Goal: Task Accomplishment & Management: Complete application form

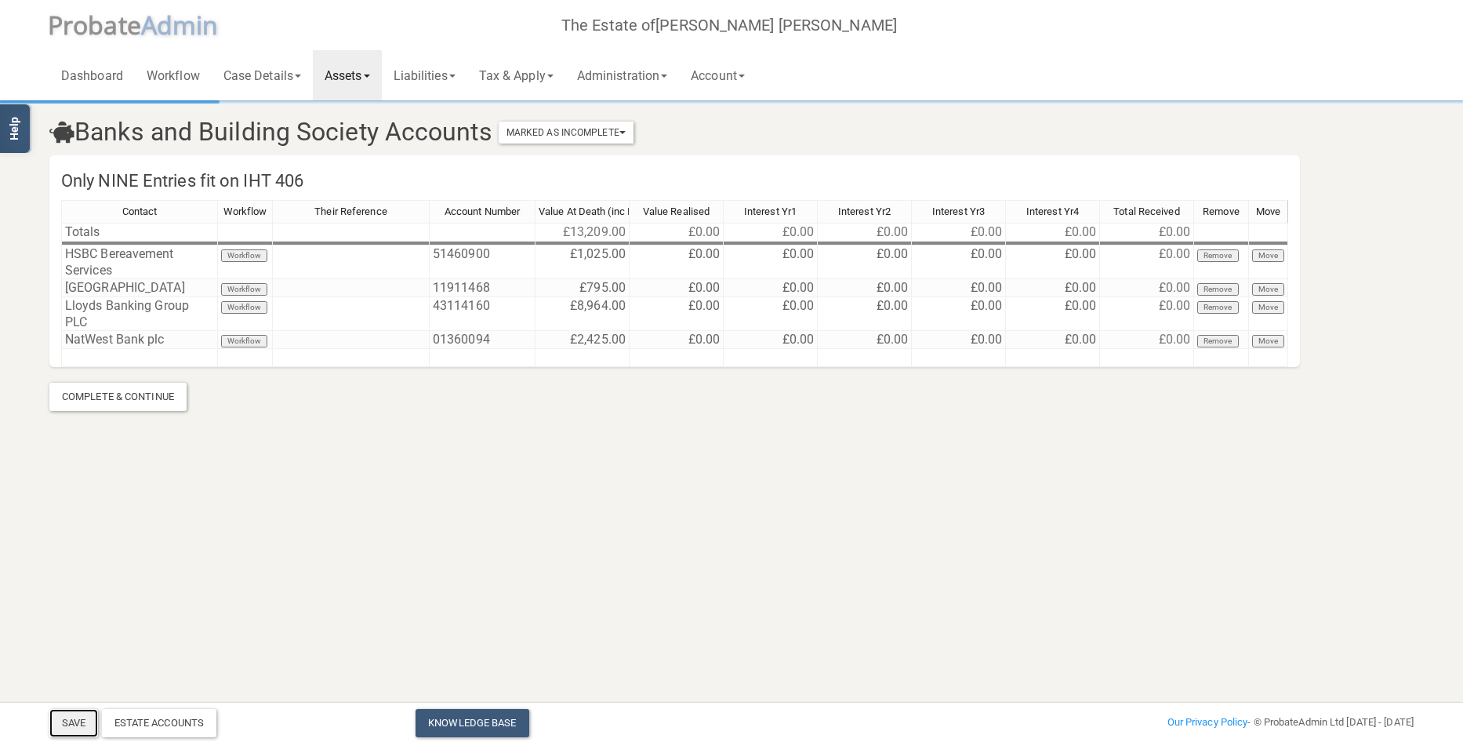
click at [71, 723] on button "Save" at bounding box center [73, 723] width 49 height 28
click at [267, 80] on link "Case Details" at bounding box center [262, 75] width 101 height 50
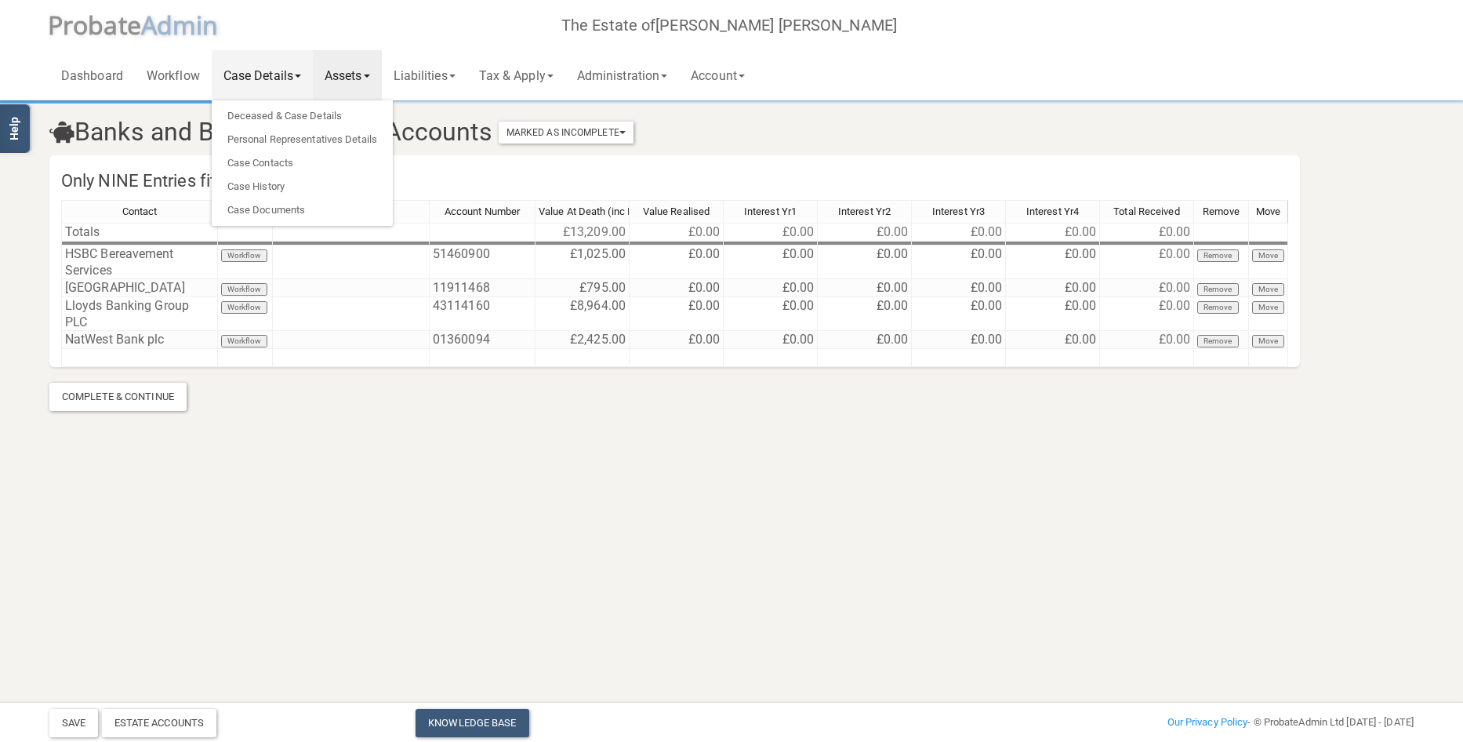
click at [984, 506] on html "</div></div> Help Toggle navigation P robate A dmin The Estate of [PERSON_NAME]…" at bounding box center [731, 371] width 1463 height 742
click at [291, 133] on link "Personal Representatives Details" at bounding box center [302, 140] width 181 height 24
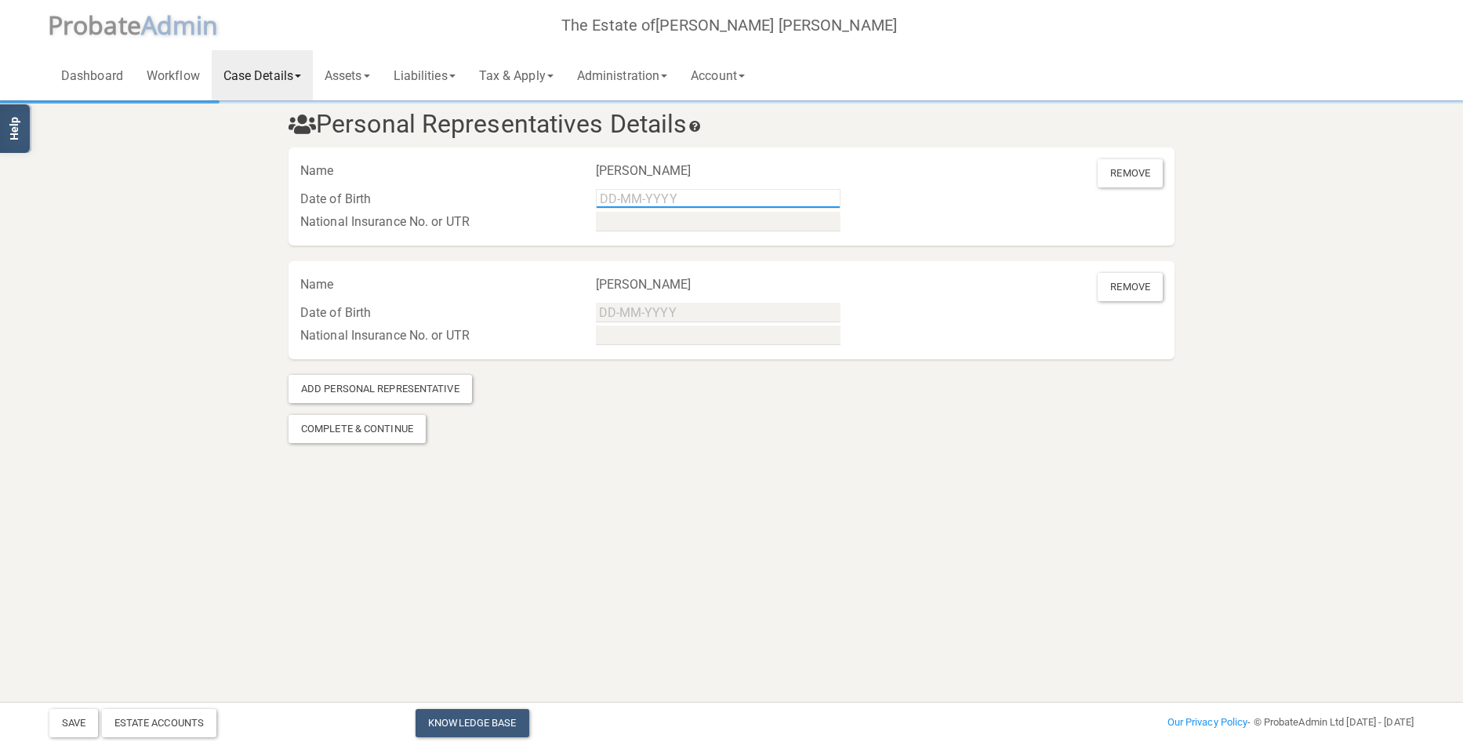
click at [680, 196] on input "text" at bounding box center [718, 199] width 245 height 20
type input "[DATE]"
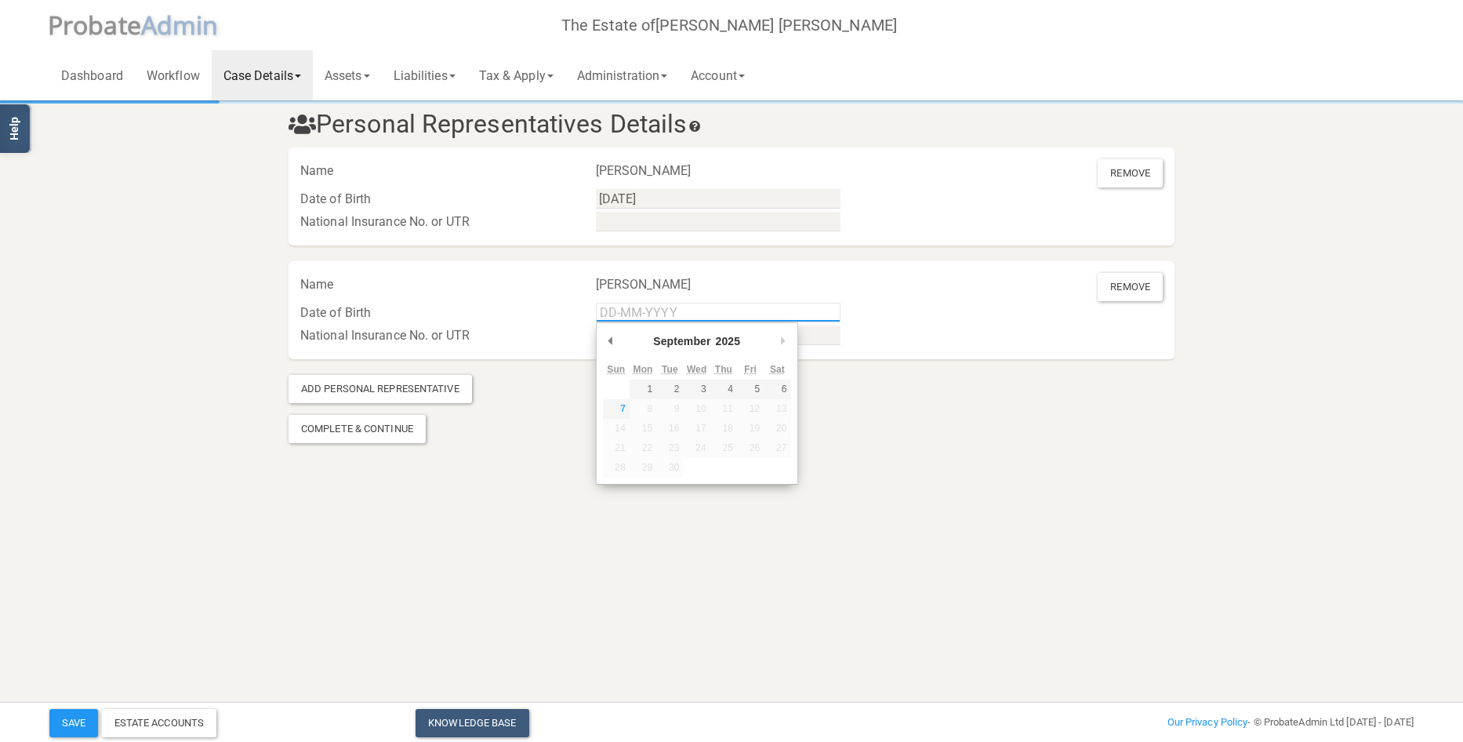
click at [654, 310] on input "Use the arrow keys to pick a date" at bounding box center [718, 313] width 245 height 20
type input "[DATE]"
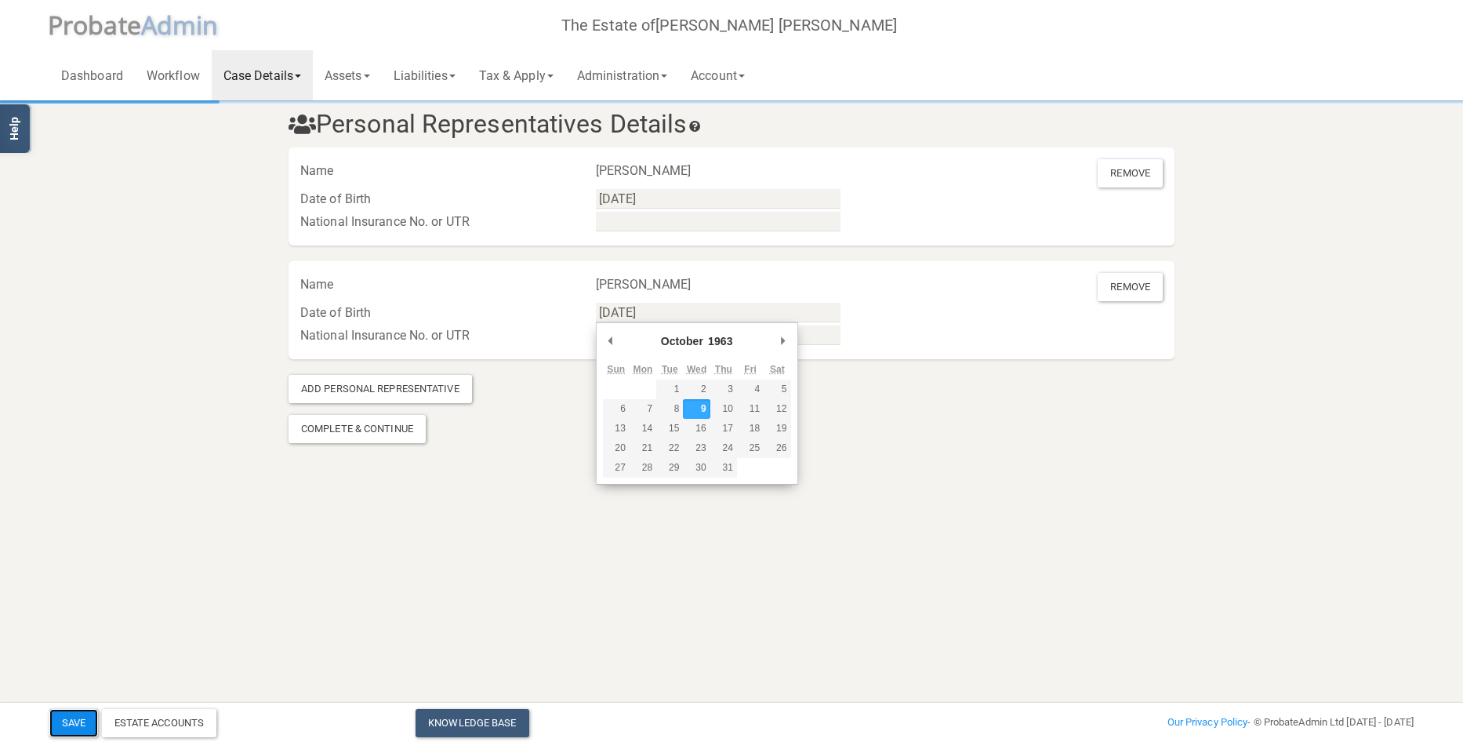
click at [66, 719] on button "Save" at bounding box center [73, 723] width 49 height 28
click at [538, 74] on link "Tax & Apply" at bounding box center [516, 75] width 98 height 50
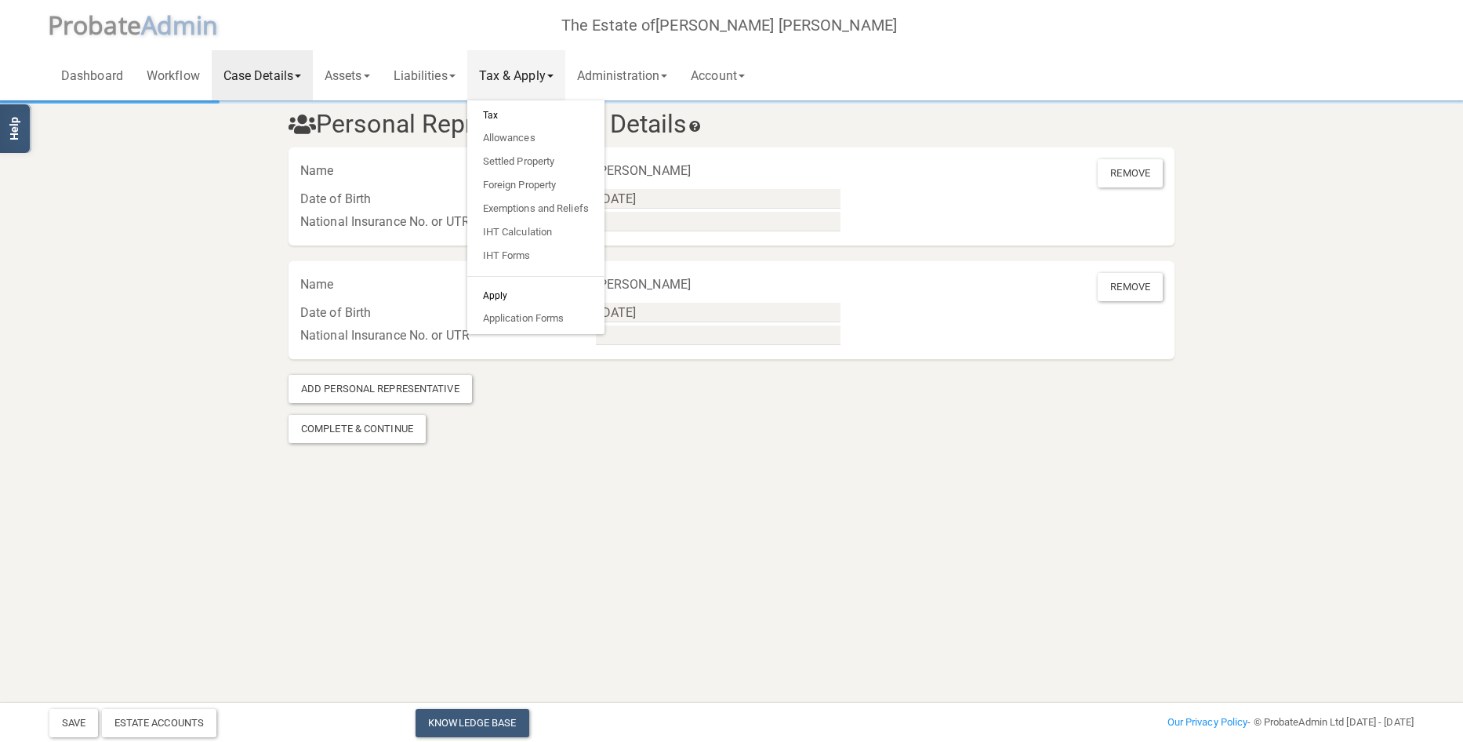
click at [483, 462] on section "Personal Representatives Details Name [PERSON_NAME] Remove Date of Birth [DATE]…" at bounding box center [731, 251] width 1463 height 502
click at [94, 72] on link "Dashboard" at bounding box center [91, 75] width 85 height 50
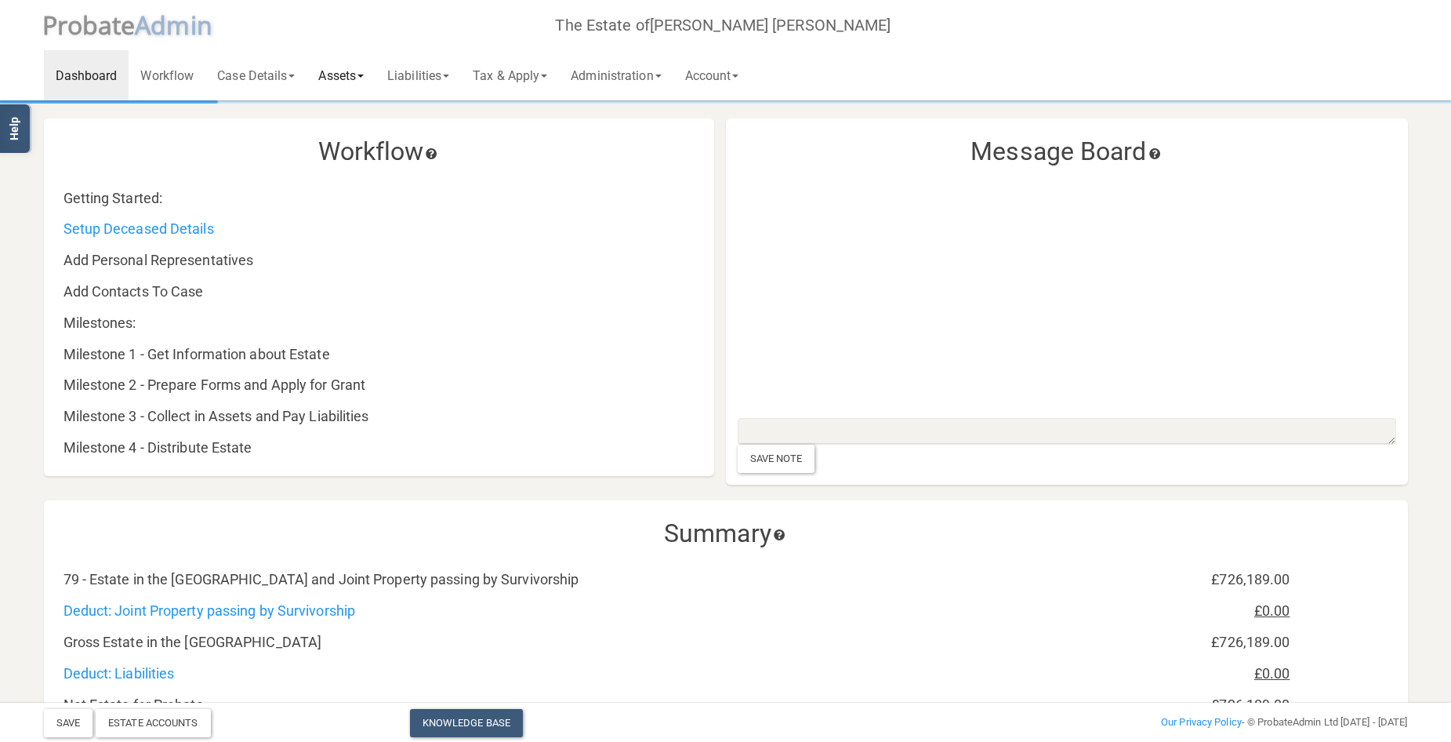
click at [343, 67] on link "Assets" at bounding box center [340, 75] width 69 height 50
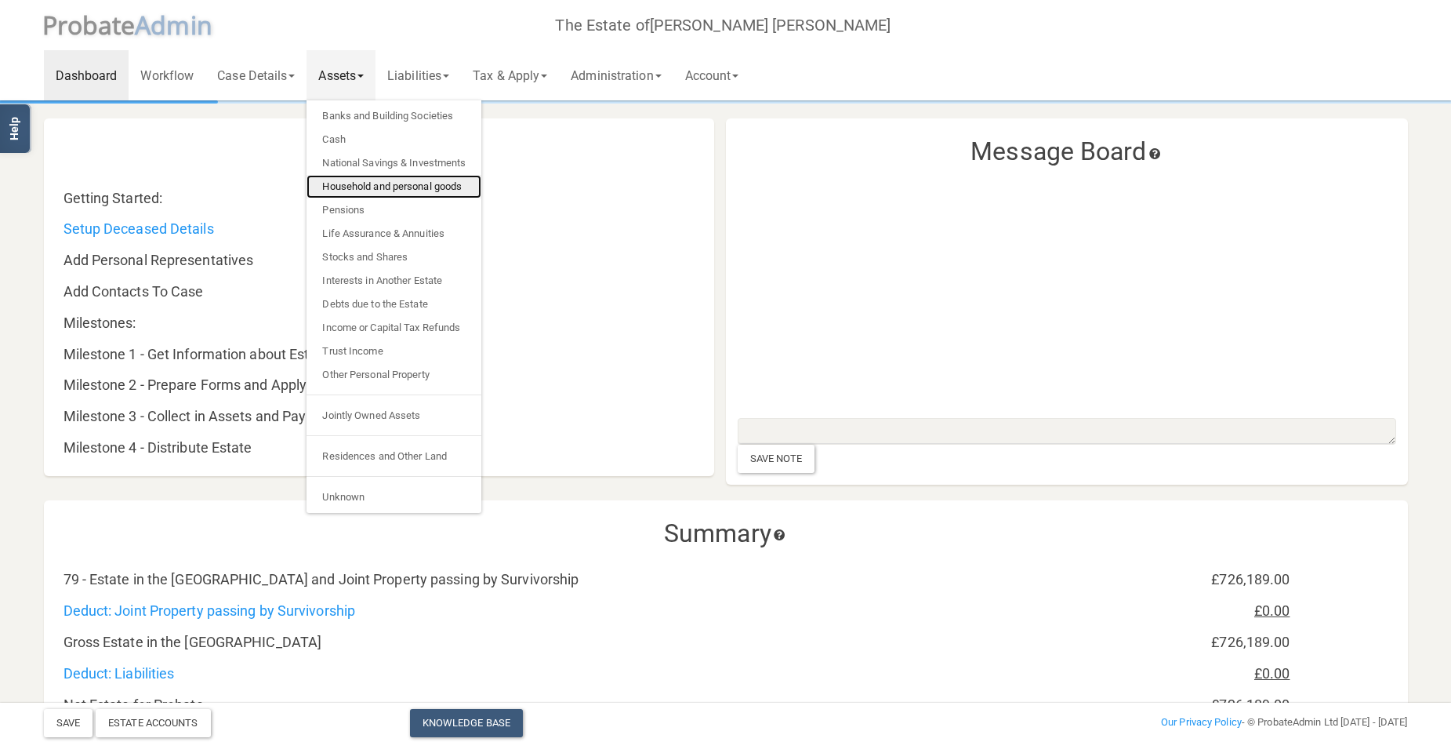
click at [389, 186] on link "Household and personal goods" at bounding box center [393, 187] width 175 height 24
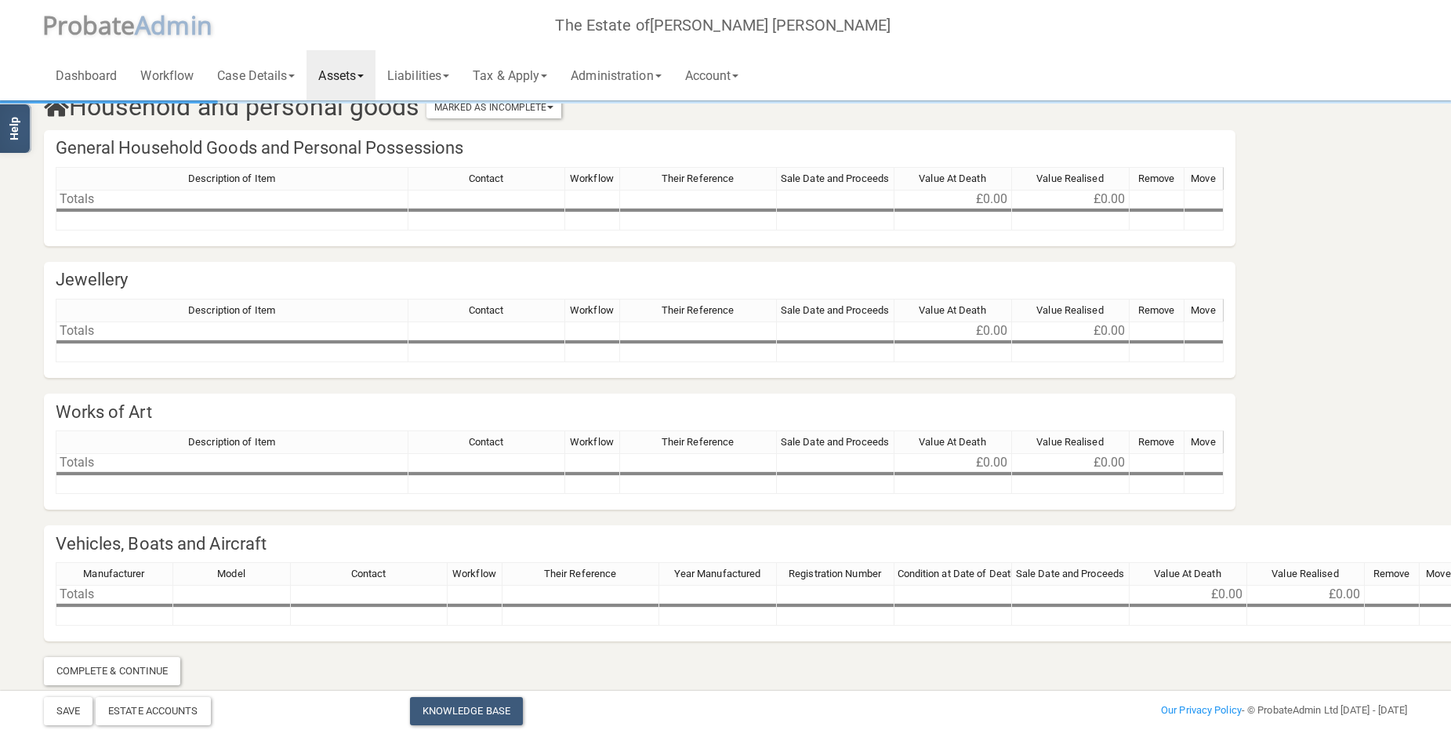
scroll to position [39, 0]
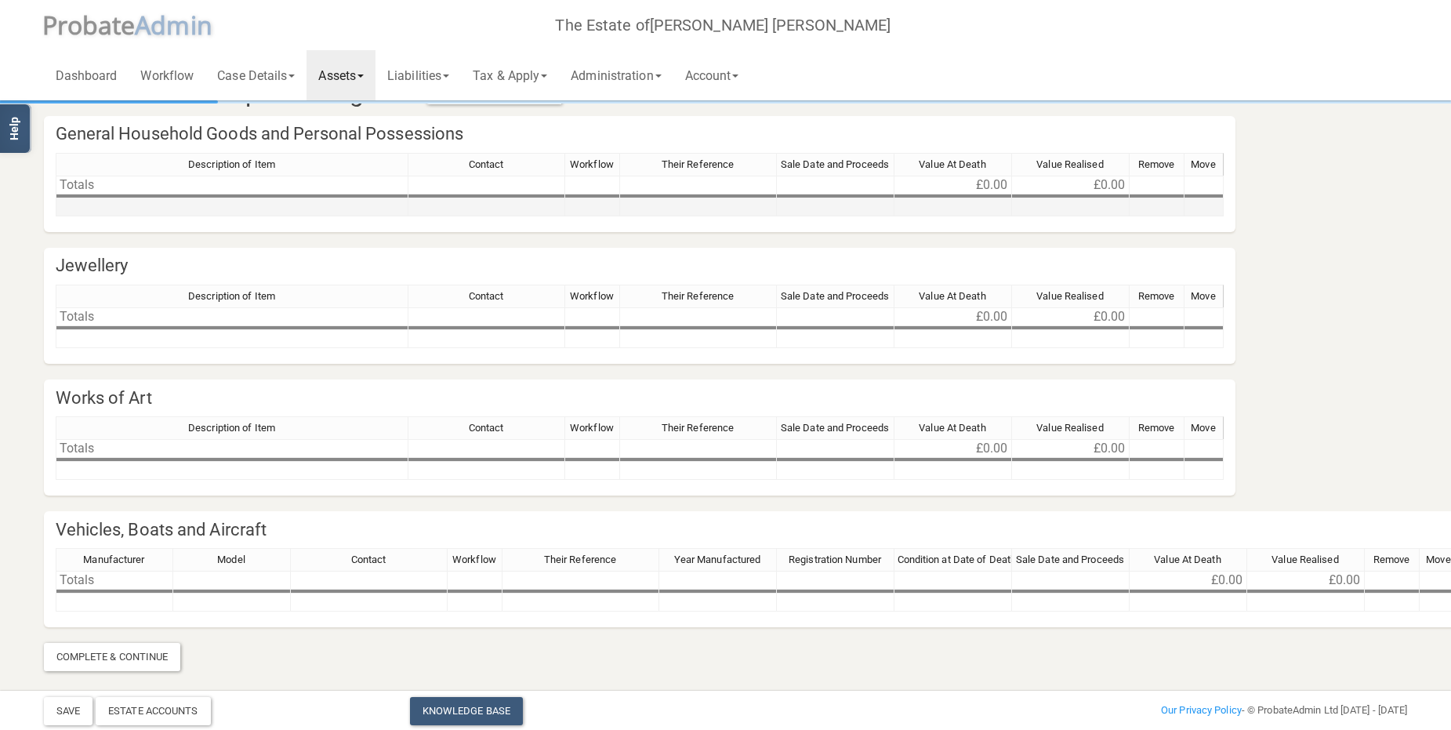
click at [202, 204] on td at bounding box center [232, 207] width 353 height 18
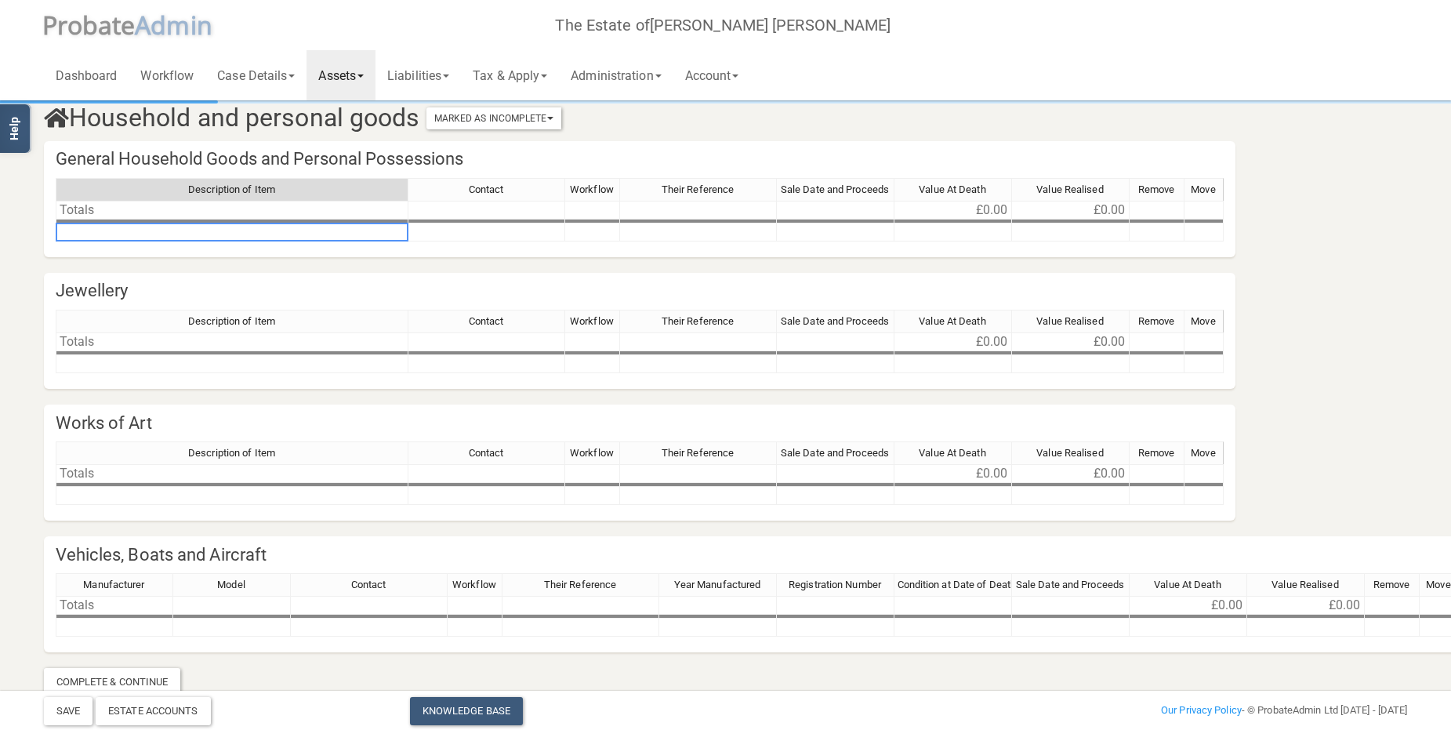
scroll to position [0, 0]
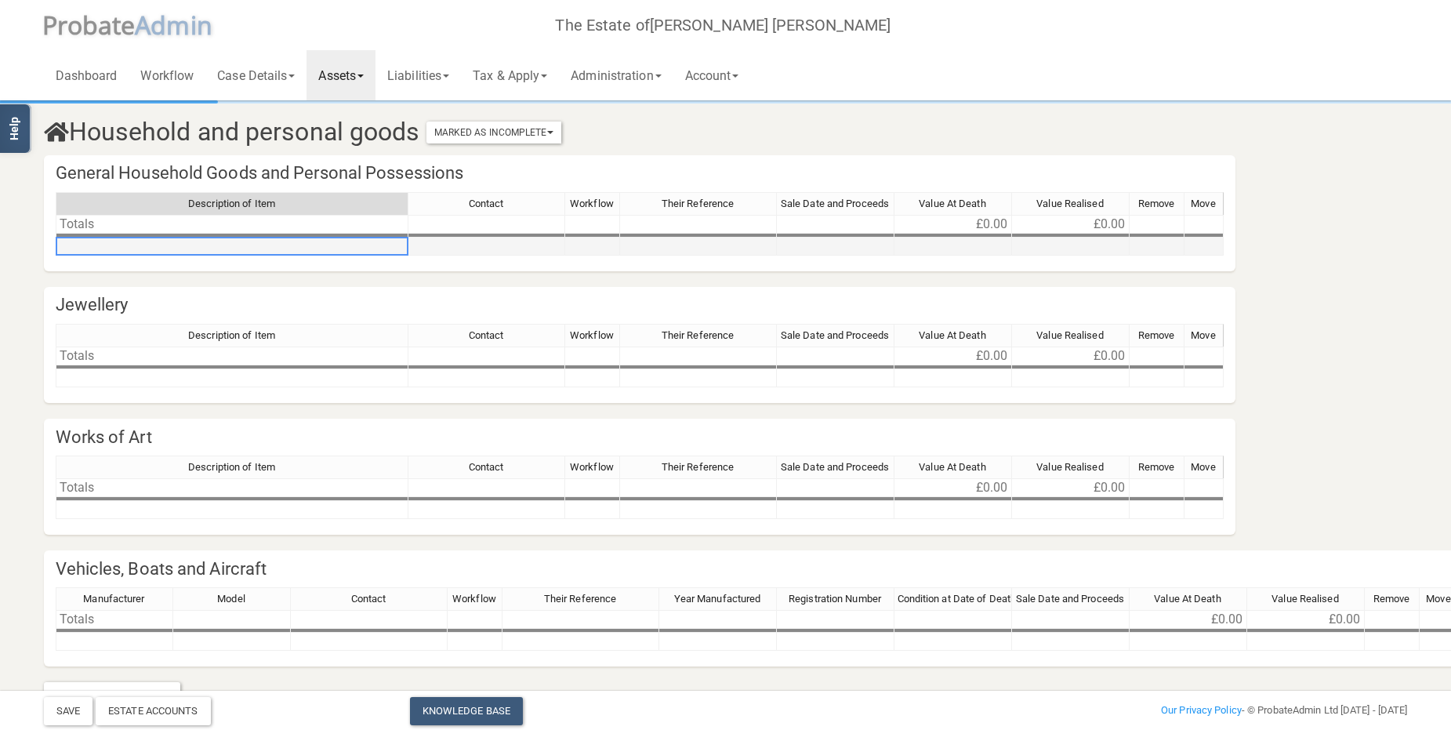
click at [328, 243] on td at bounding box center [232, 247] width 353 height 18
type textarea "Chattels"
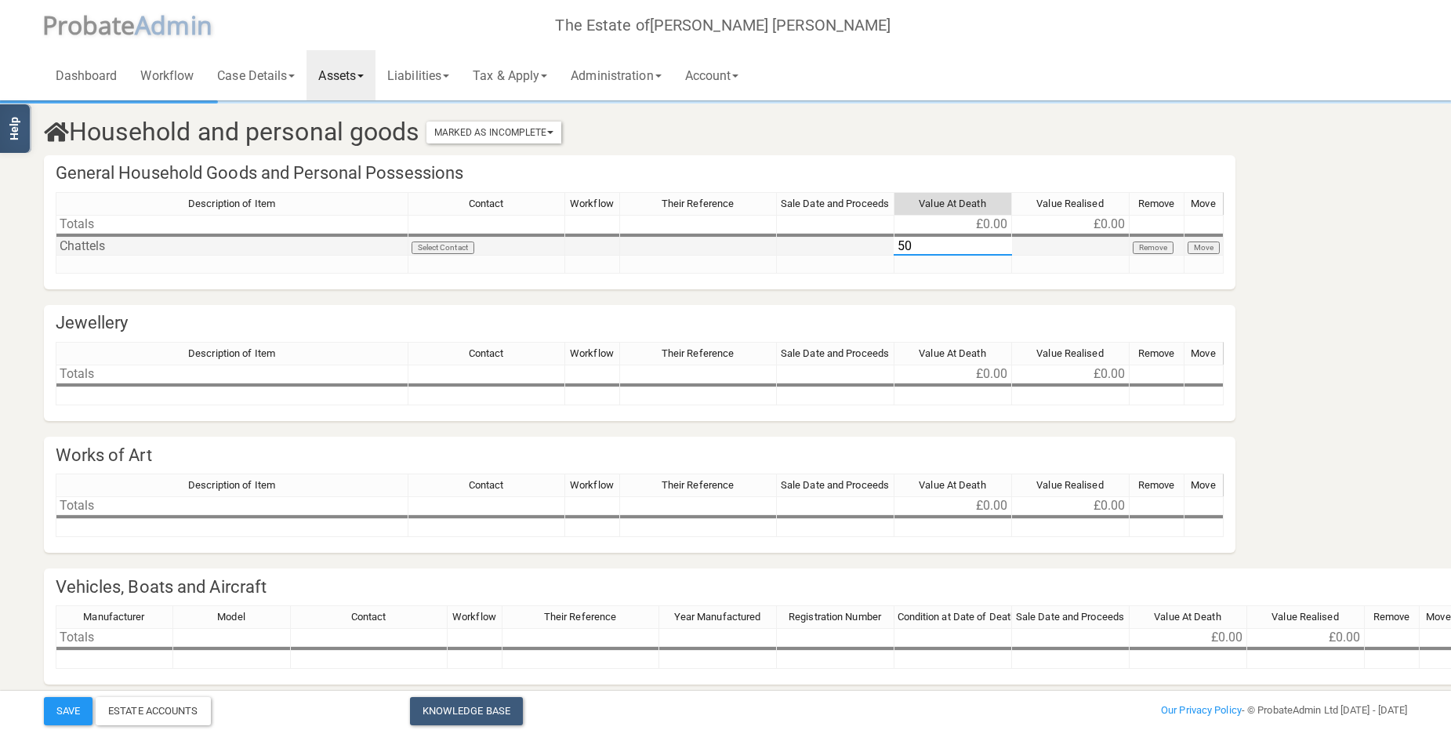
type textarea "500"
click at [71, 706] on button "Save" at bounding box center [68, 711] width 49 height 28
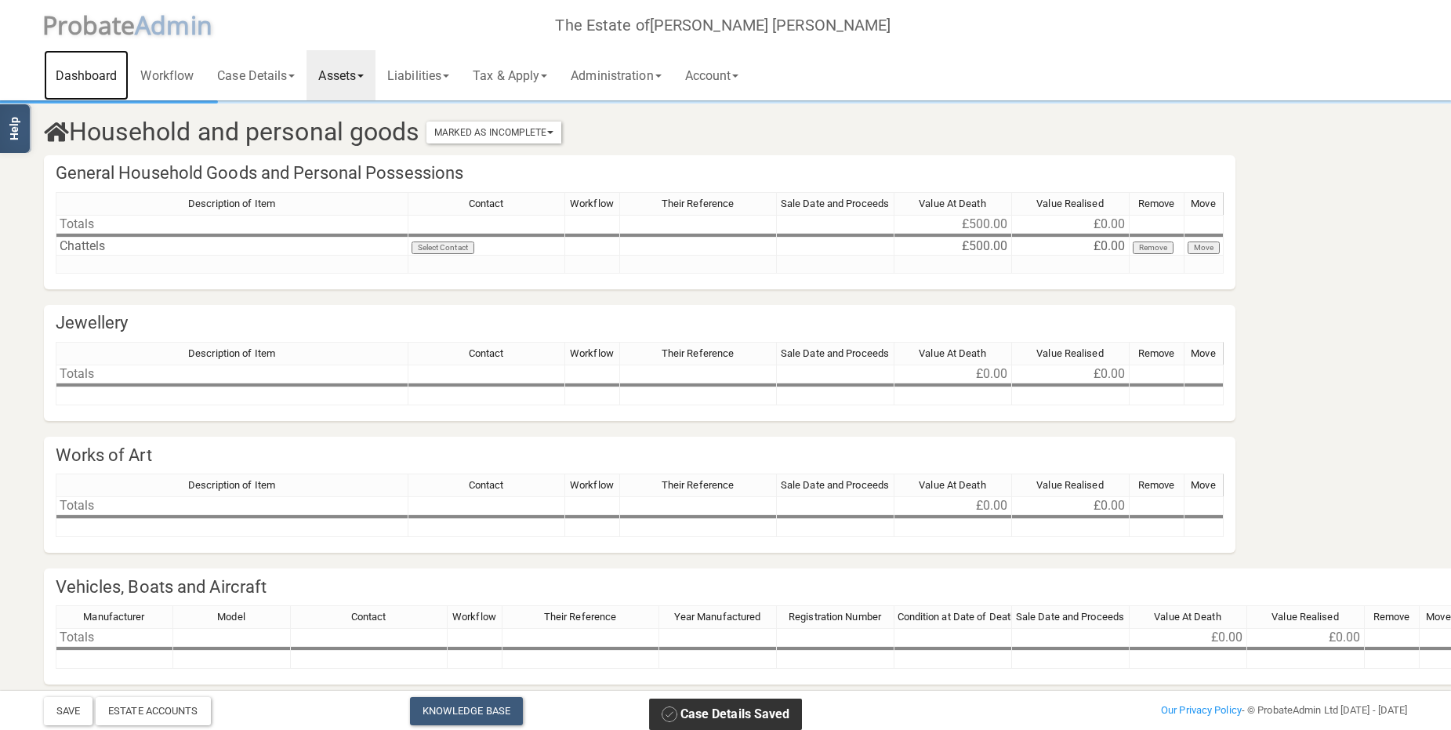
click at [82, 77] on link "Dashboard" at bounding box center [86, 75] width 85 height 50
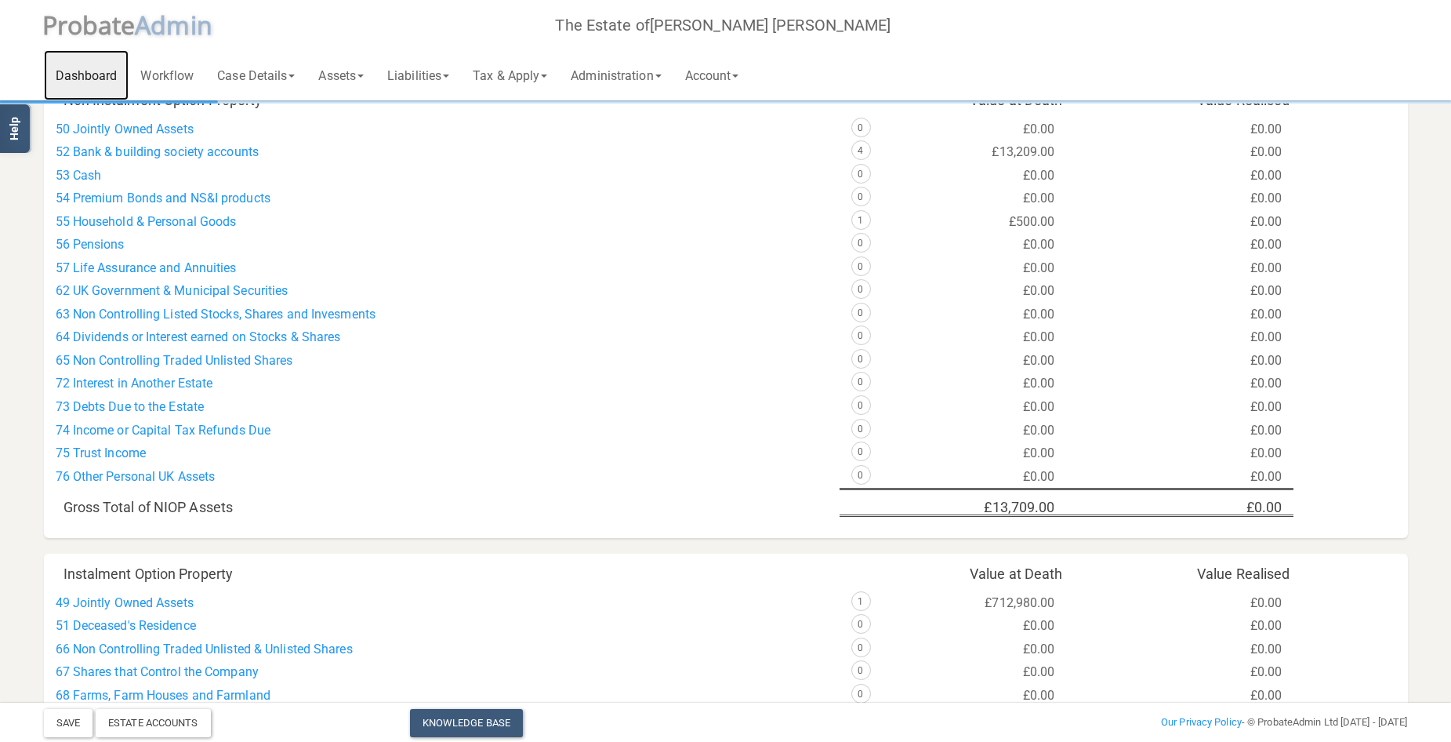
scroll to position [522, 0]
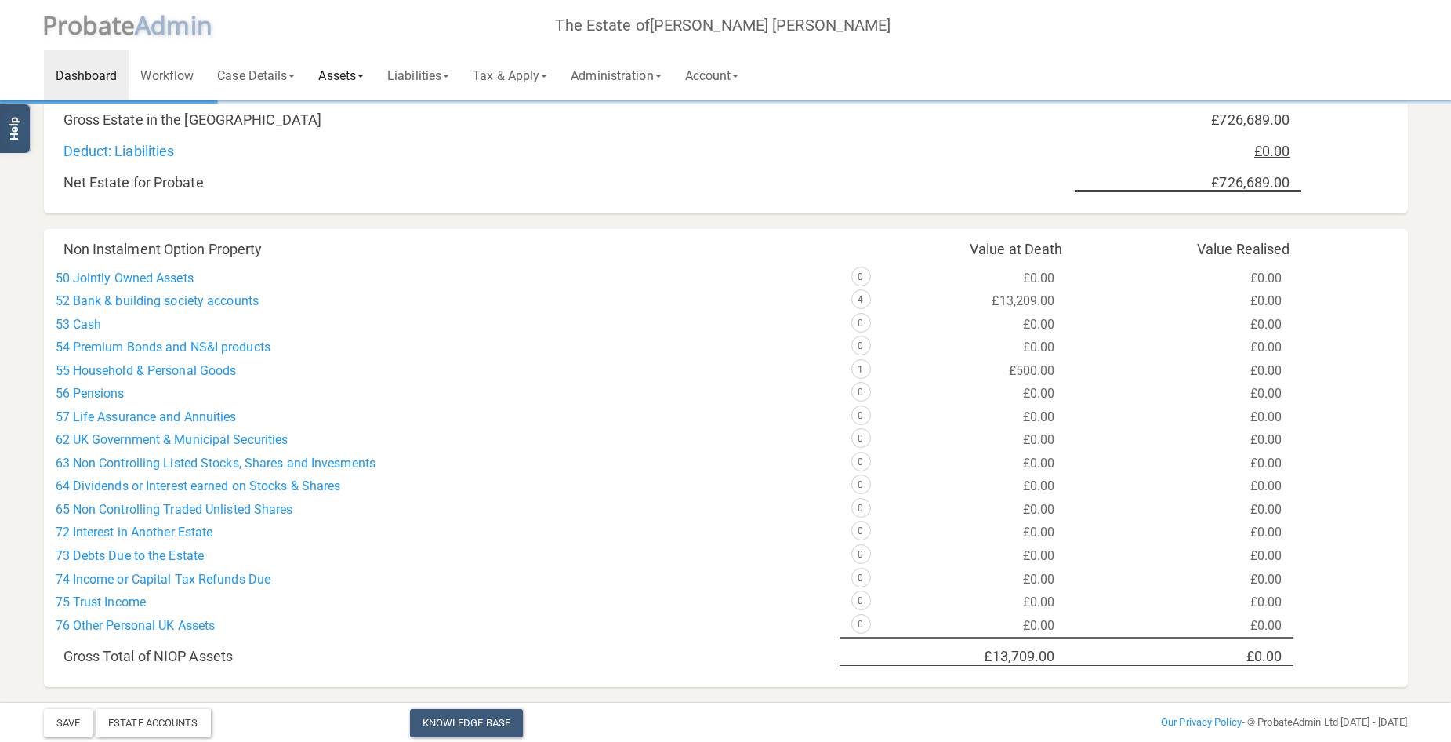
click at [346, 75] on link "Assets" at bounding box center [340, 75] width 69 height 50
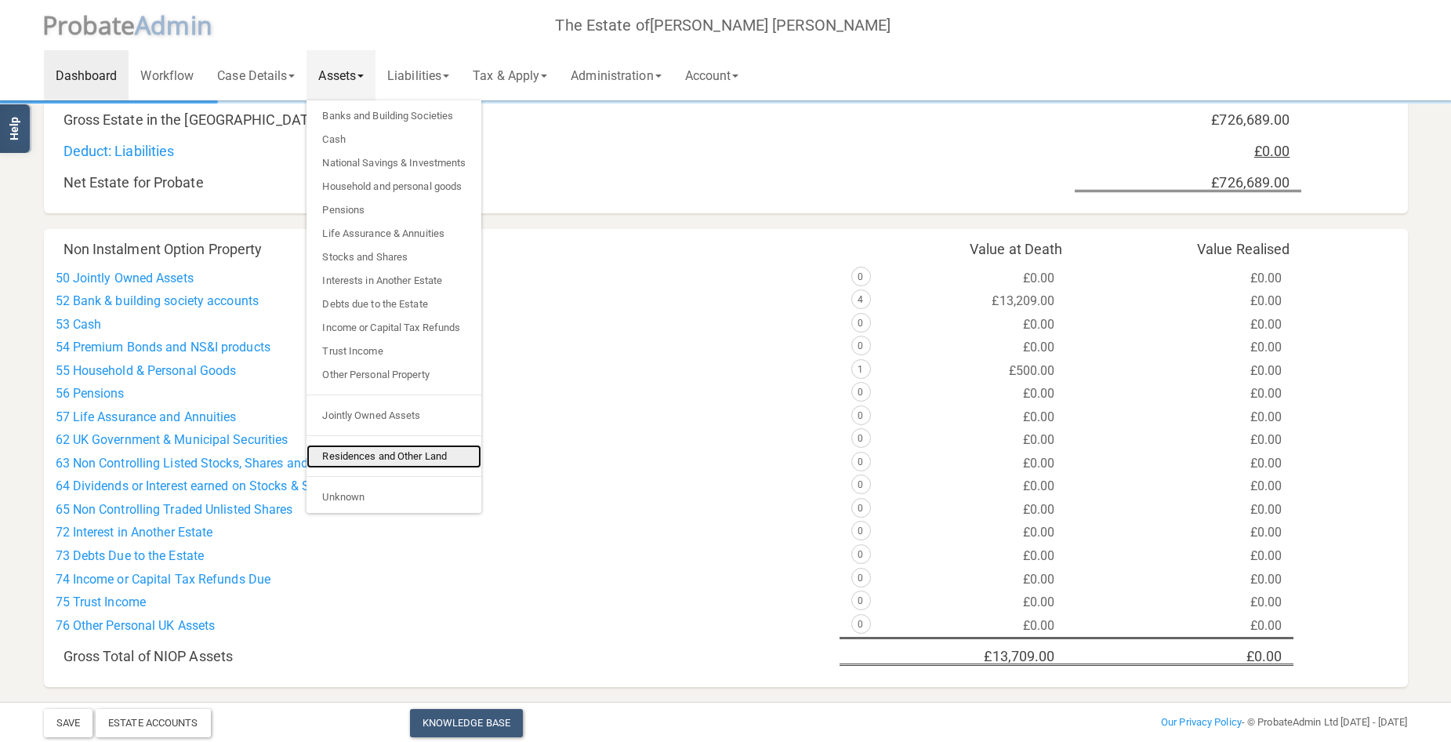
click at [357, 453] on link "Residences and Other Land" at bounding box center [393, 456] width 175 height 24
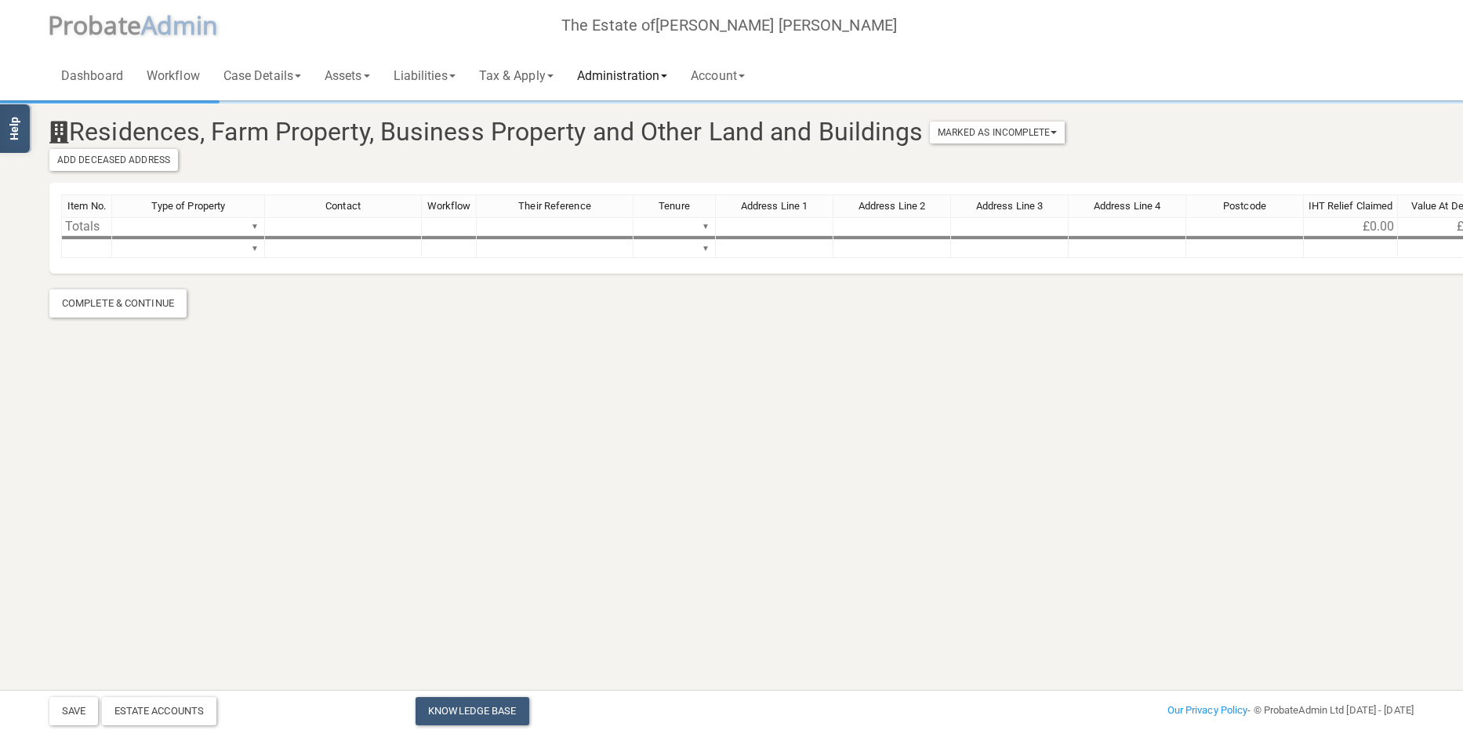
click at [632, 71] on link "Administration" at bounding box center [622, 75] width 114 height 50
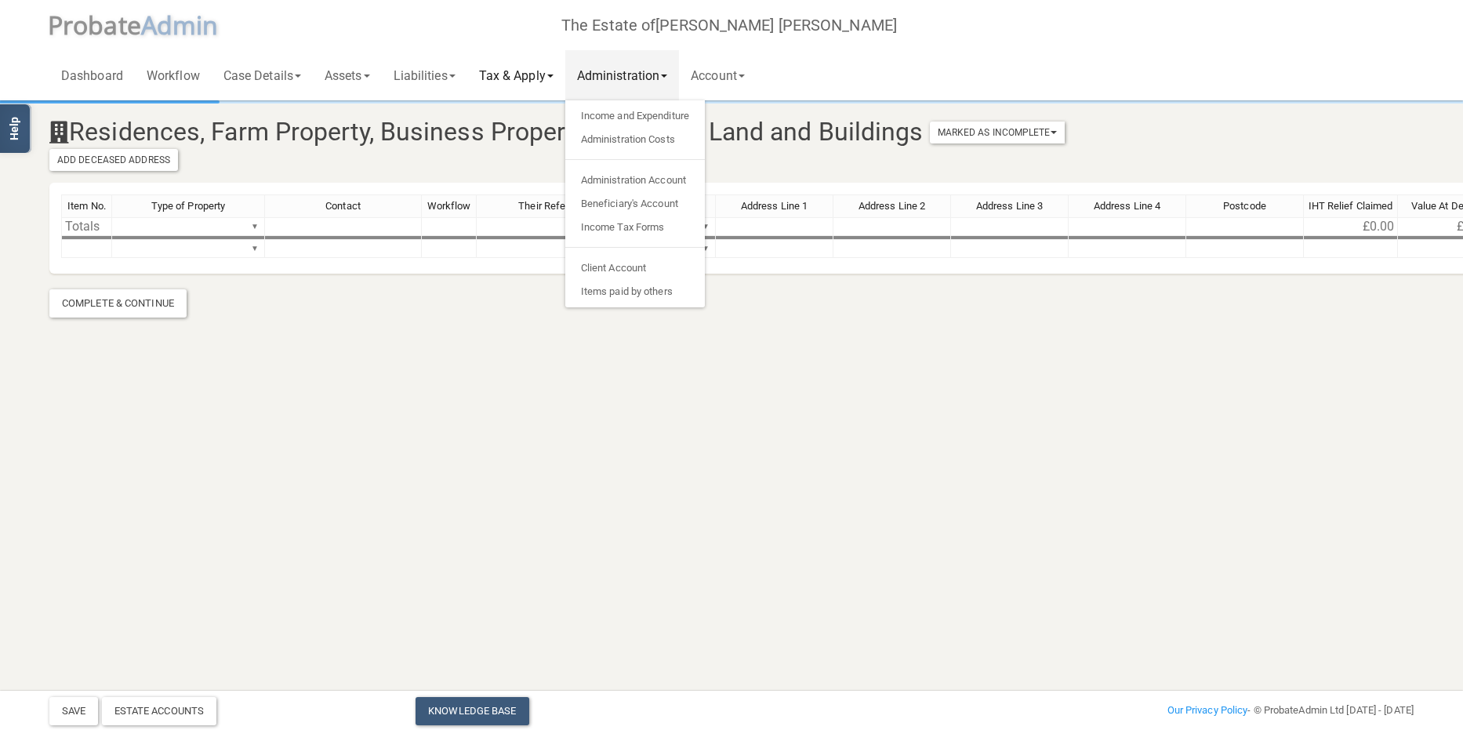
click at [541, 72] on link "Tax & Apply" at bounding box center [516, 75] width 98 height 50
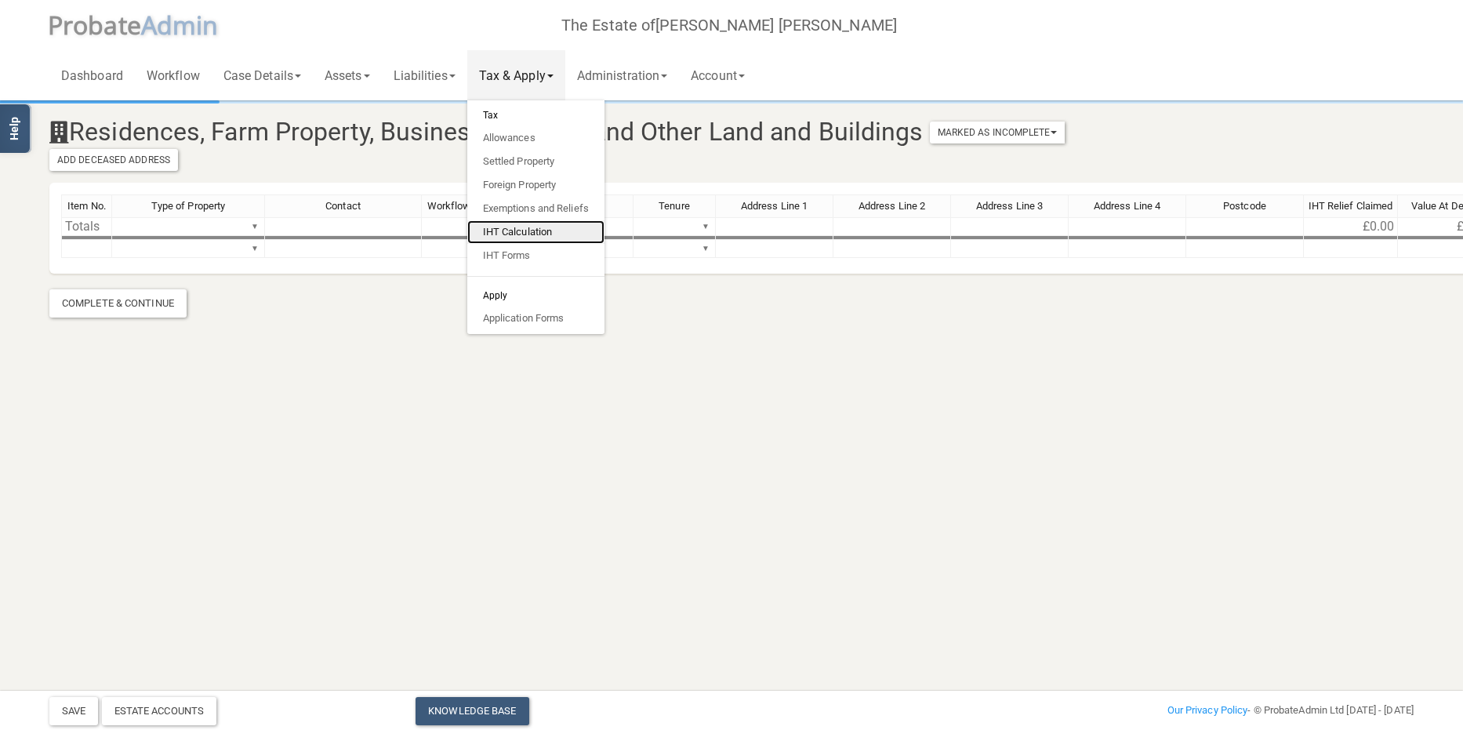
click at [523, 230] on link "IHT Calculation" at bounding box center [535, 232] width 137 height 24
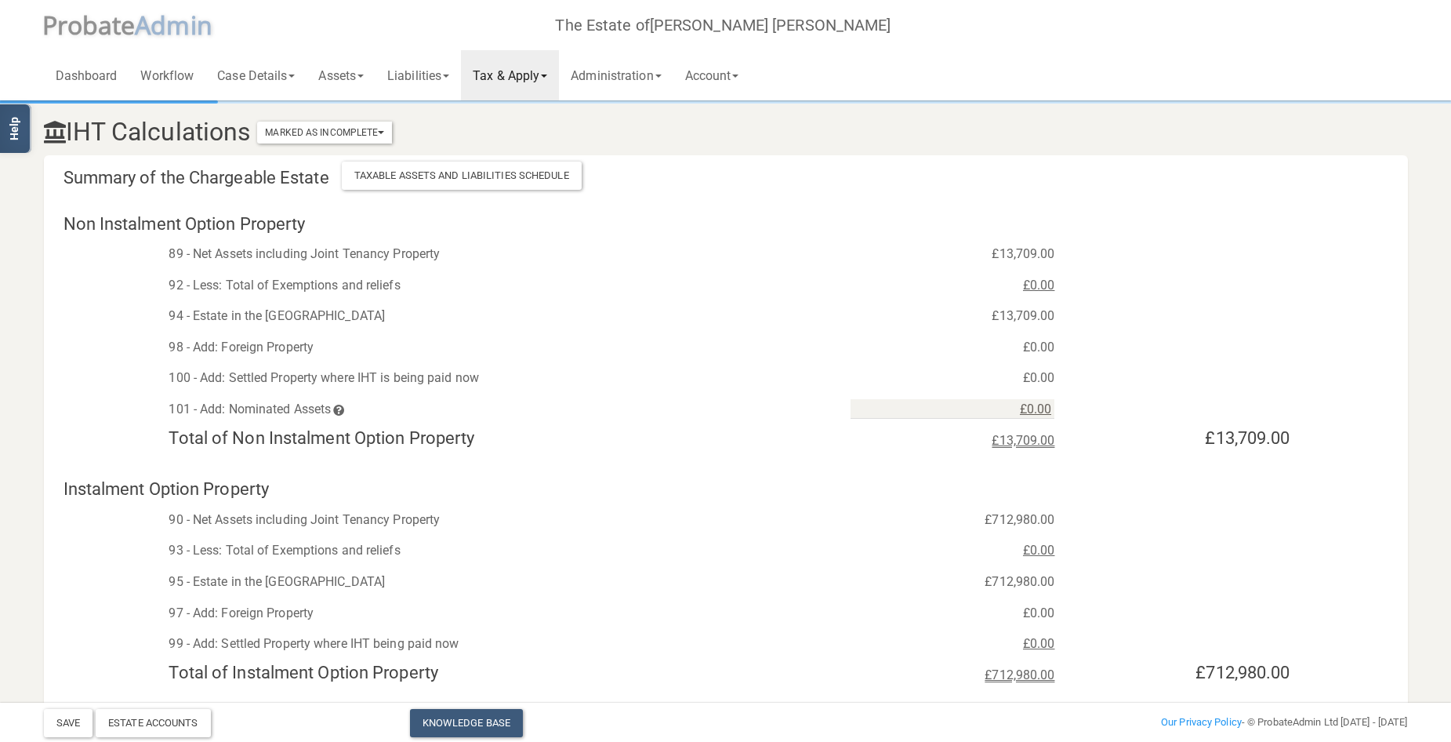
click at [549, 75] on link "Tax & Apply" at bounding box center [510, 75] width 98 height 50
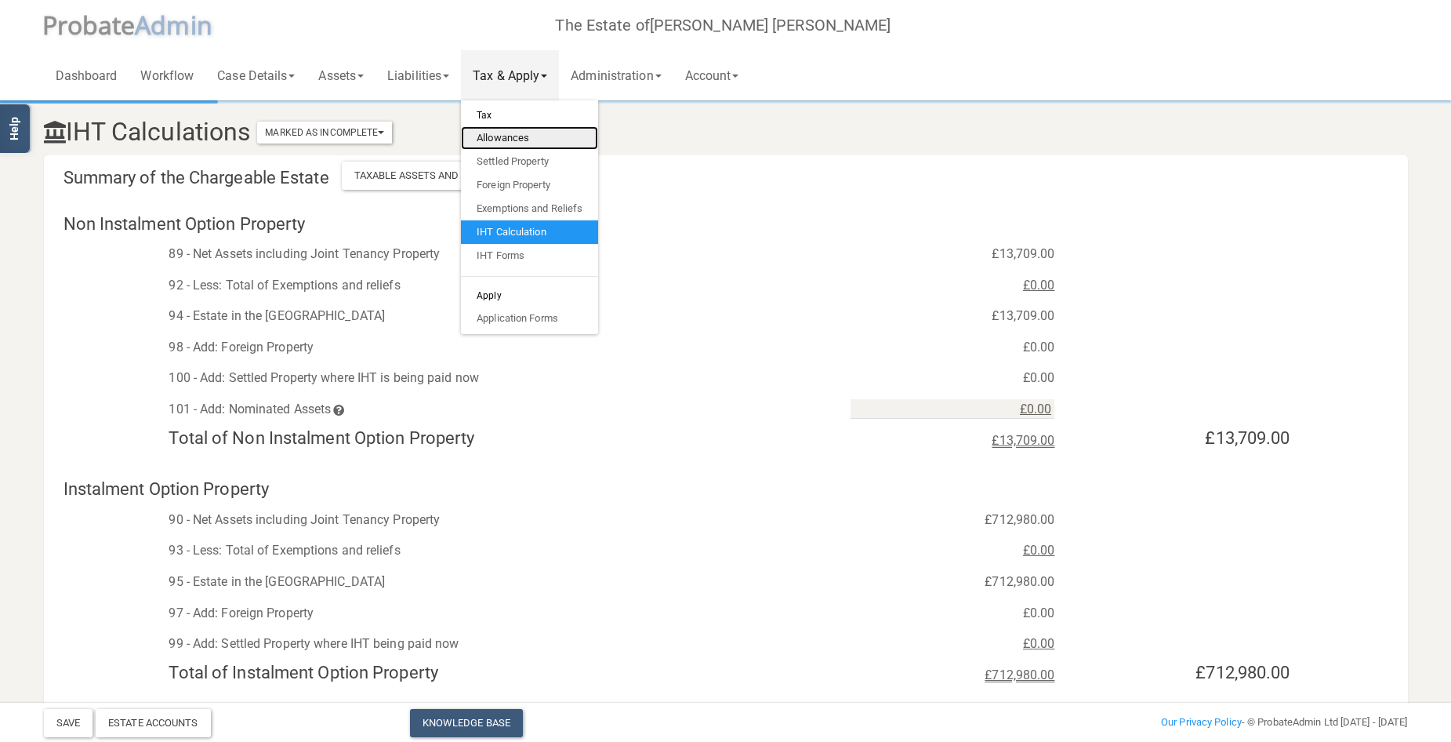
click at [510, 132] on link "Allowances" at bounding box center [529, 138] width 137 height 24
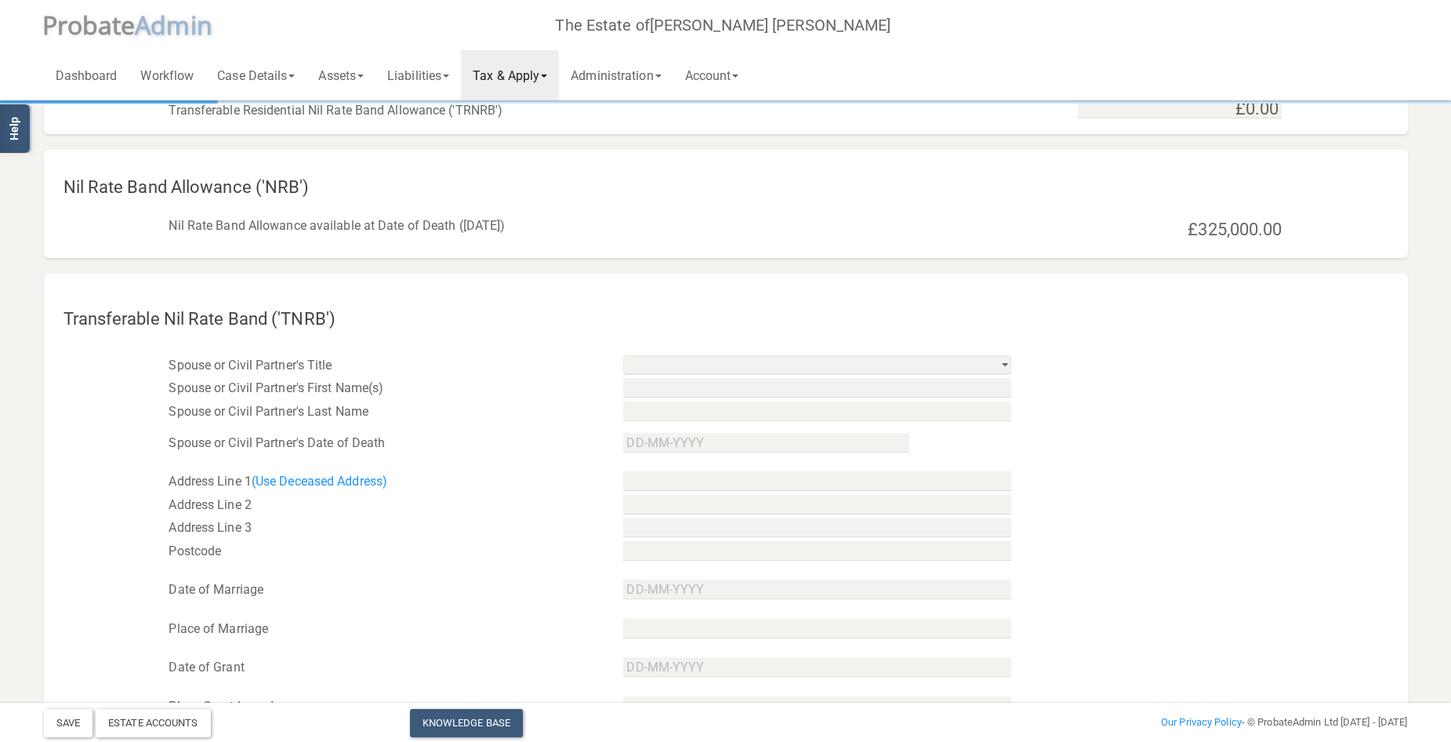
scroll to position [157, 0]
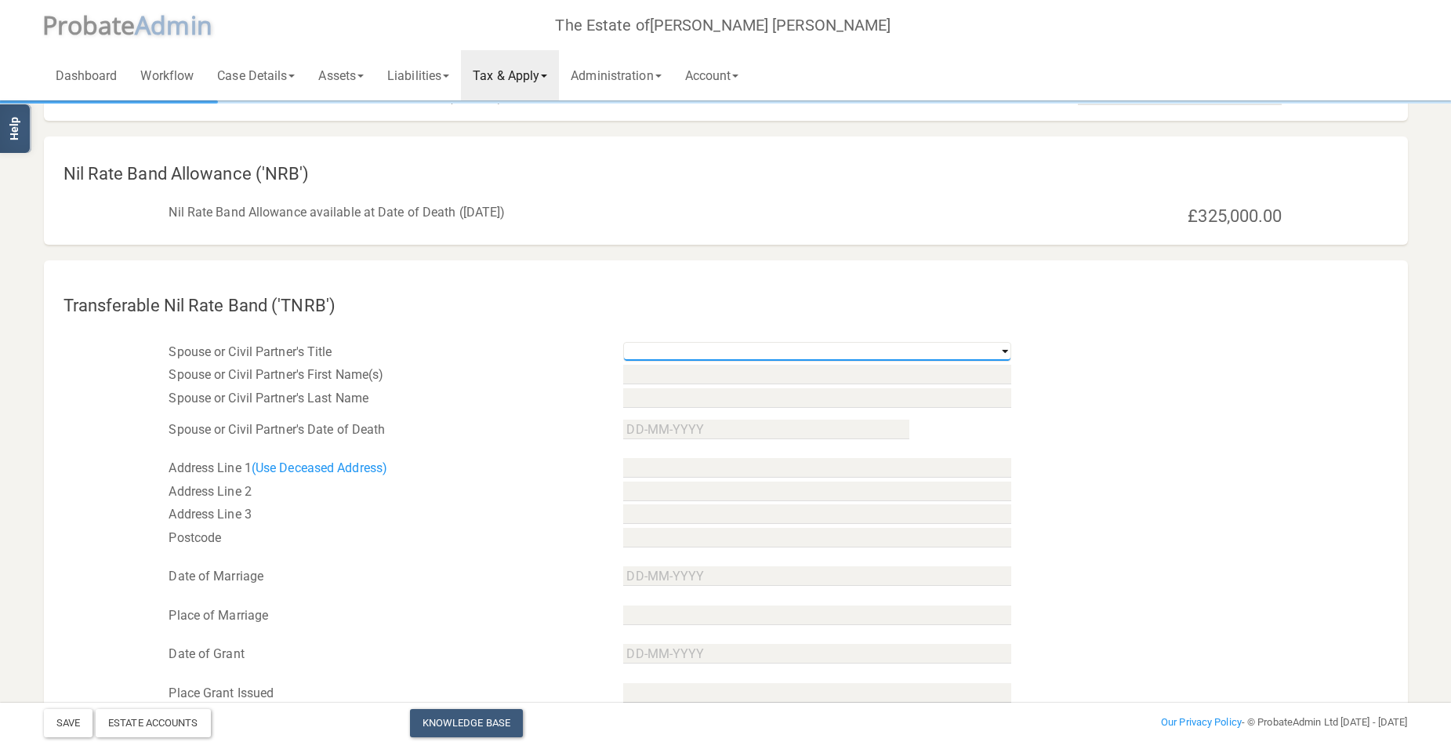
click at [1004, 348] on select "Mr Mrs Miss Ms Dr [PERSON_NAME] [PERSON_NAME]" at bounding box center [817, 352] width 388 height 20
select select "string:Mrs"
click at [623, 342] on select "Mr Mrs Miss Ms Dr [PERSON_NAME] [PERSON_NAME]" at bounding box center [817, 352] width 388 height 20
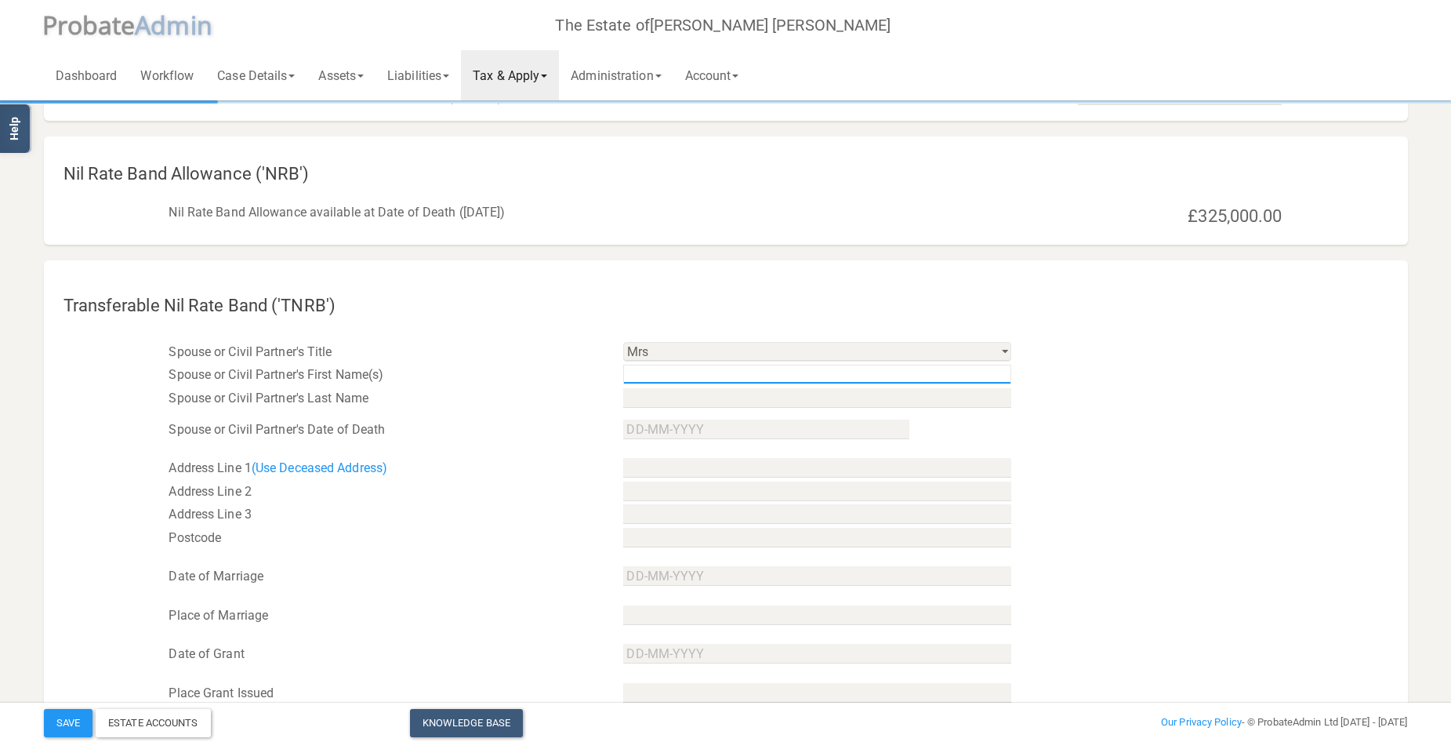
click at [756, 379] on input "text" at bounding box center [817, 375] width 388 height 20
click at [715, 374] on input "[PERSON_NAME]" at bounding box center [817, 375] width 388 height 20
type input "[PERSON_NAME]"
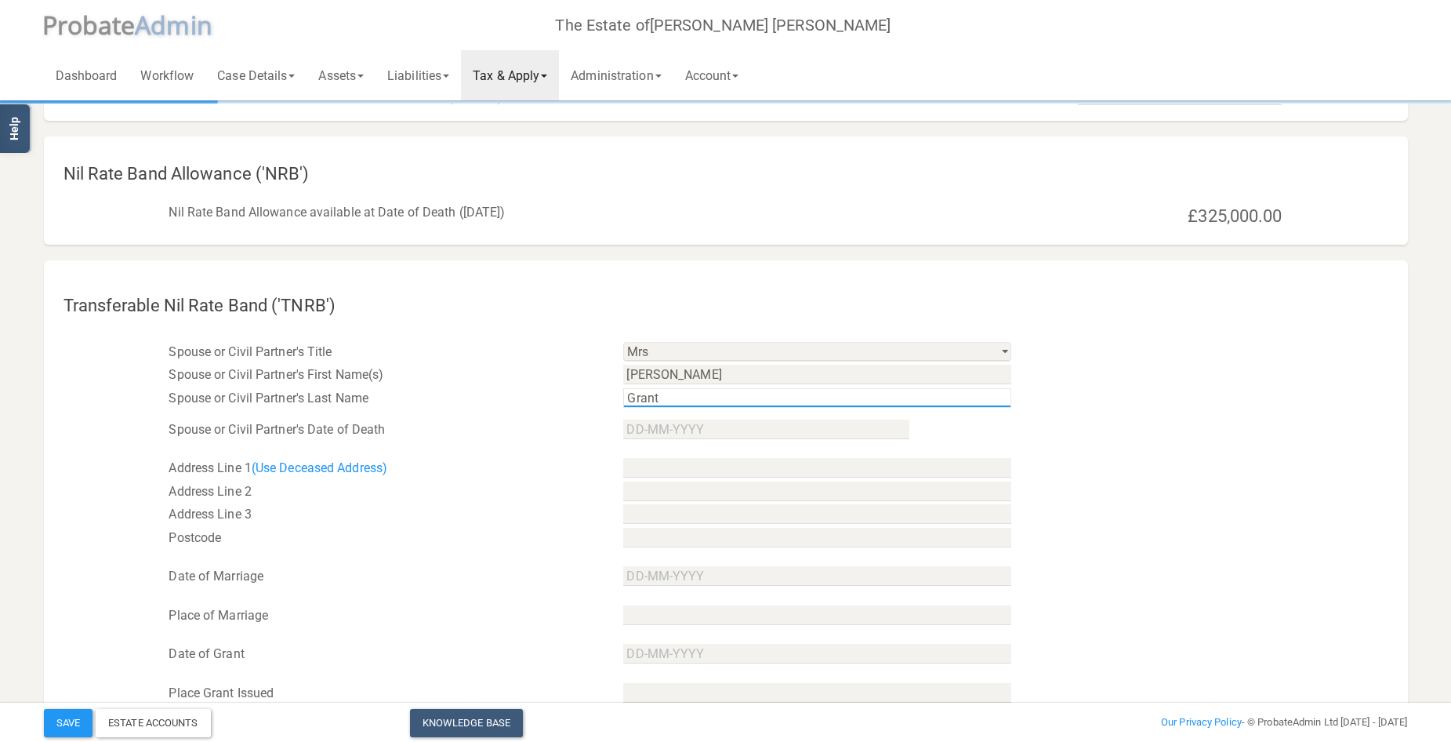
type input "Grant"
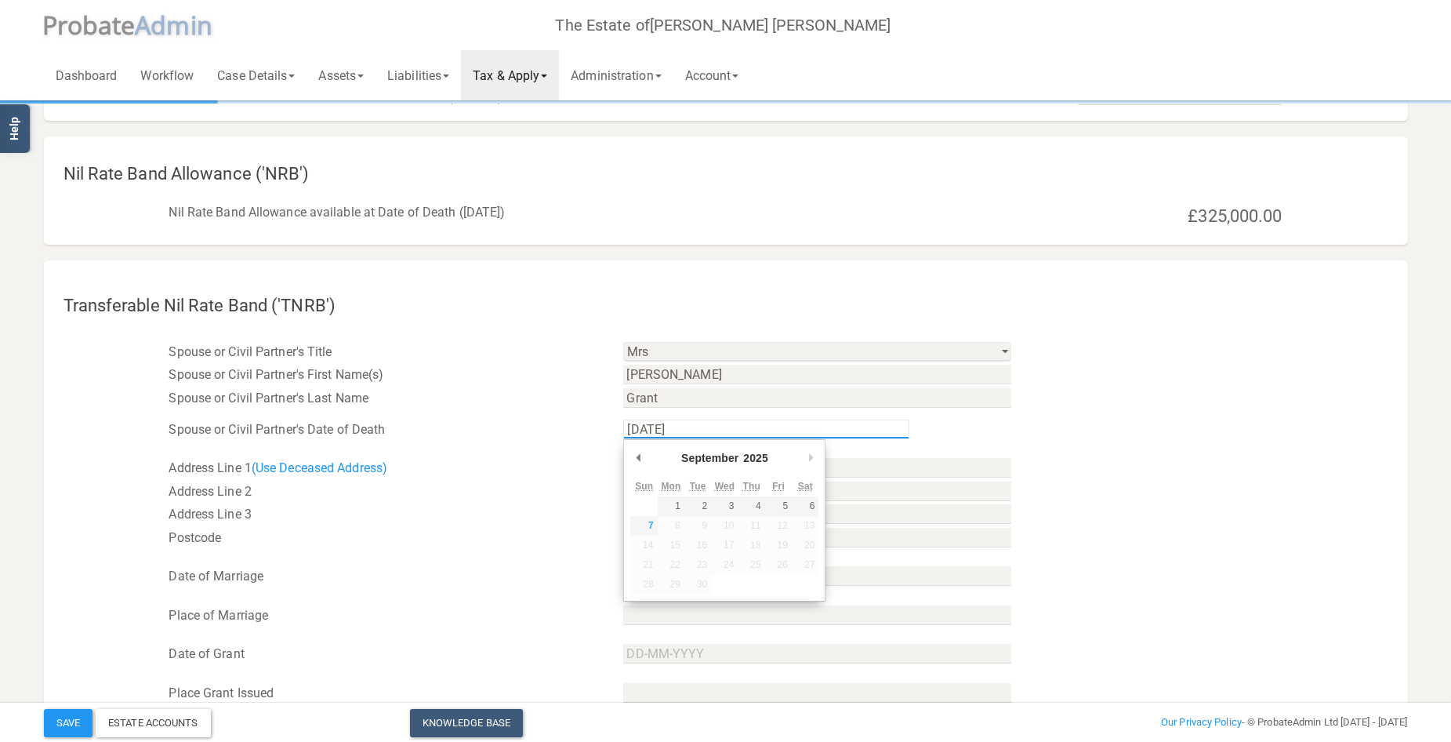
type input "[DATE]"
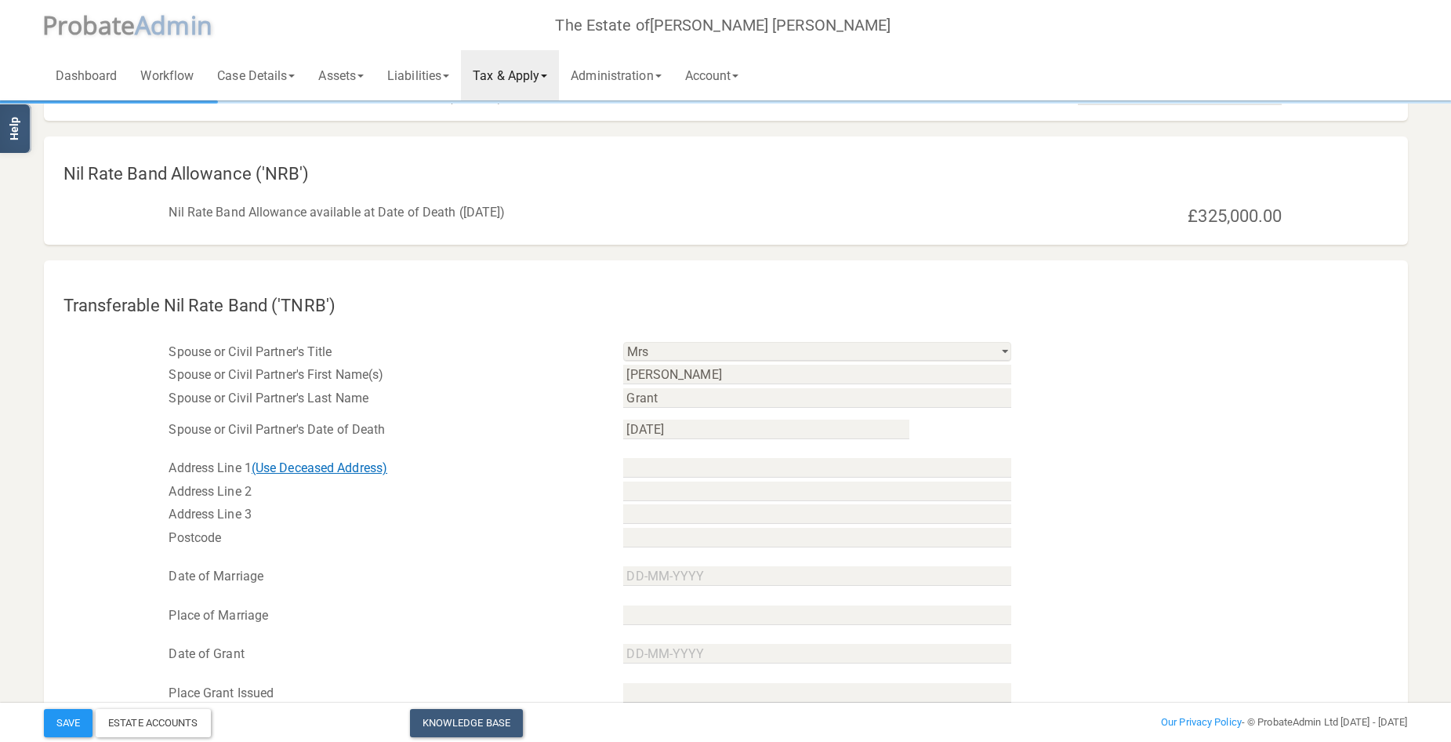
click at [334, 469] on link "(Use Deceased Address)" at bounding box center [320, 467] width 136 height 15
type input "[STREET_ADDRESS]"
type input "Aylesbury"
type input "[GEOGRAPHIC_DATA]"
type input "HP22 6LN"
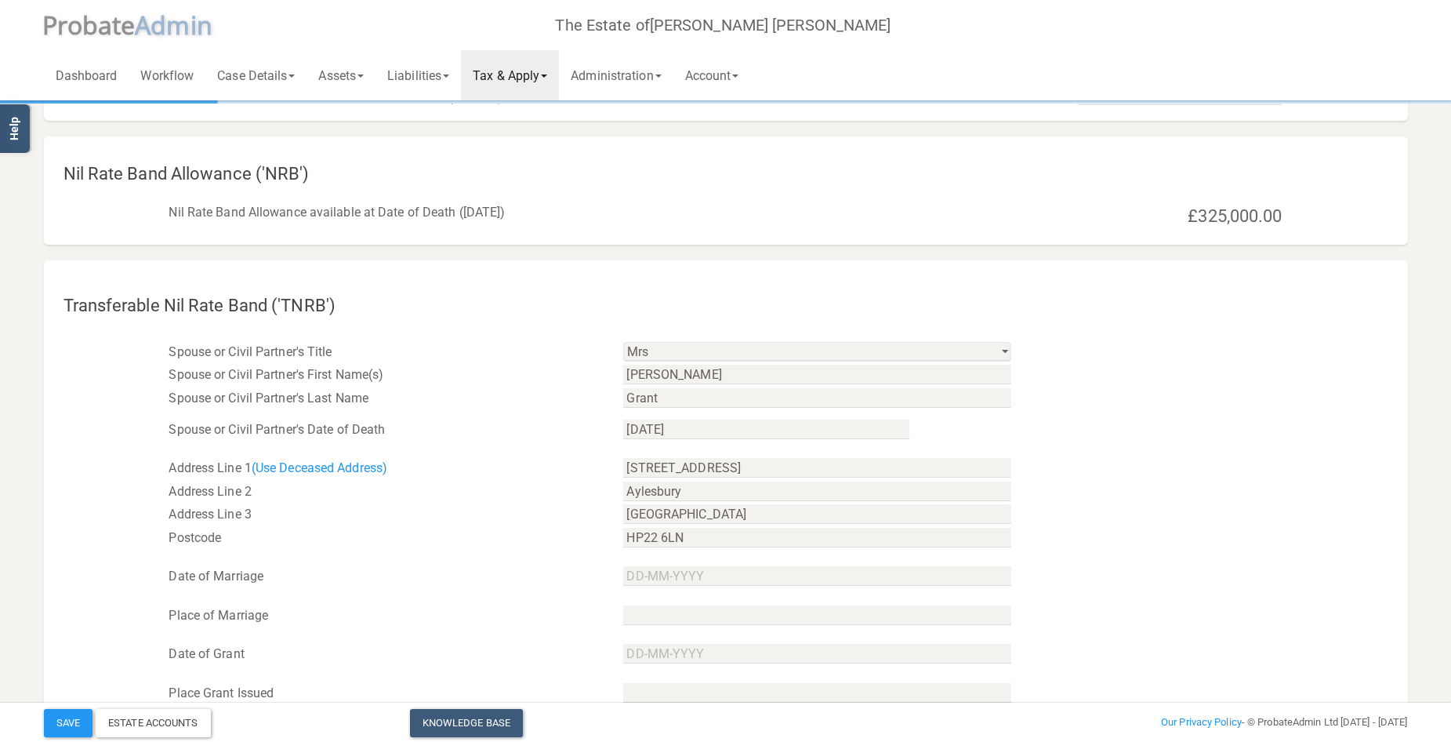
scroll to position [235, 0]
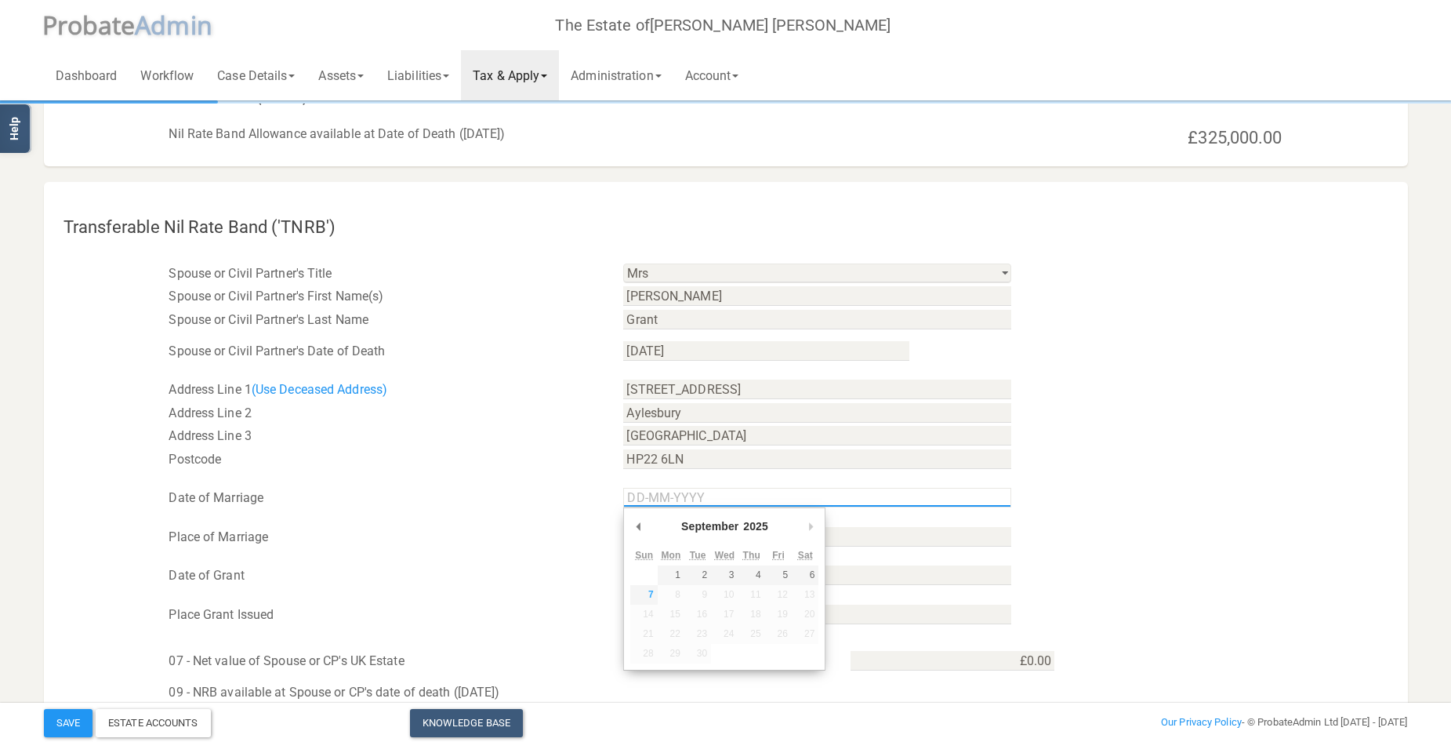
click at [673, 491] on input "Use the arrow keys to pick a date" at bounding box center [817, 498] width 388 height 20
type input "[DATE]"
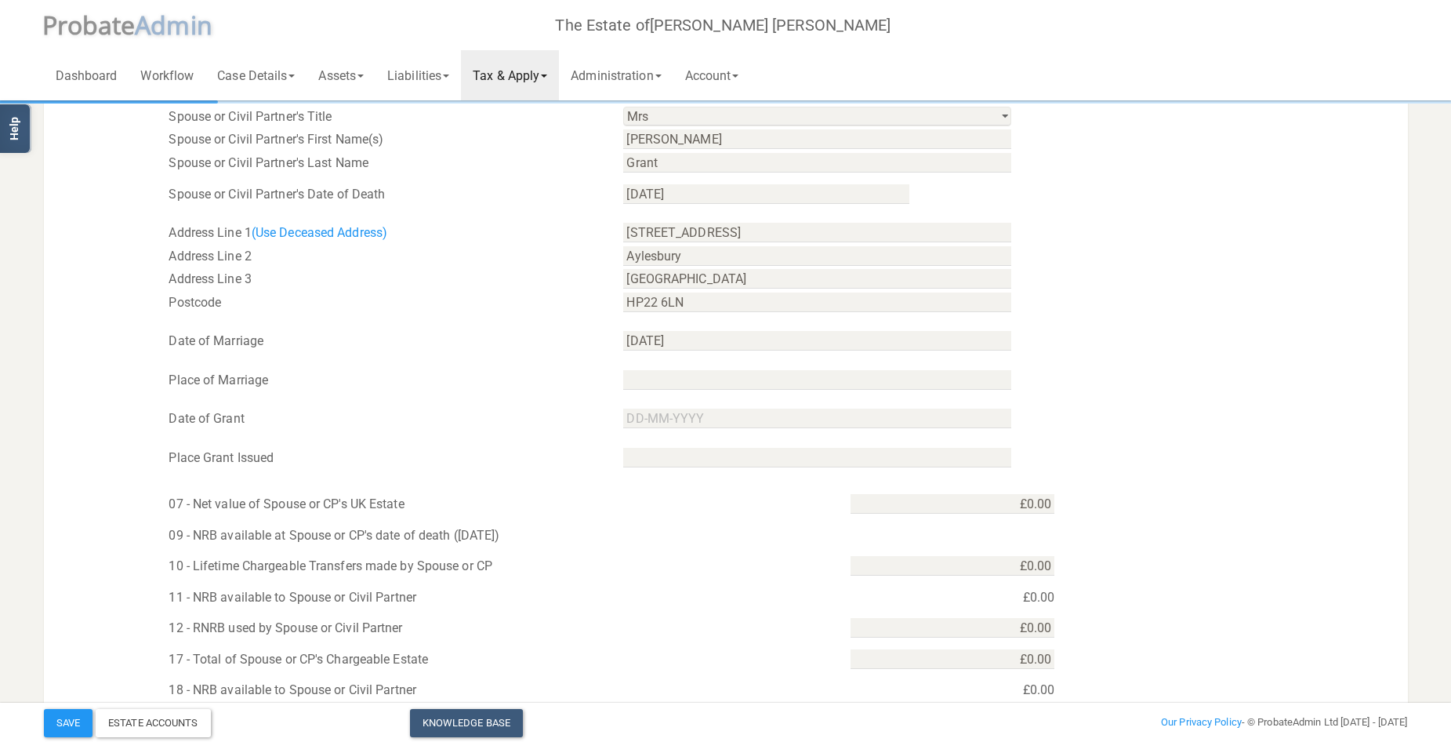
scroll to position [470, 0]
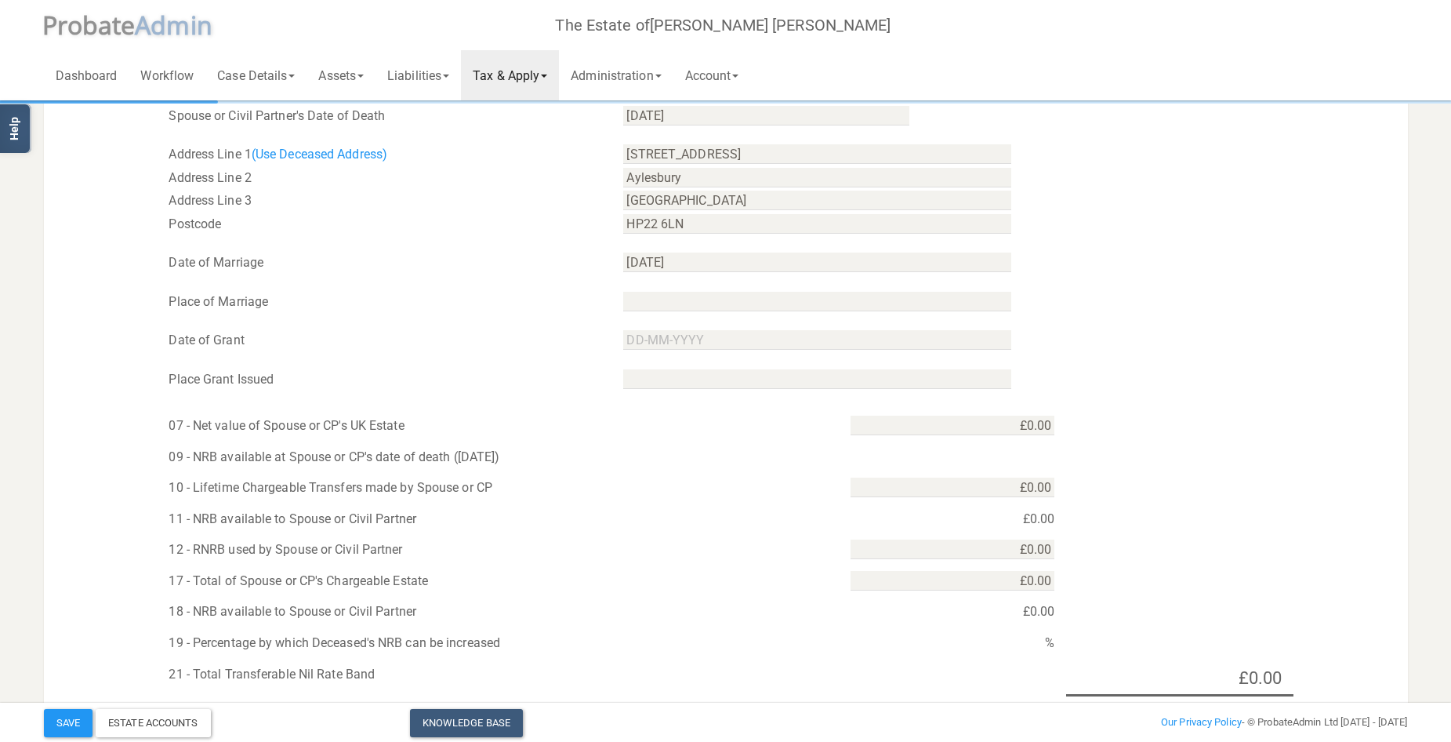
click at [1301, 482] on div "10 - Lifetime Chargeable Transfers made by Spouse or CP £0.00" at bounding box center [726, 483] width 1364 height 31
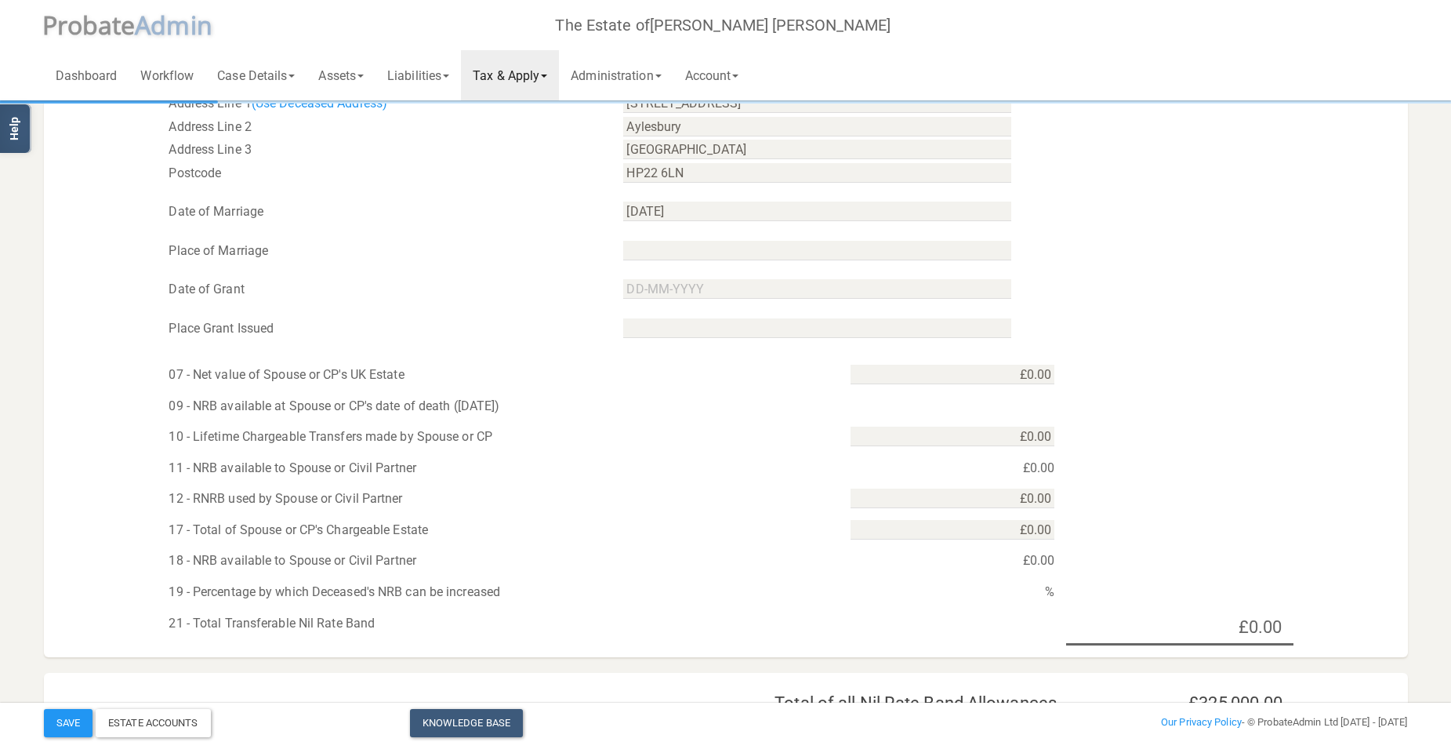
scroll to position [549, 0]
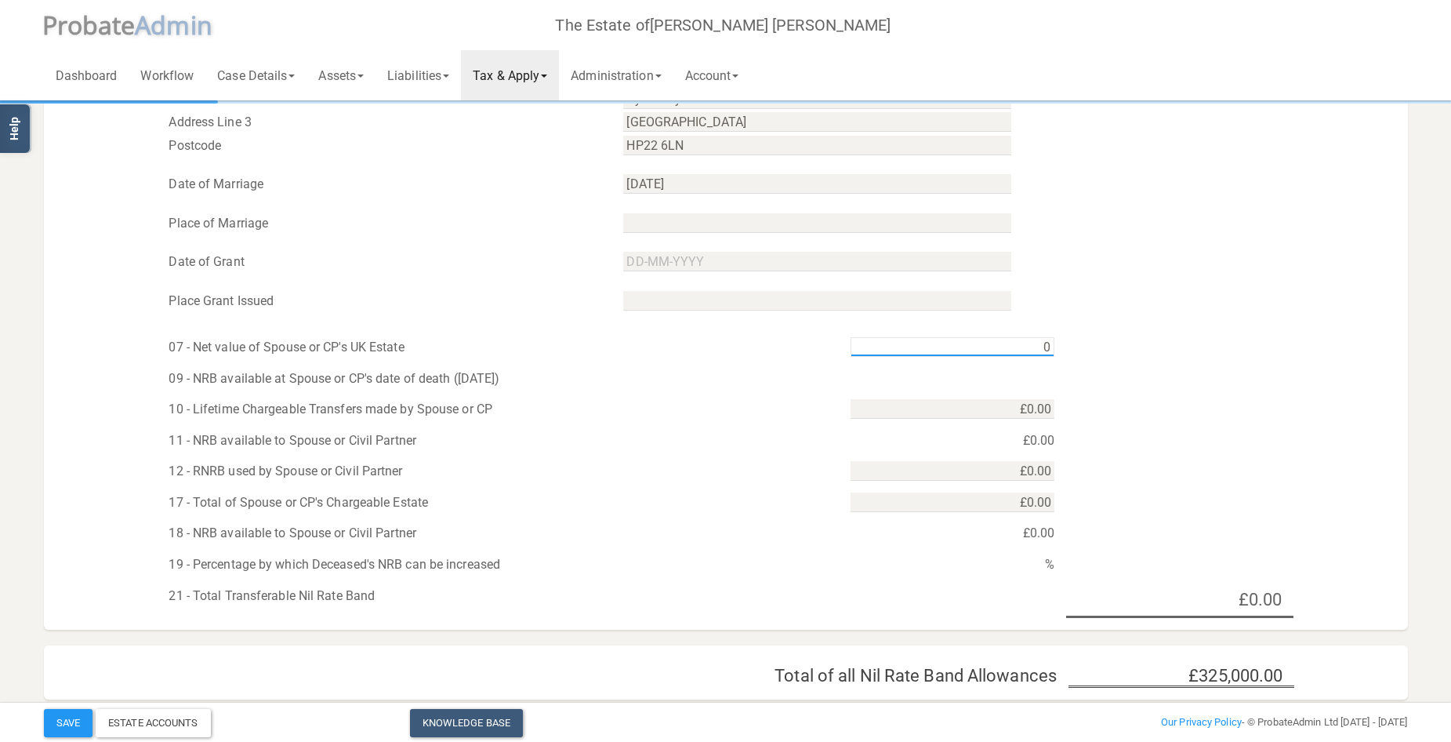
click at [1018, 343] on input "0" at bounding box center [953, 347] width 204 height 20
type input "£320,192.00"
type input "£0.00"
click at [1009, 442] on div "£0.00" at bounding box center [952, 441] width 227 height 24
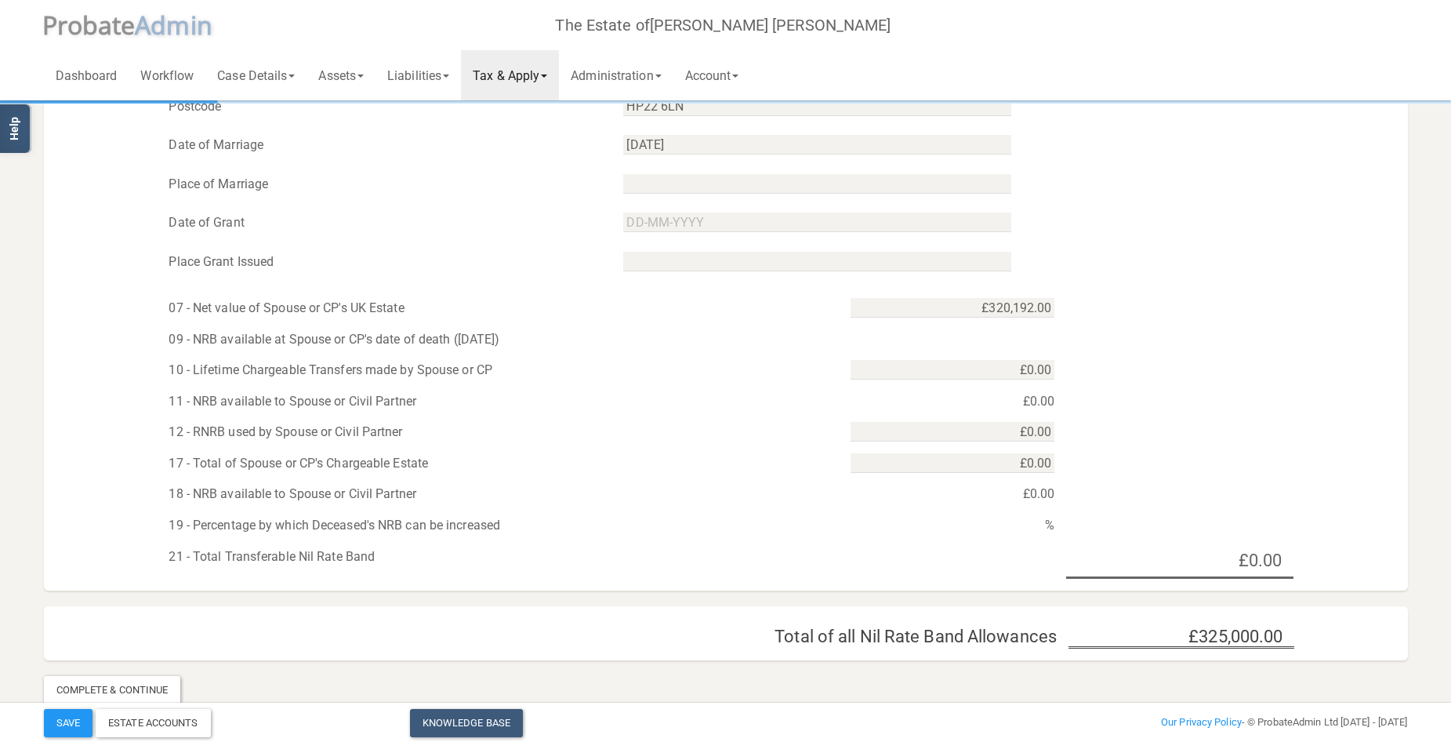
scroll to position [609, 0]
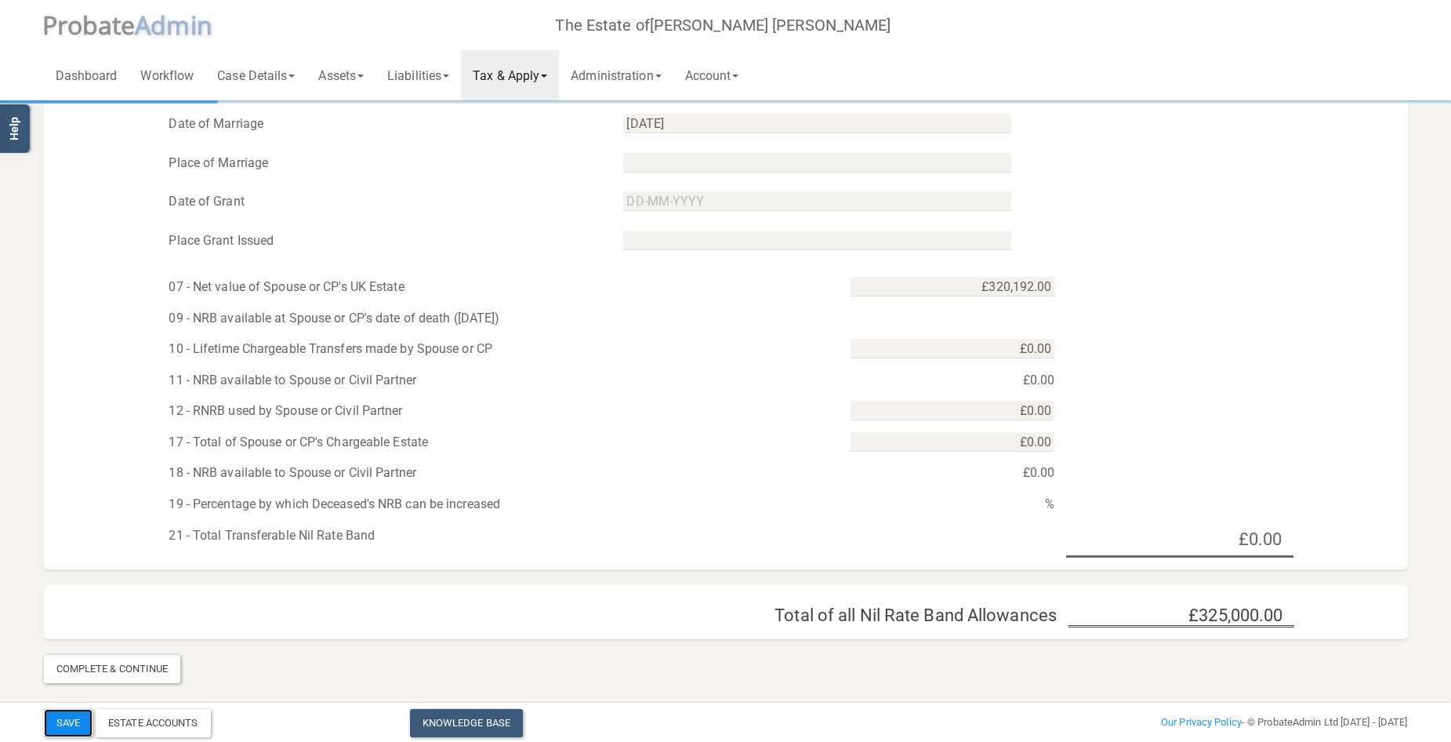
click at [69, 720] on button "Save" at bounding box center [68, 723] width 49 height 28
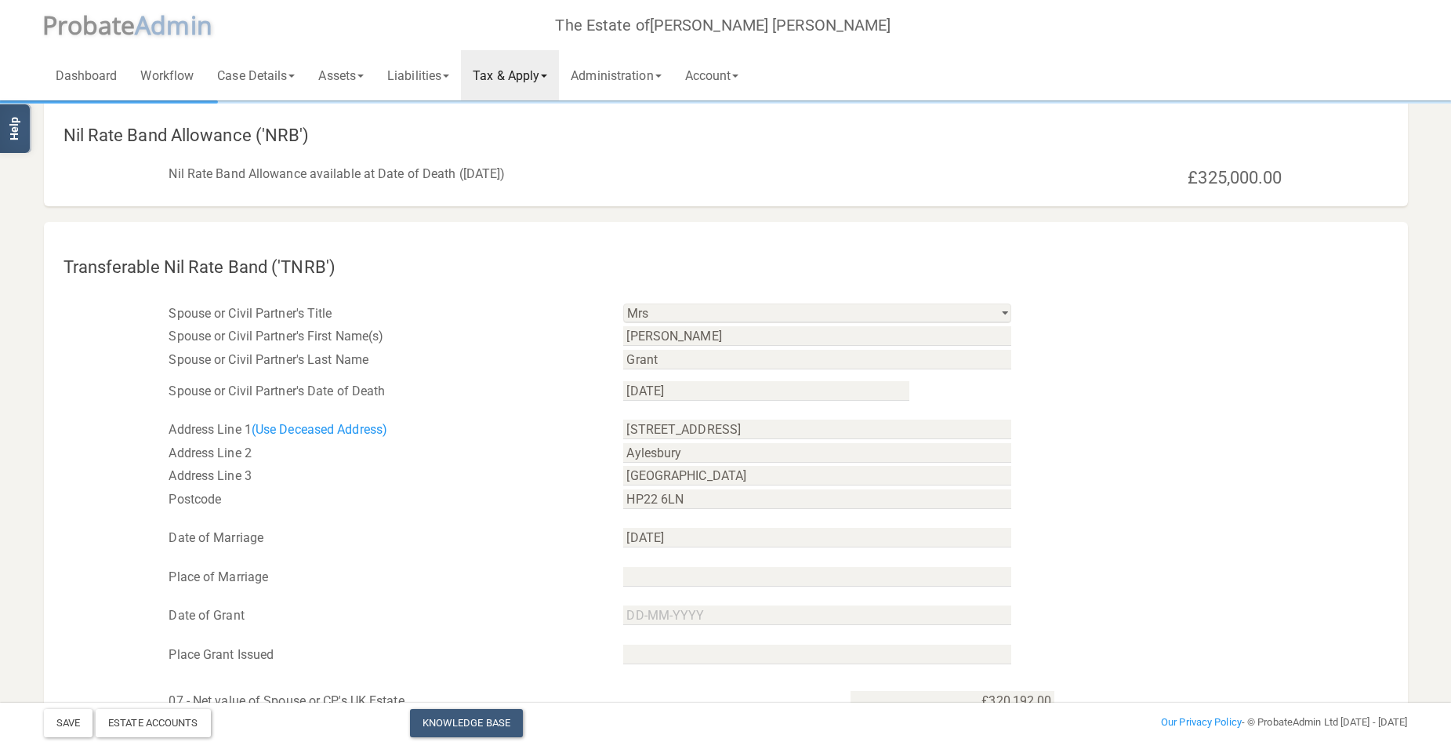
scroll to position [139, 0]
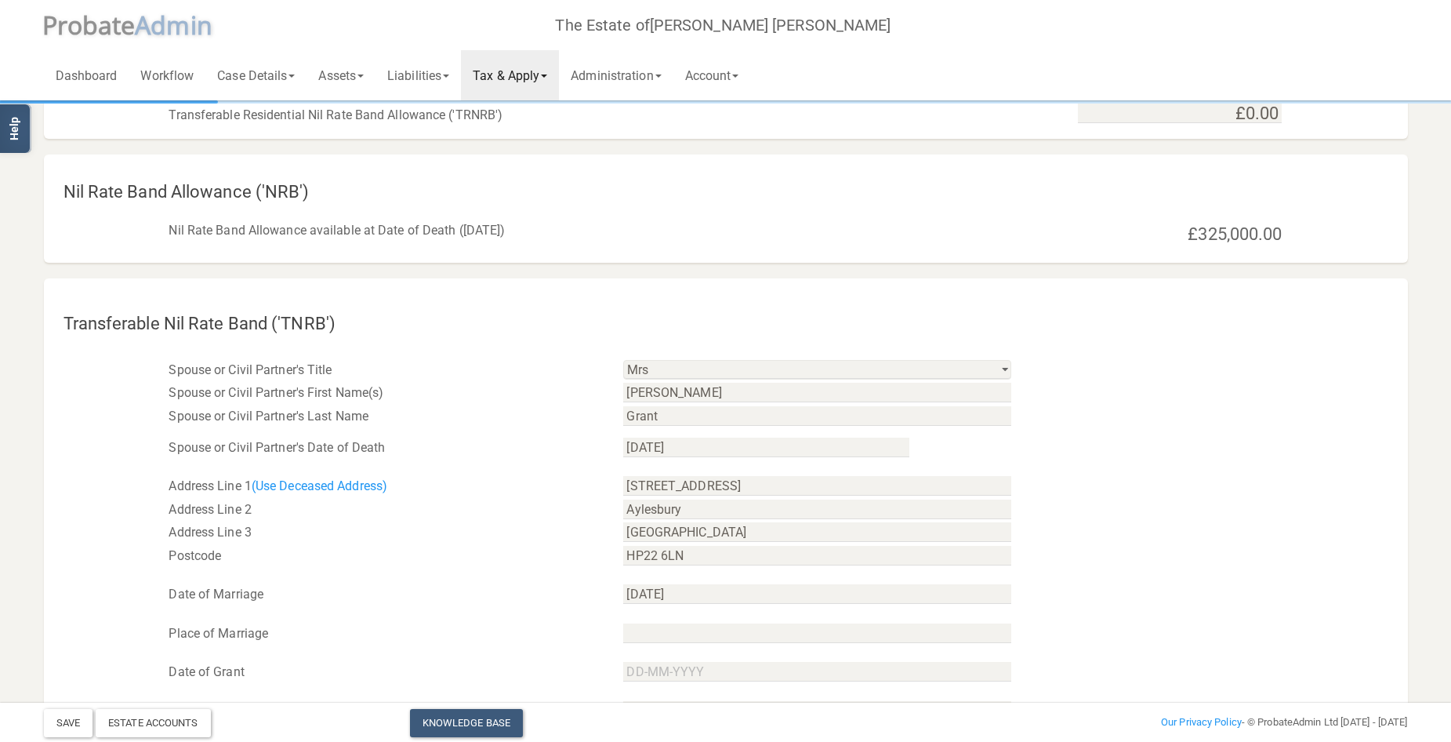
click at [532, 75] on link "Tax & Apply" at bounding box center [510, 75] width 98 height 50
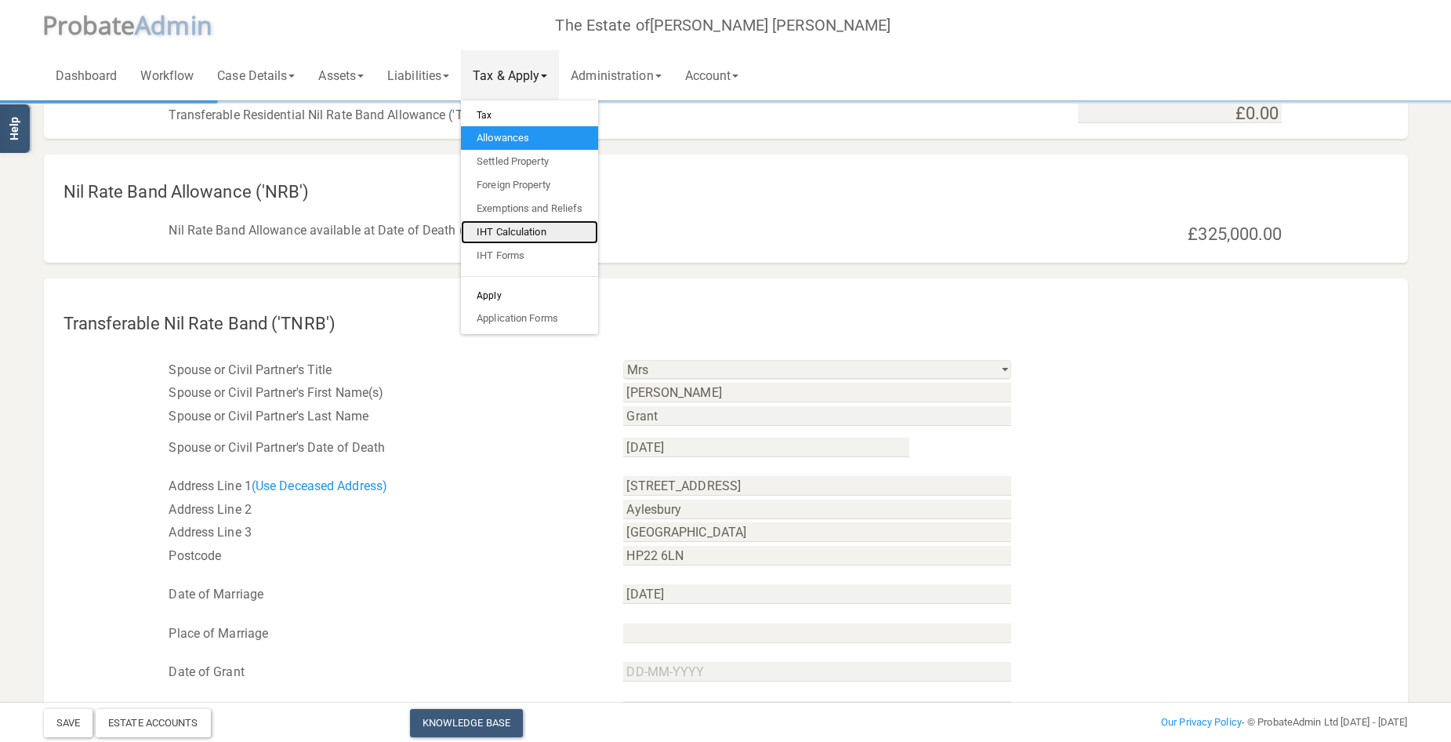
click at [510, 232] on link "IHT Calculation" at bounding box center [529, 232] width 137 height 24
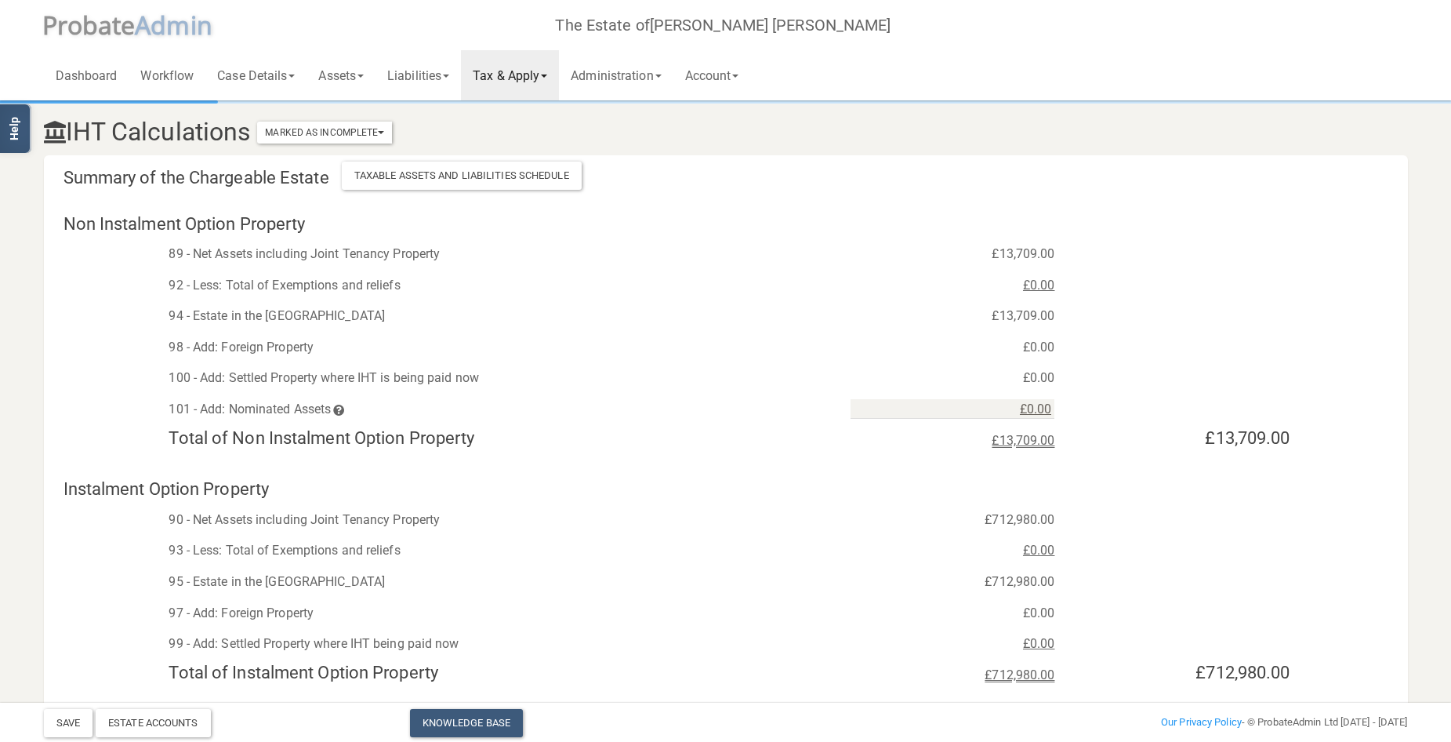
click at [521, 71] on link "Tax & Apply" at bounding box center [510, 75] width 98 height 50
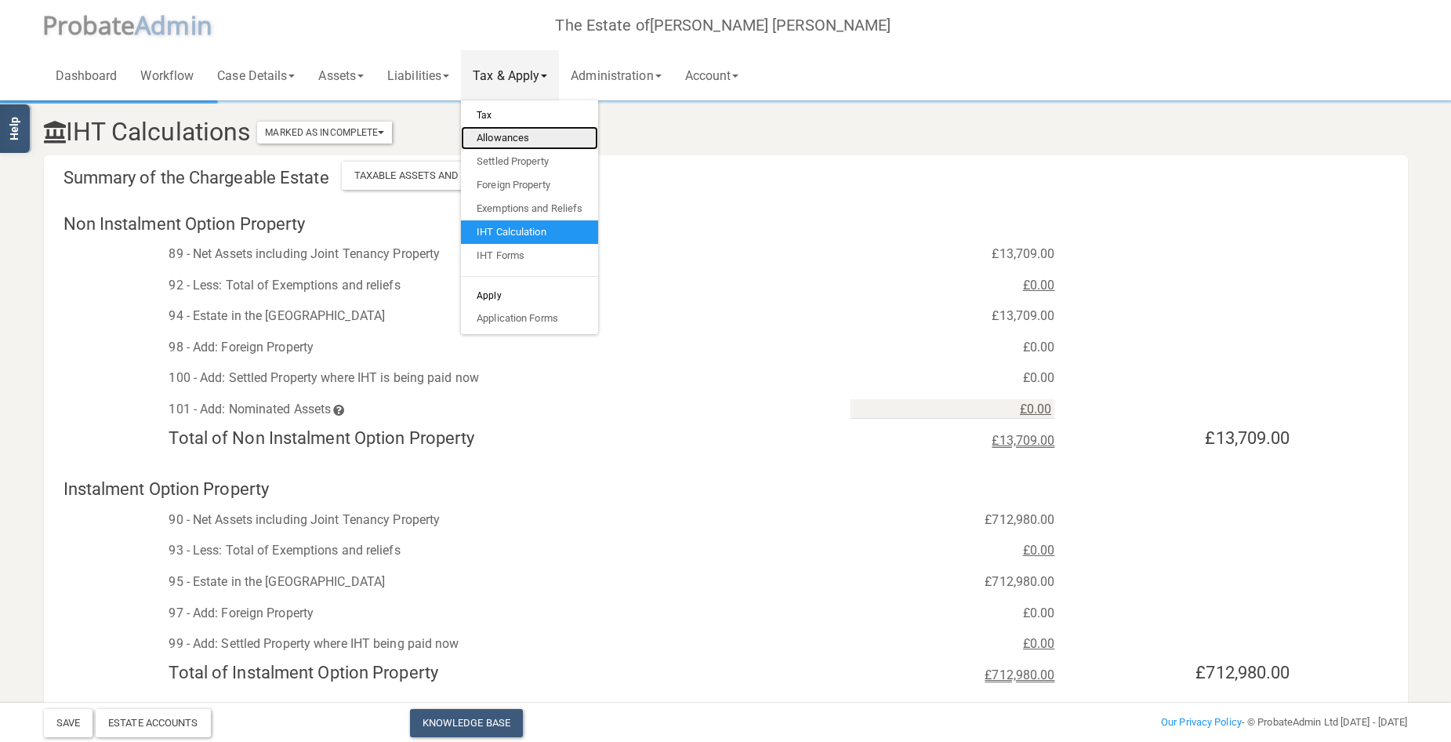
click at [518, 136] on link "Allowances" at bounding box center [529, 138] width 137 height 24
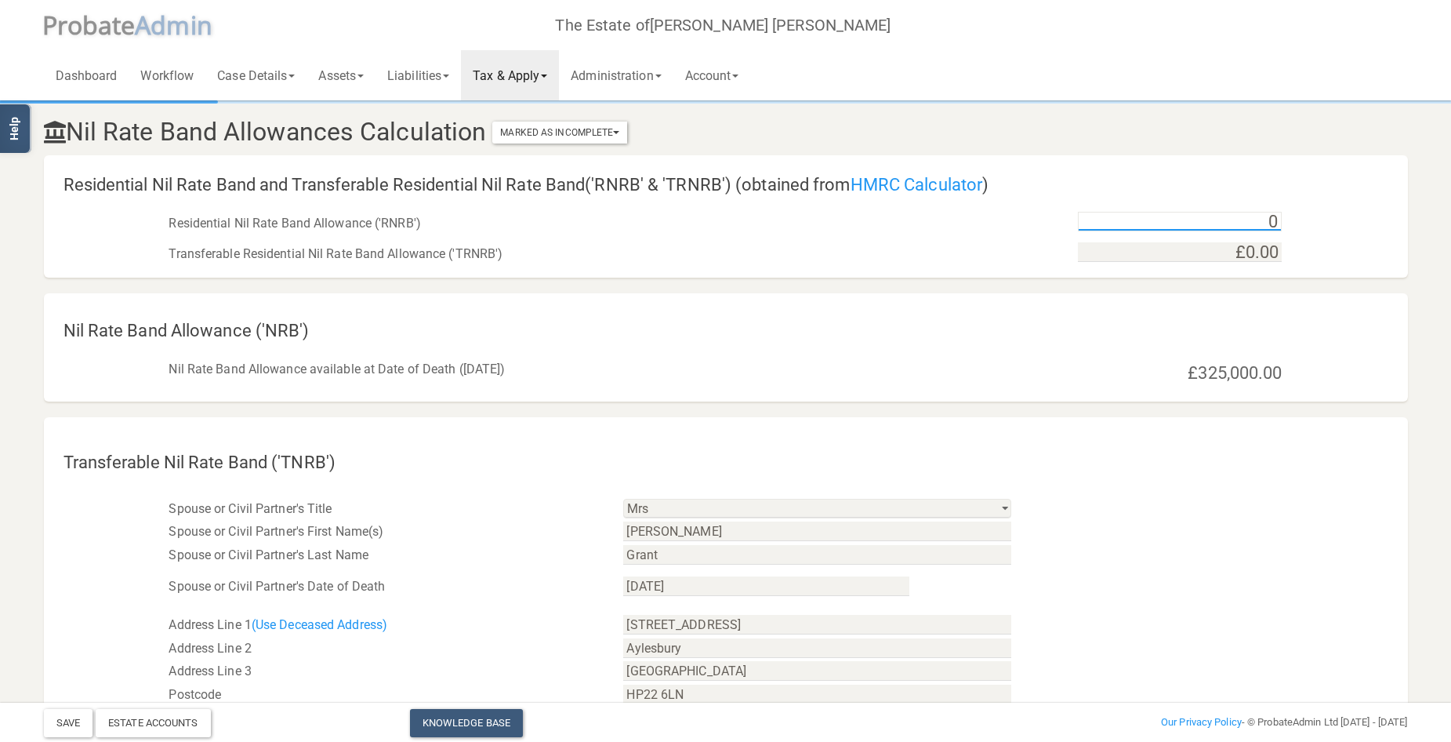
click at [1224, 230] on input "0" at bounding box center [1180, 222] width 204 height 20
type input "£175,000.00"
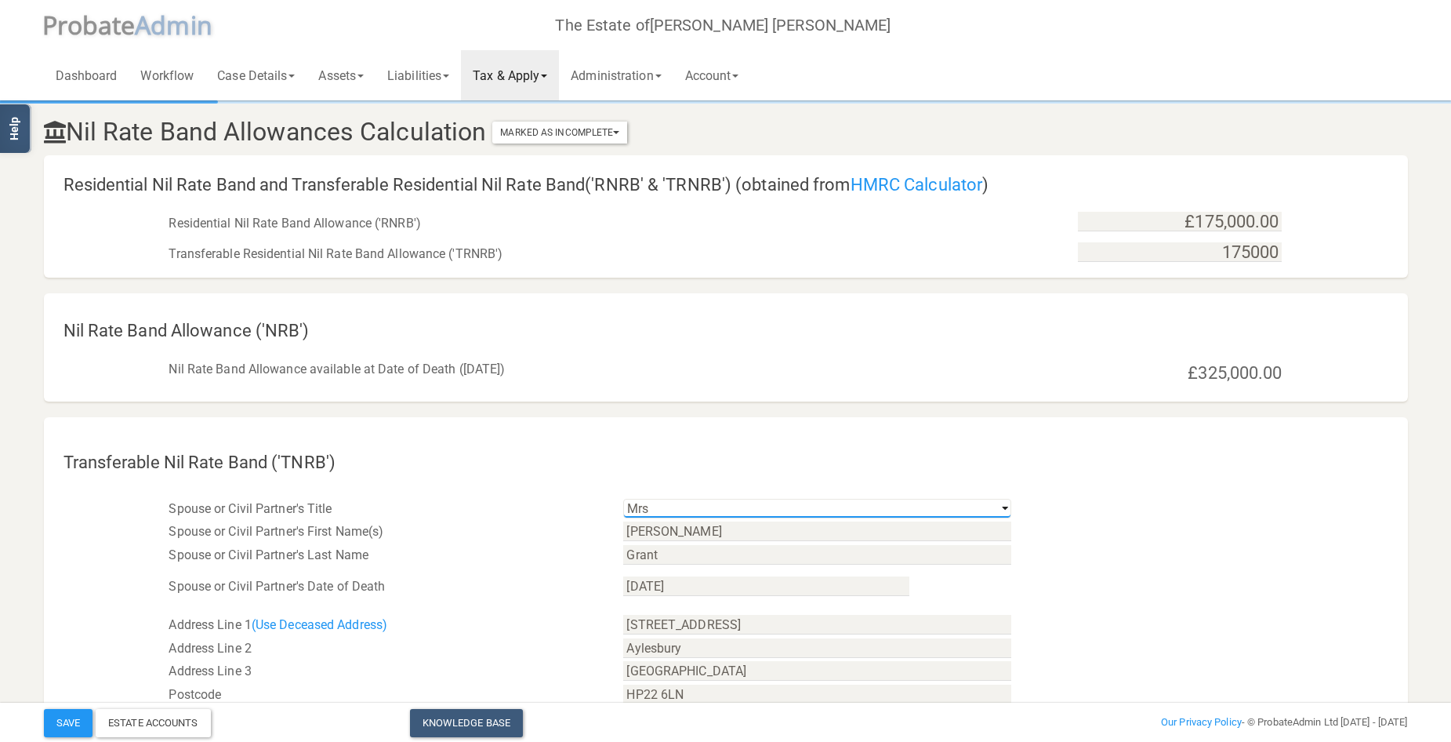
type input "£175,000.00"
click at [71, 721] on button "Save" at bounding box center [68, 723] width 49 height 28
click at [540, 74] on link "Tax & Apply" at bounding box center [510, 75] width 98 height 50
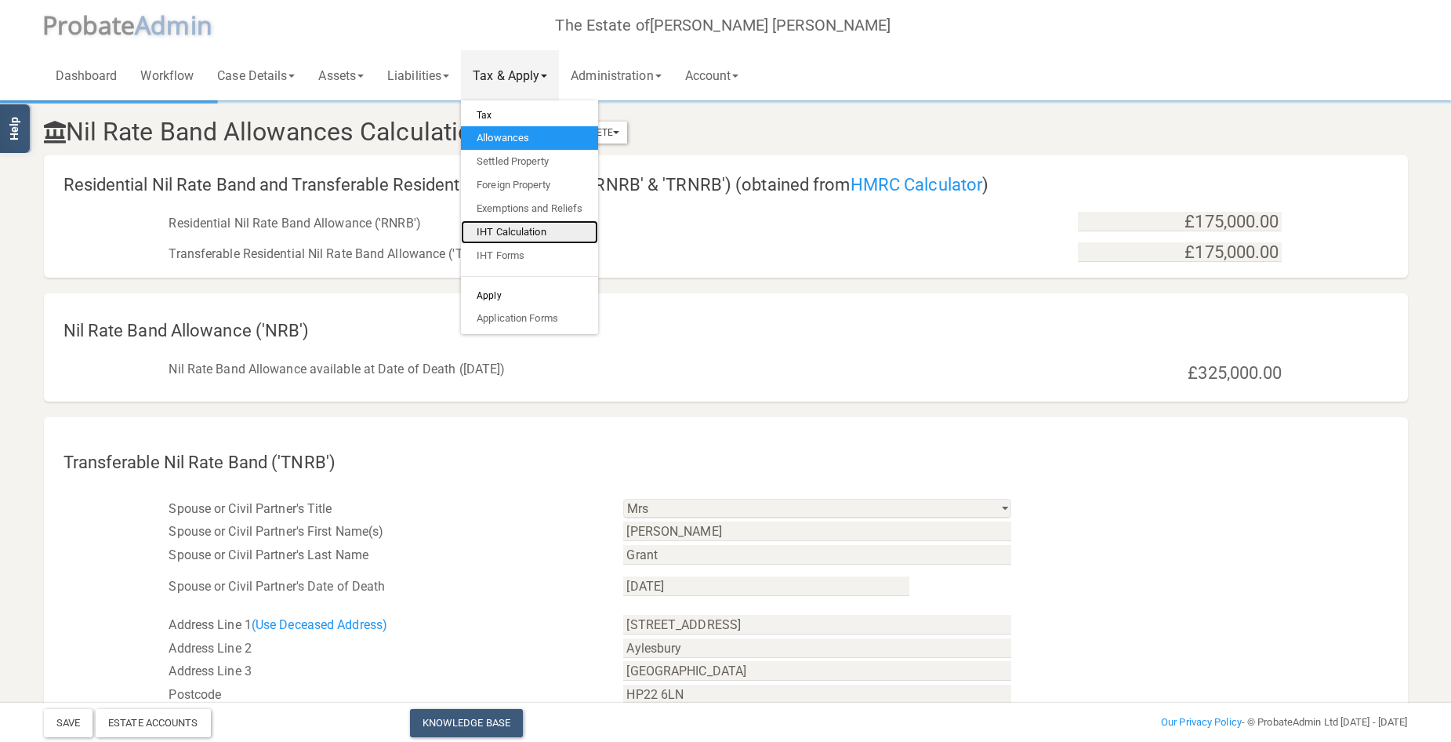
click at [528, 227] on link "IHT Calculation" at bounding box center [529, 232] width 137 height 24
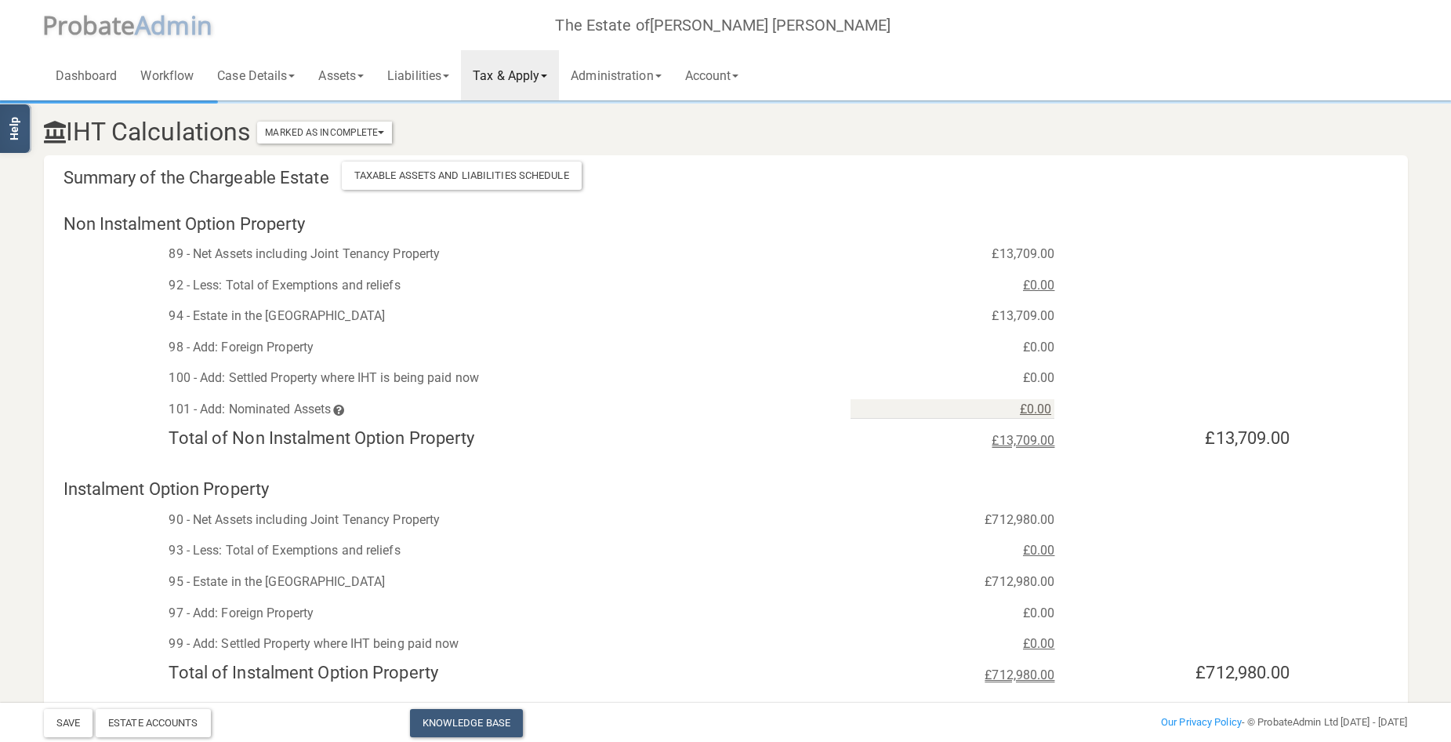
click at [533, 77] on link "Tax & Apply" at bounding box center [510, 75] width 98 height 50
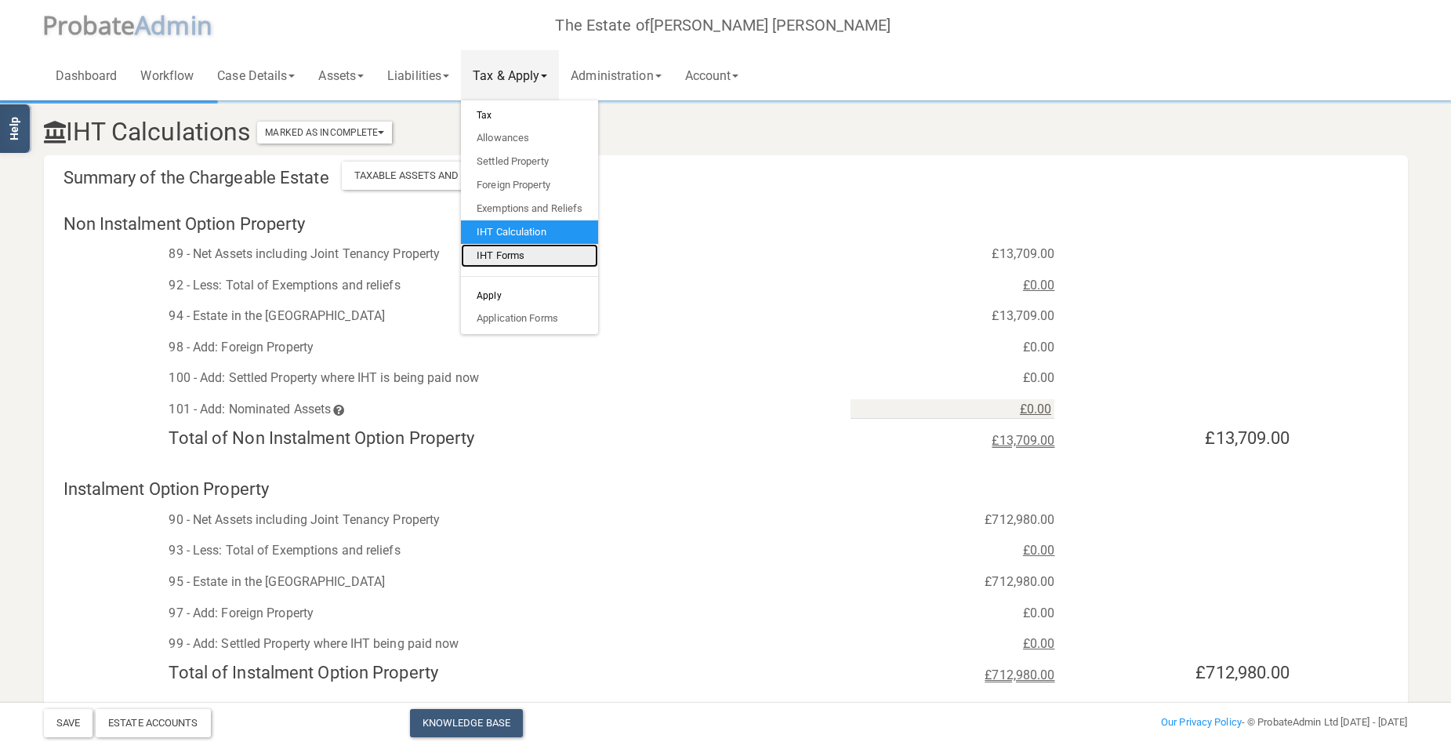
click at [517, 251] on link "IHT Forms" at bounding box center [529, 256] width 137 height 24
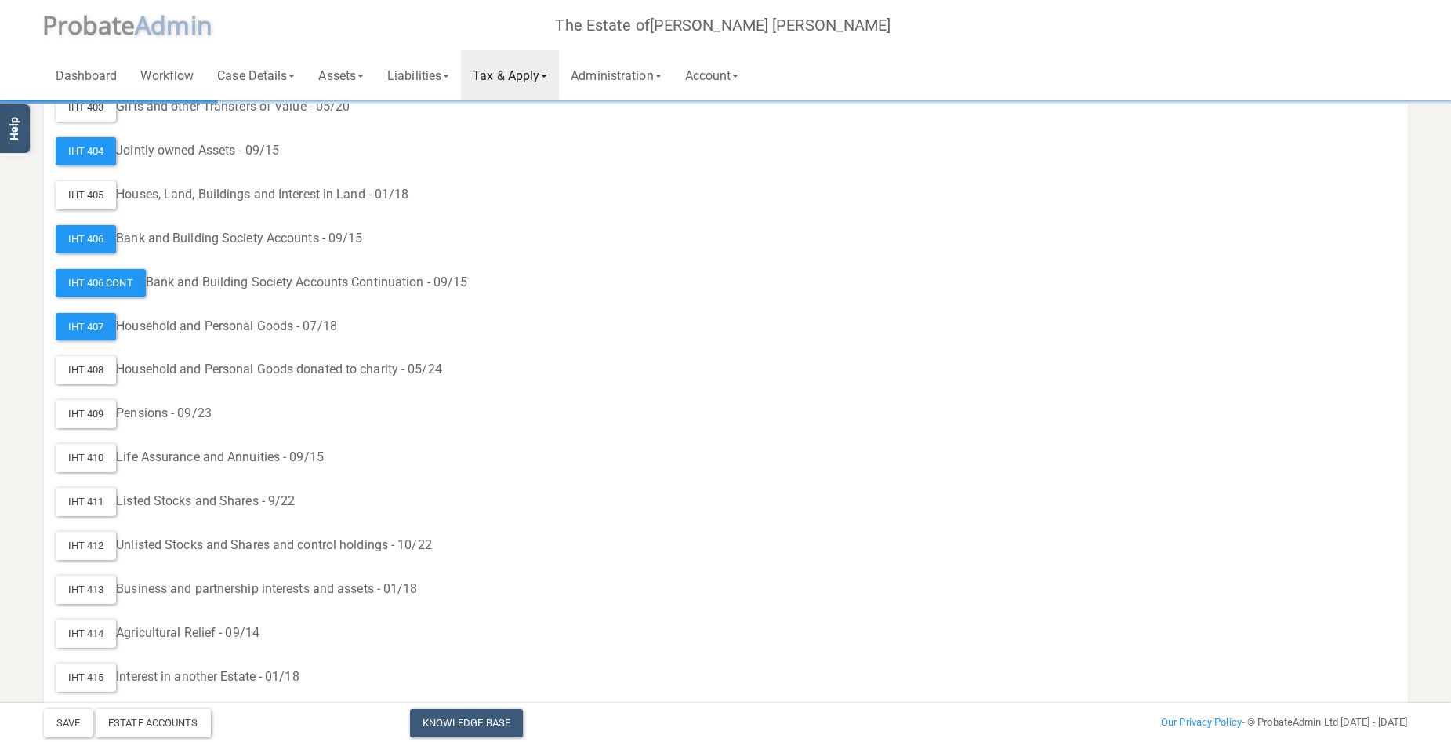
scroll to position [371, 0]
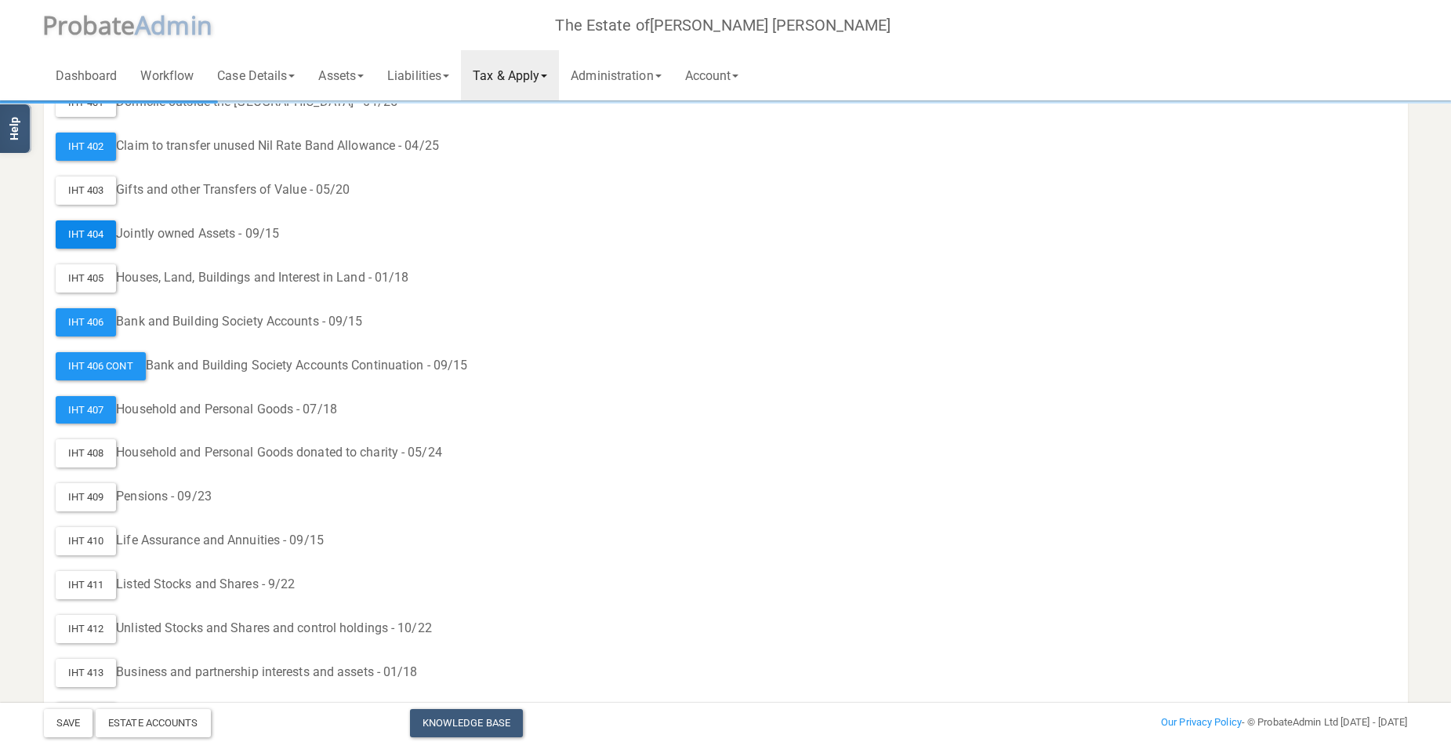
click at [88, 230] on div "IHT 404" at bounding box center [86, 234] width 61 height 28
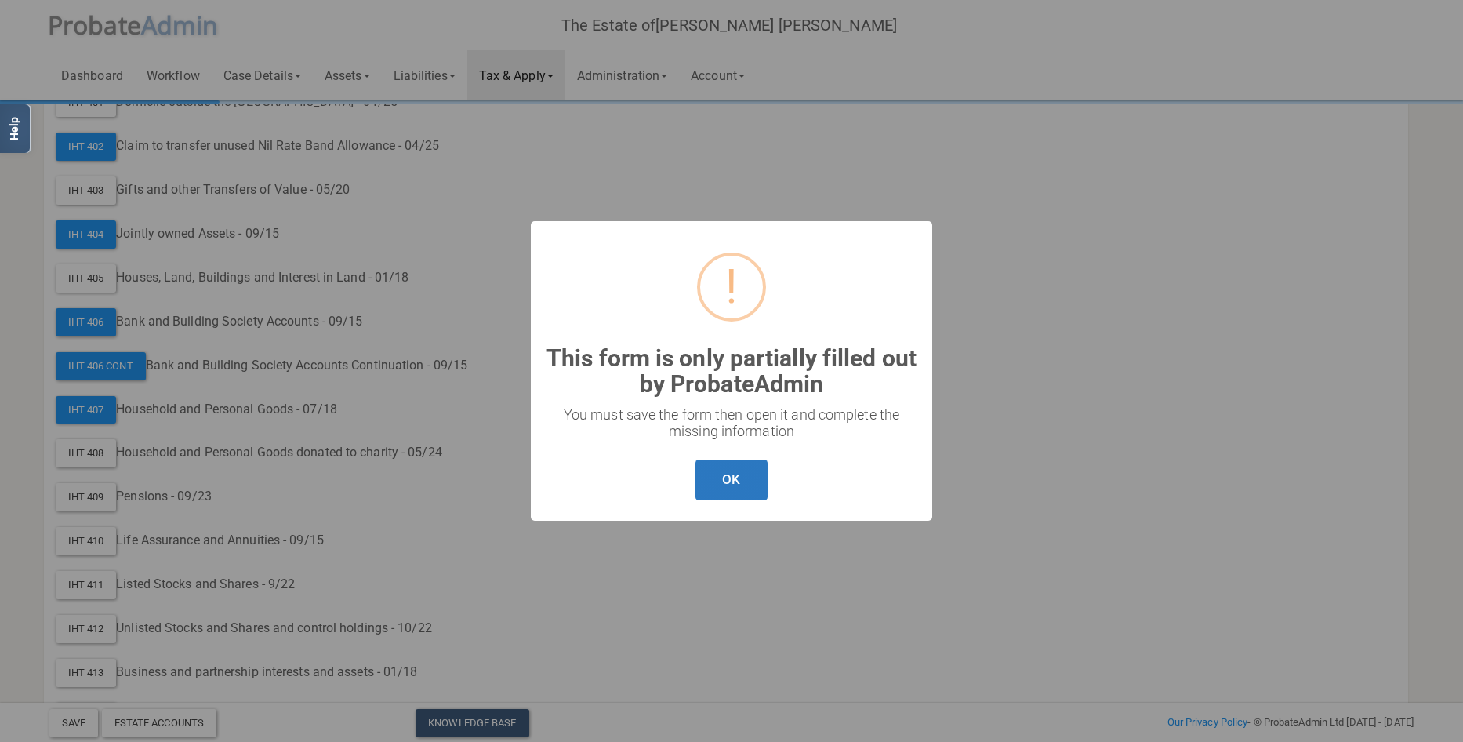
click at [734, 472] on button "OK" at bounding box center [730, 480] width 71 height 42
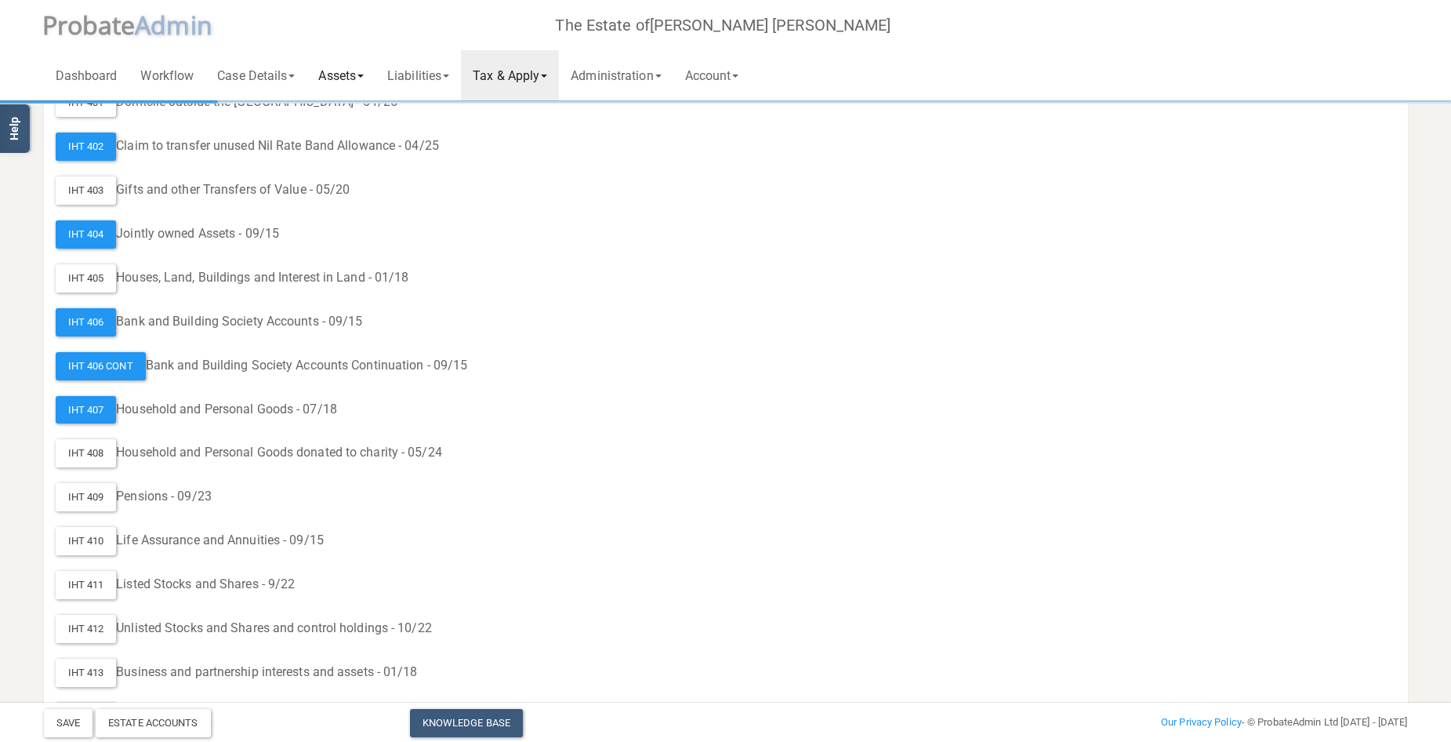
click at [341, 74] on link "Assets" at bounding box center [340, 75] width 69 height 50
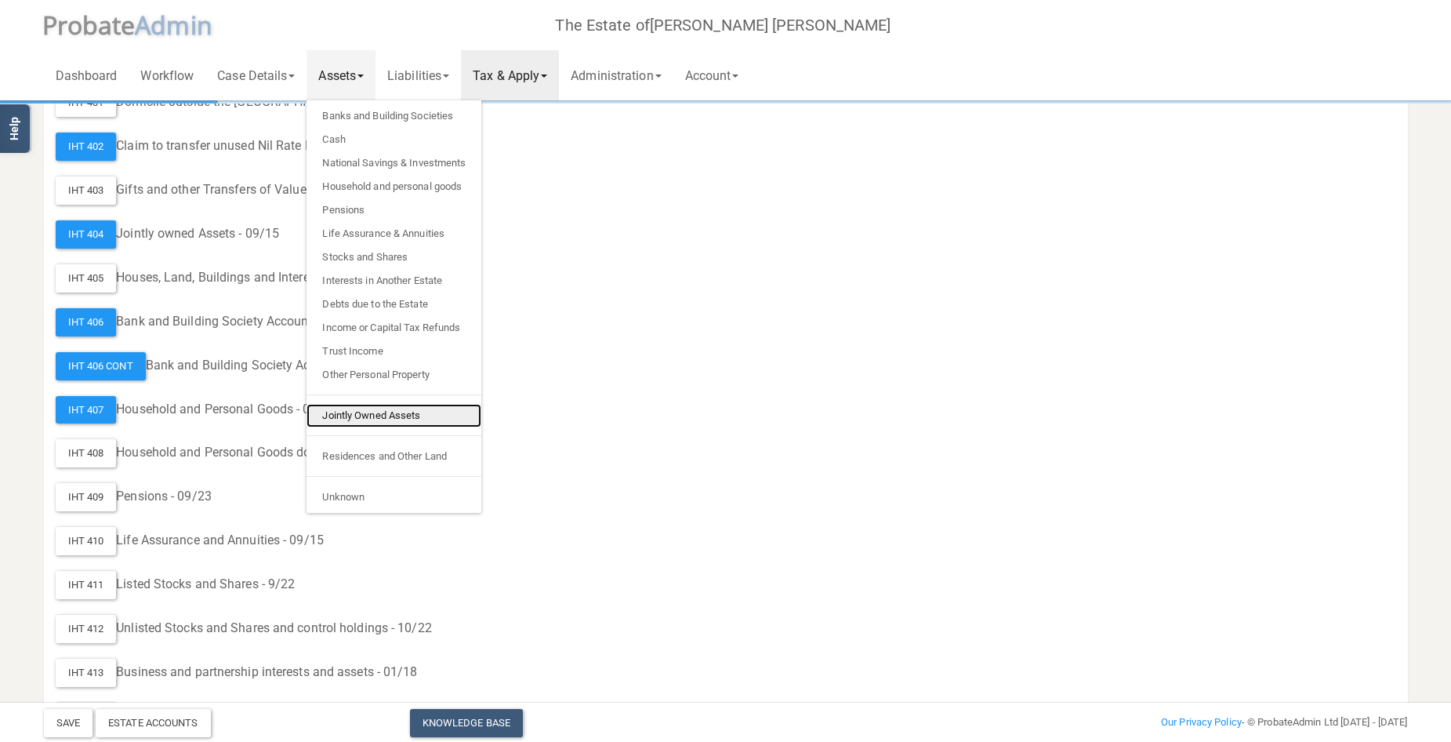
click at [383, 418] on link "Jointly Owned Assets" at bounding box center [393, 416] width 175 height 24
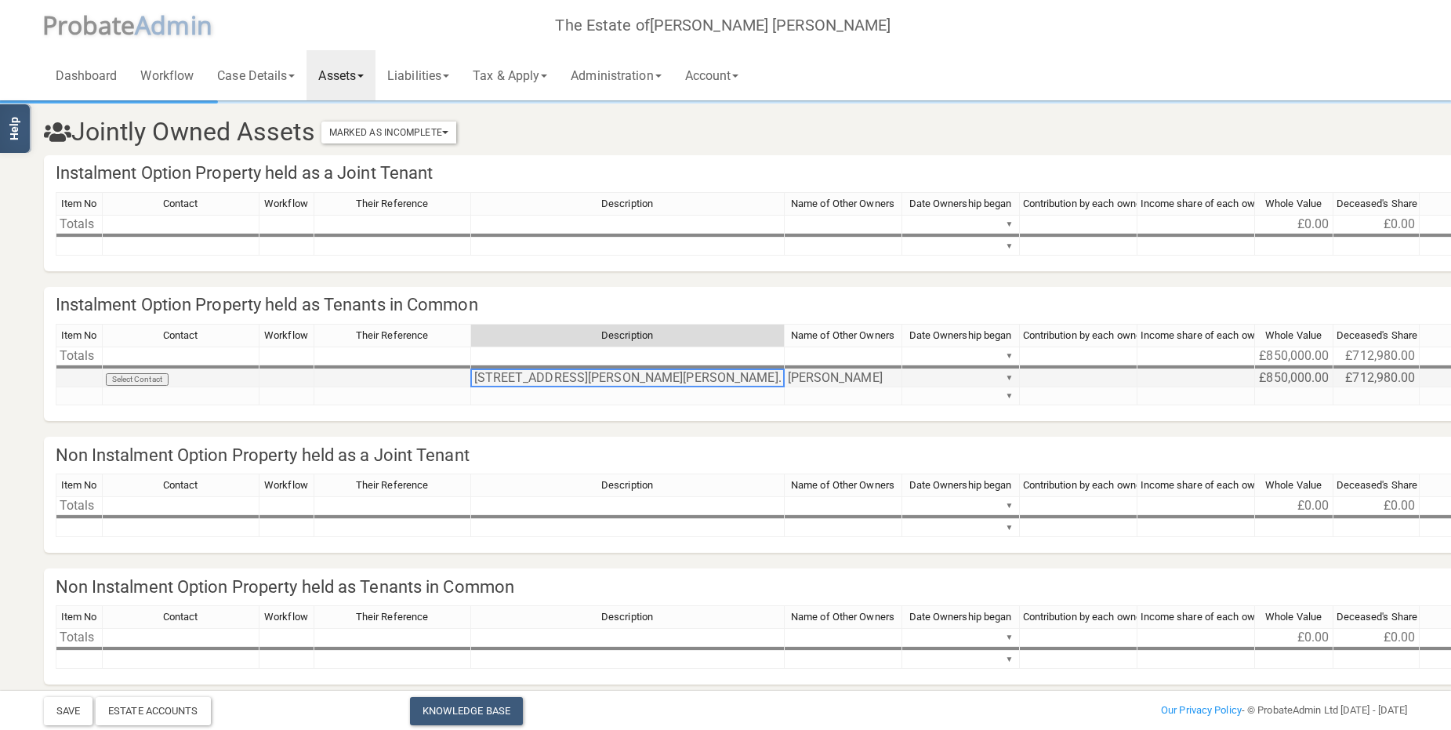
click at [748, 378] on td "[STREET_ADDRESS][PERSON_NAME][PERSON_NAME]. Bucks. HP22 6LN" at bounding box center [628, 378] width 314 height 18
click at [471, 375] on textarea "[STREET_ADDRESS][PERSON_NAME][PERSON_NAME]. Bucks. HP22 6LN" at bounding box center [627, 377] width 314 height 19
type textarea "(Deceased's residence) [STREET_ADDRESS]. Bucks. HP22 6LN"
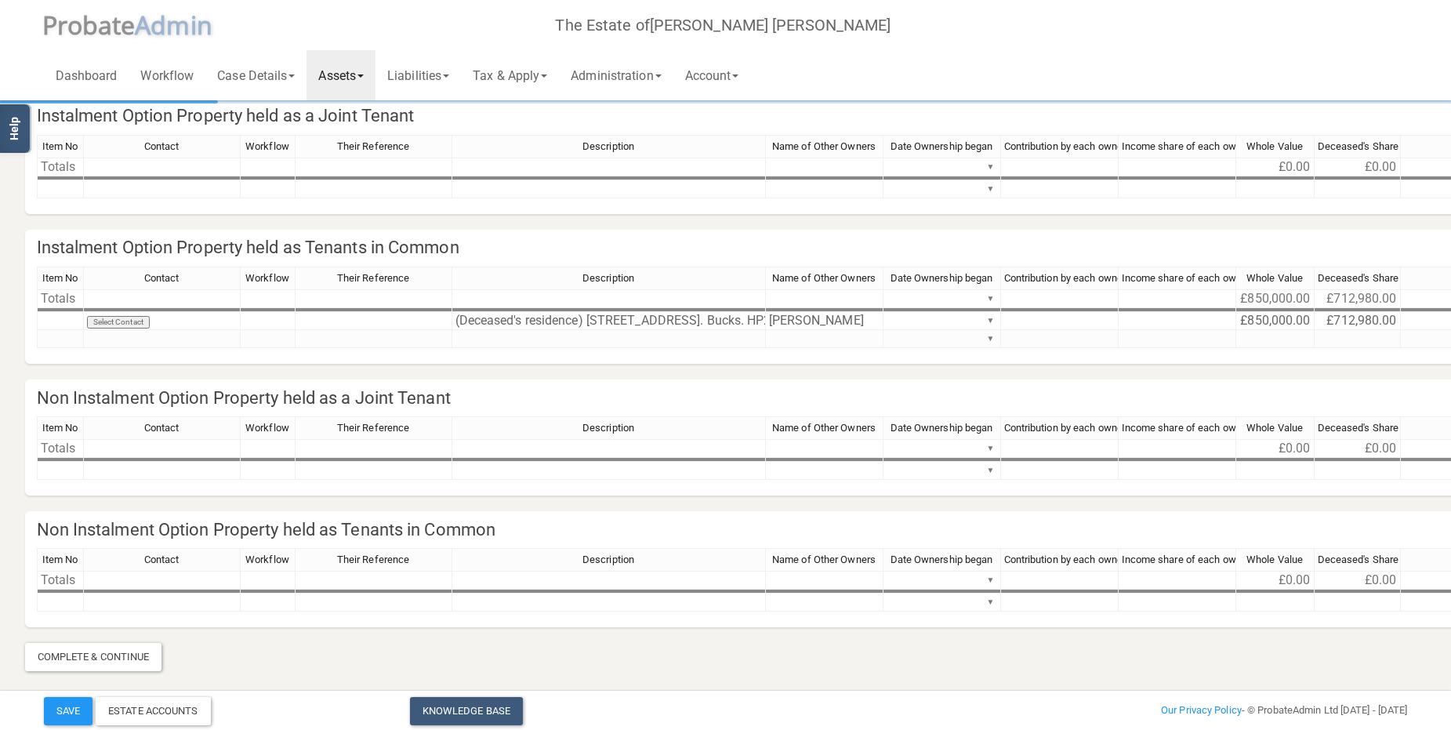
scroll to position [57, 0]
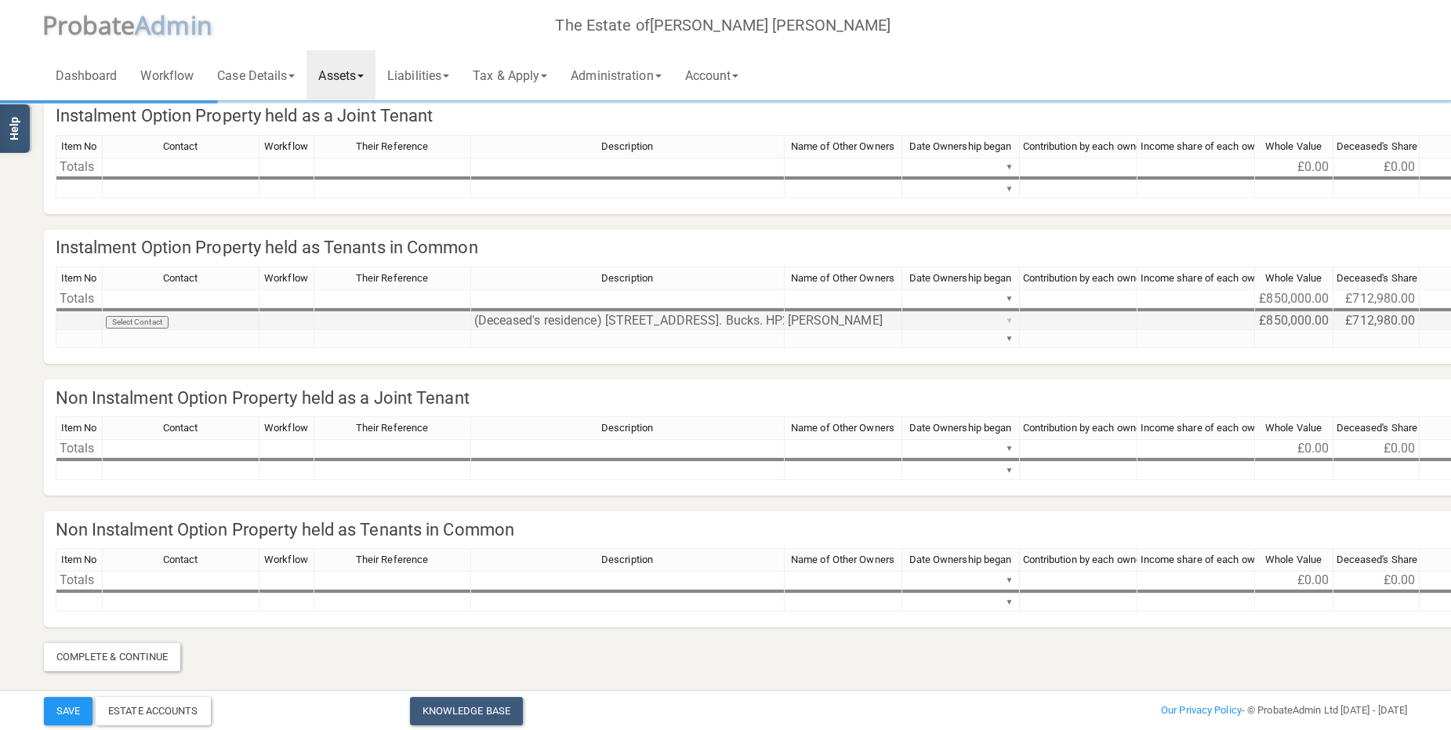
click at [1007, 314] on div "Item No Contact Workflow Their Reference Description Name of Other Owners Date …" at bounding box center [1351, 315] width 2591 height 96
click at [1246, 370] on section "Jointly Owned Assets Marked As Incomplete Mark As Incomplete Mark As Complete I…" at bounding box center [725, 358] width 1387 height 626
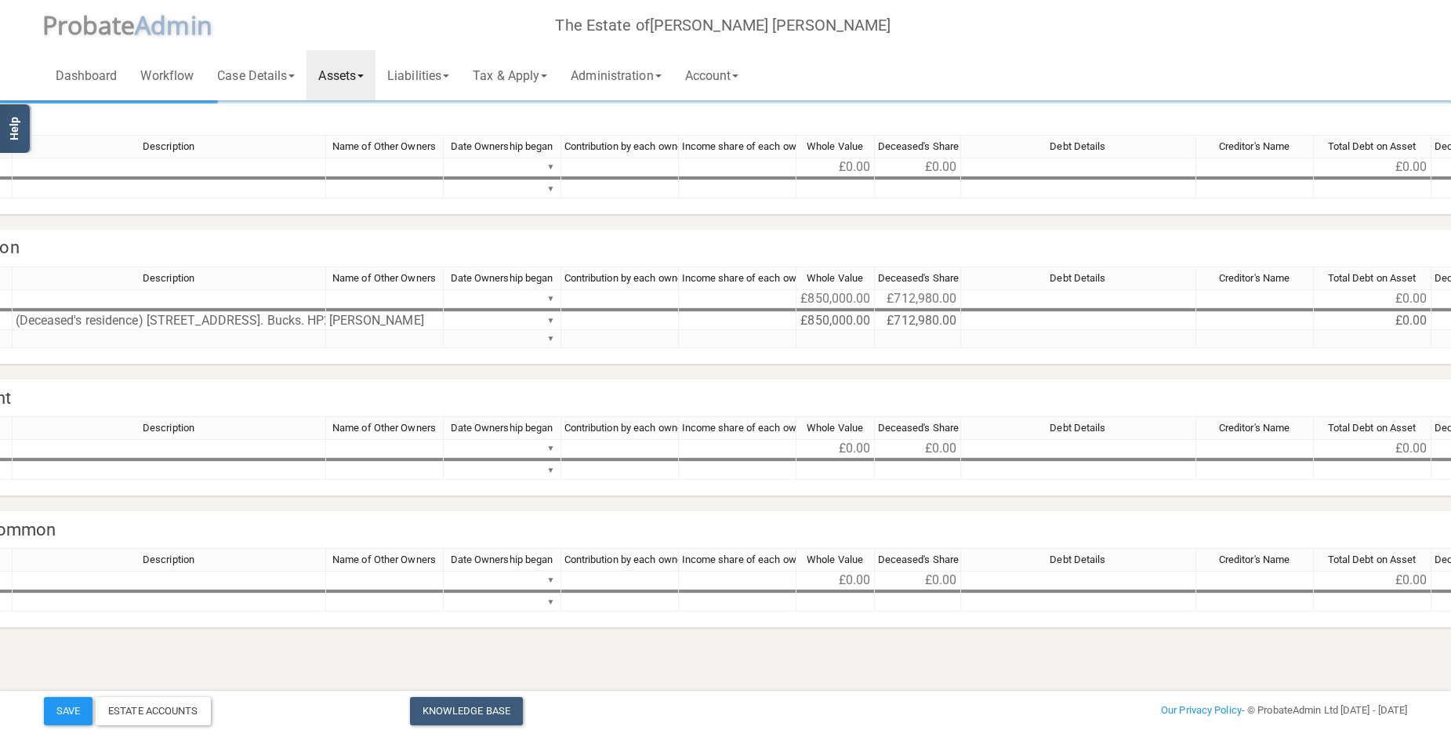
scroll to position [57, 557]
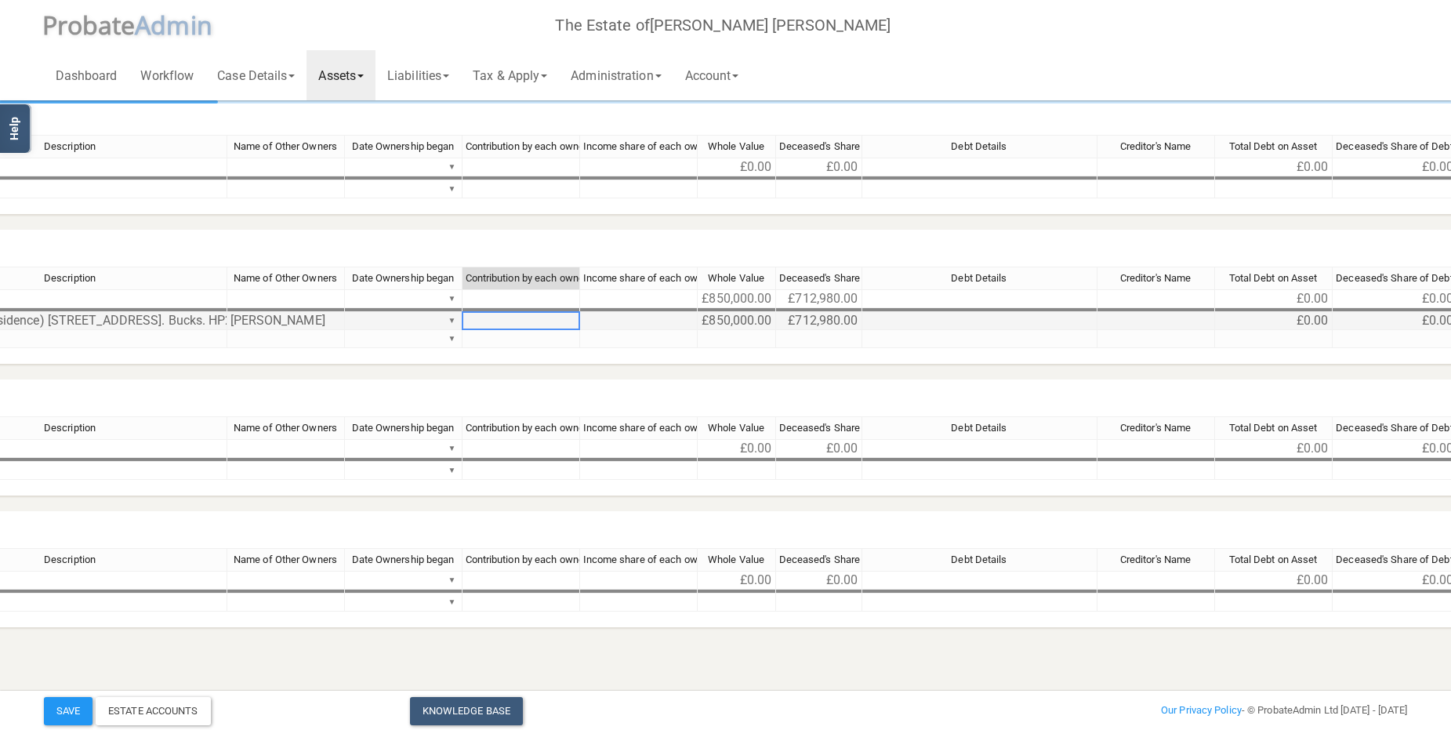
click at [511, 318] on td at bounding box center [521, 321] width 118 height 18
click at [626, 319] on td at bounding box center [639, 321] width 118 height 18
click at [539, 316] on td at bounding box center [521, 321] width 118 height 18
type textarea "84/16"
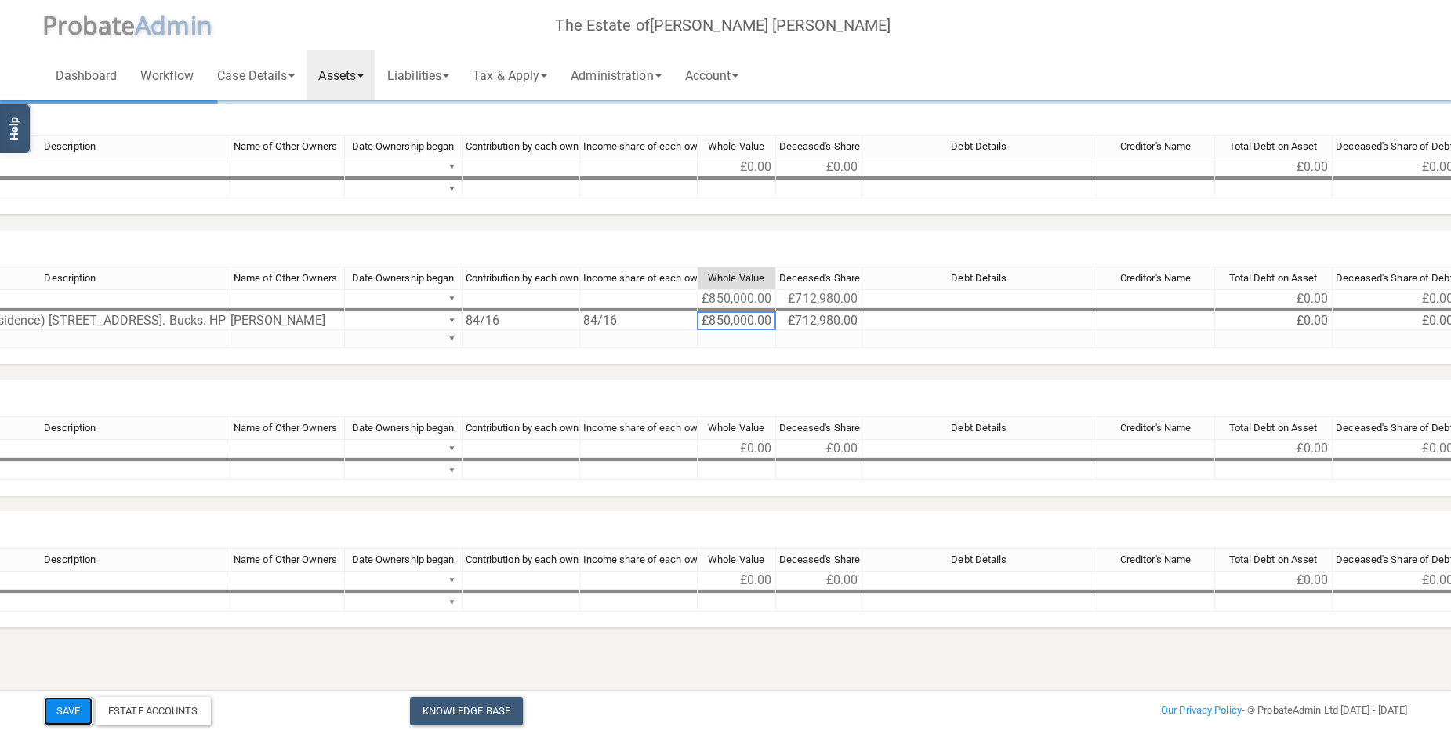
click at [62, 703] on button "Save" at bounding box center [68, 711] width 49 height 28
click at [626, 315] on td "84/16" at bounding box center [639, 321] width 118 height 18
click at [626, 315] on textarea "84/16" at bounding box center [638, 320] width 118 height 19
click at [68, 712] on button "Save" at bounding box center [68, 711] width 49 height 28
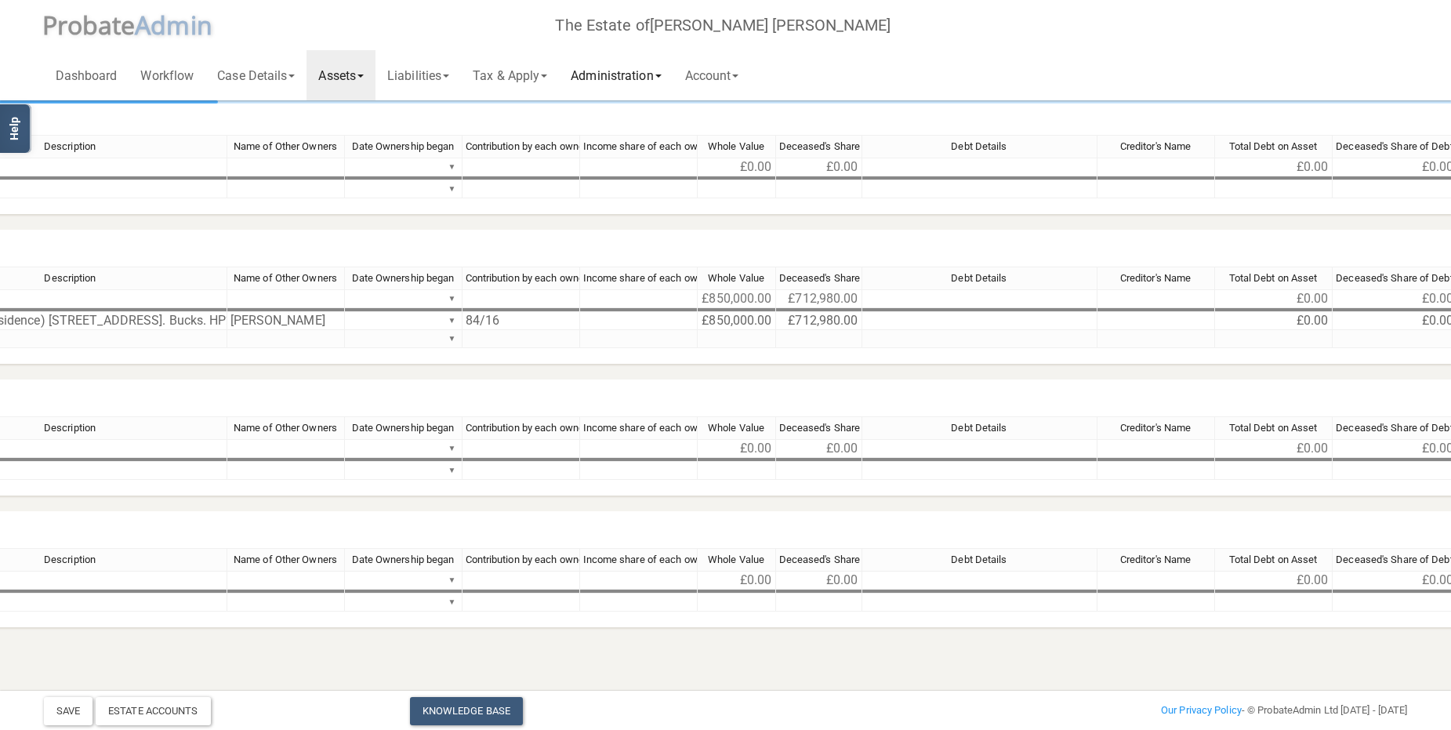
click at [642, 71] on link "Administration" at bounding box center [616, 75] width 114 height 50
click at [525, 71] on link "Tax & Apply" at bounding box center [510, 75] width 98 height 50
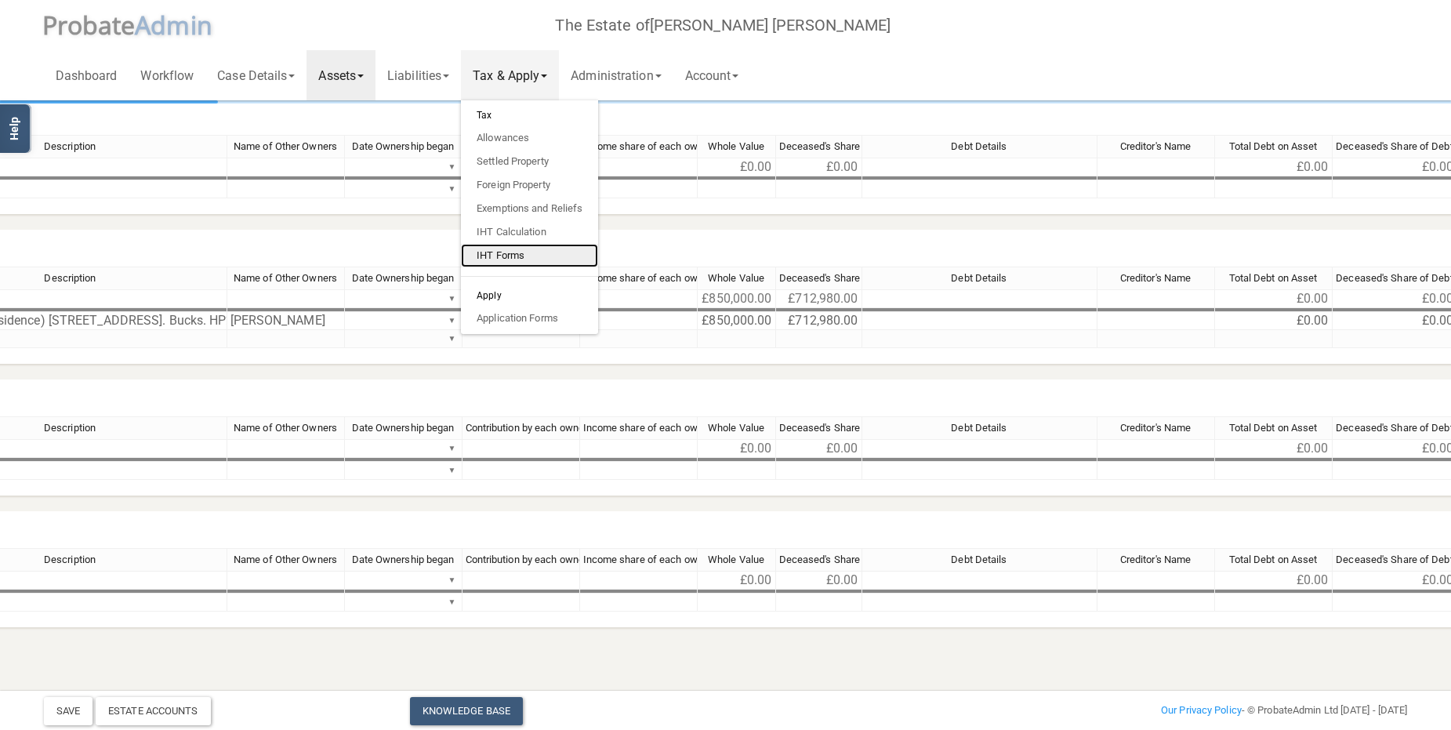
click at [514, 248] on link "IHT Forms" at bounding box center [529, 256] width 137 height 24
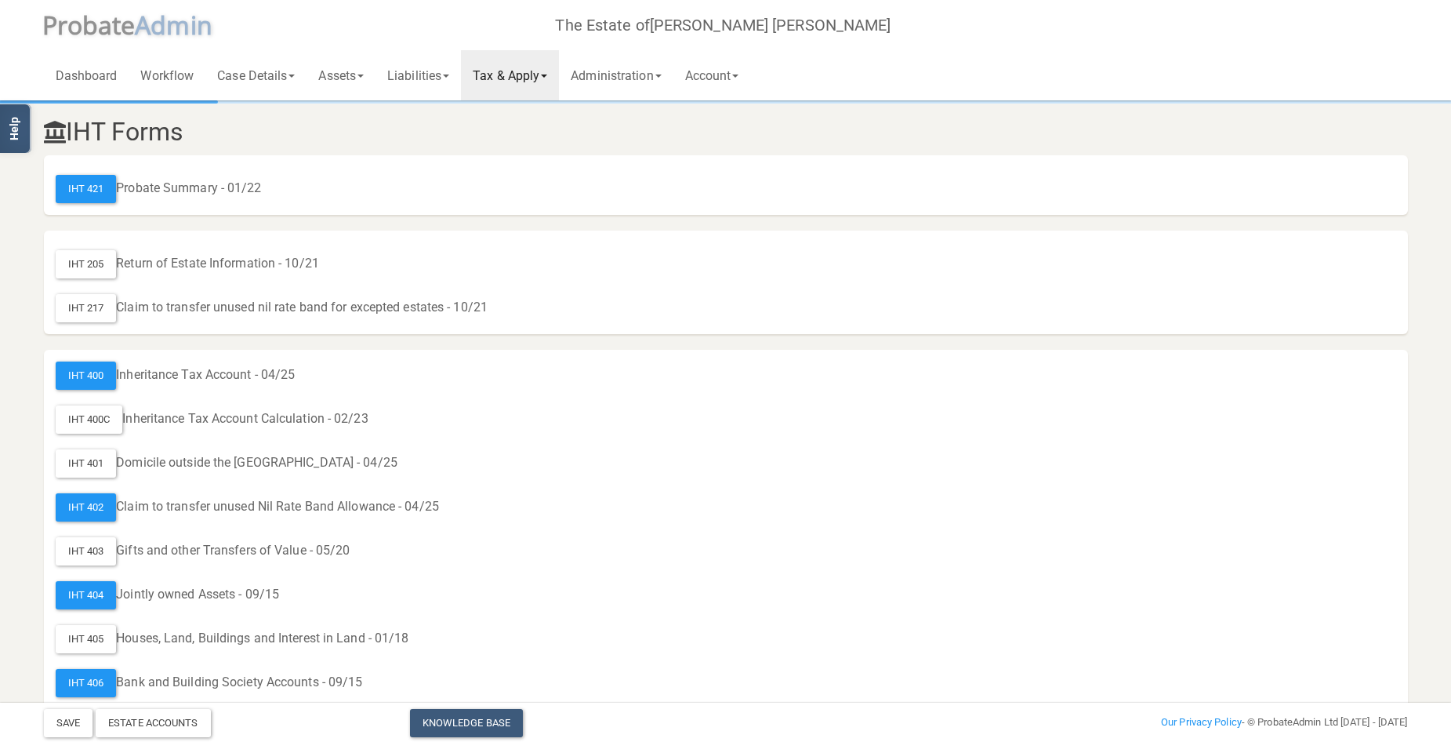
scroll to position [78, 0]
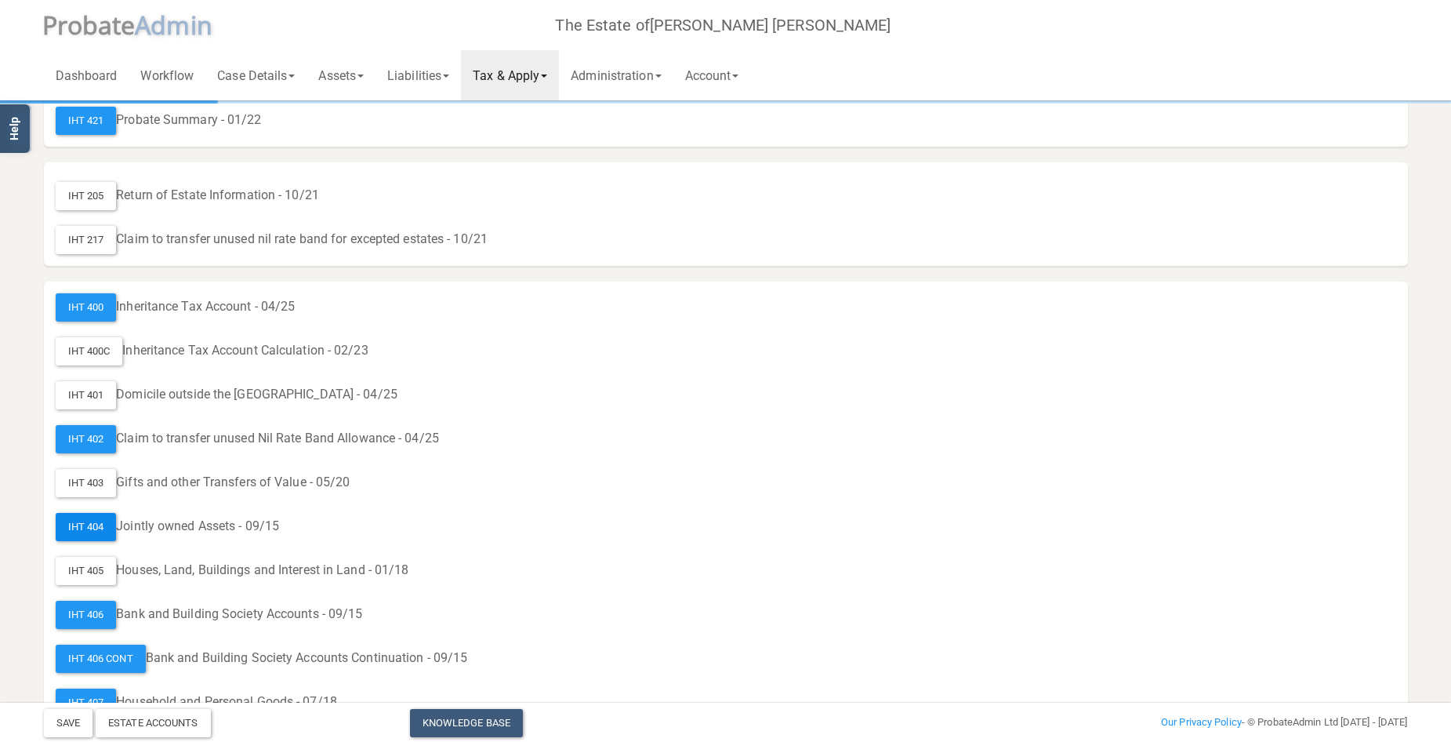
click at [80, 524] on div "IHT 404" at bounding box center [86, 527] width 61 height 28
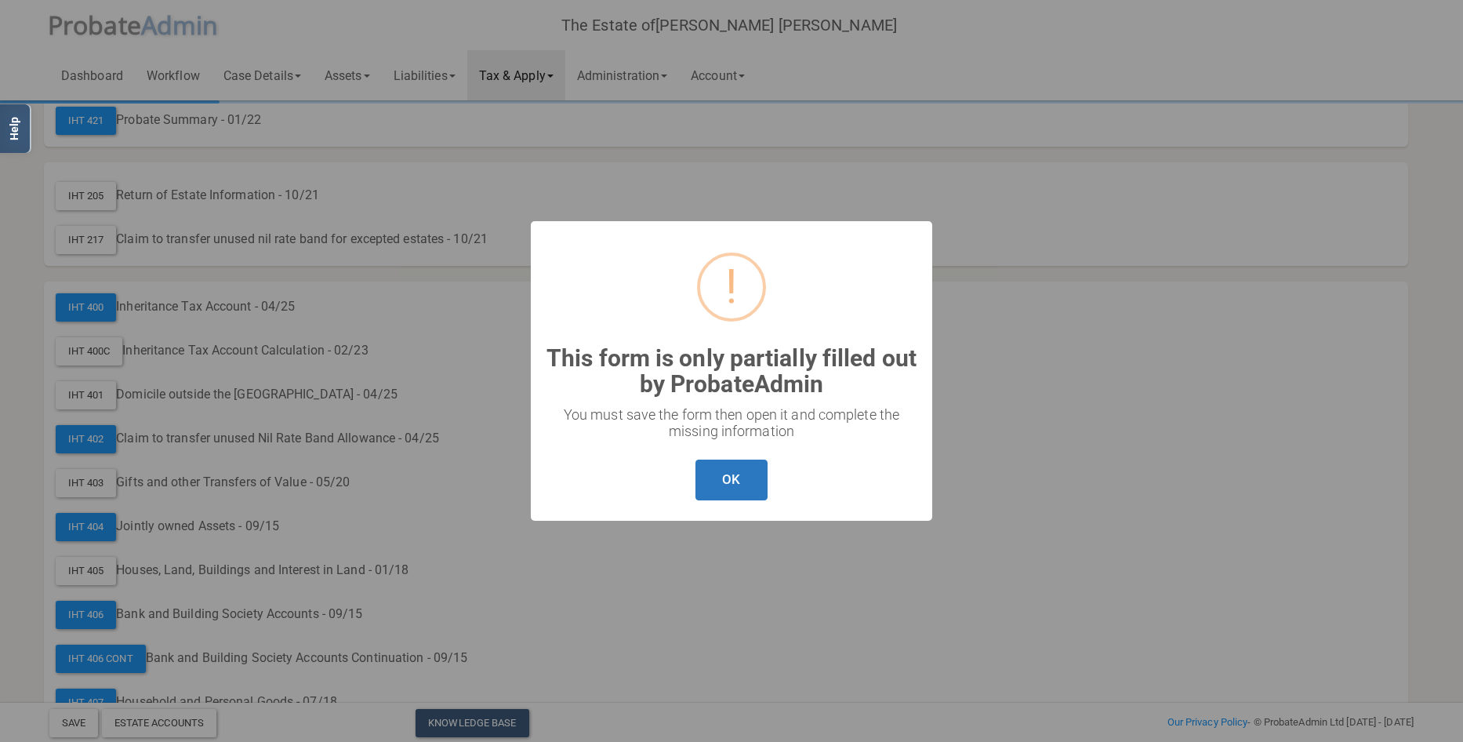
click at [743, 471] on button "OK" at bounding box center [730, 480] width 71 height 42
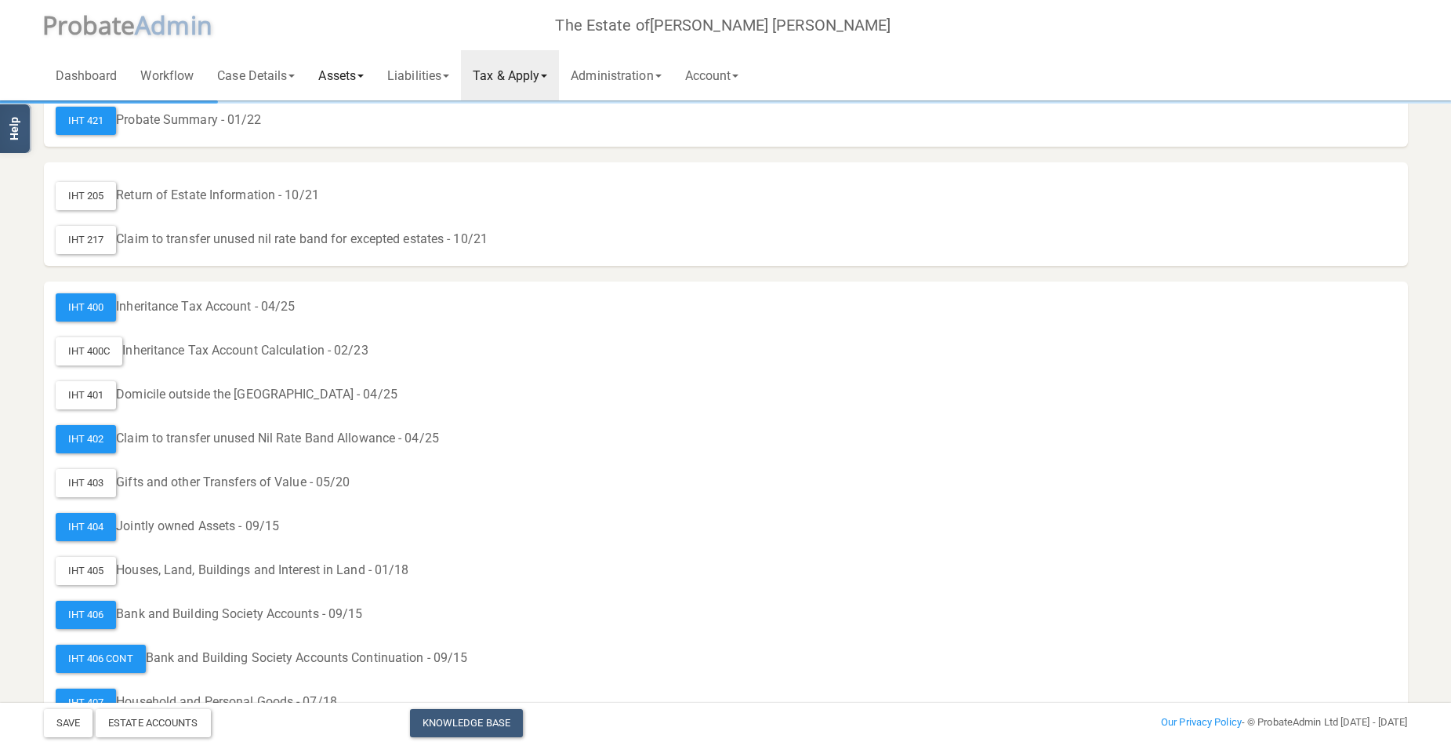
click at [348, 71] on link "Assets" at bounding box center [340, 75] width 69 height 50
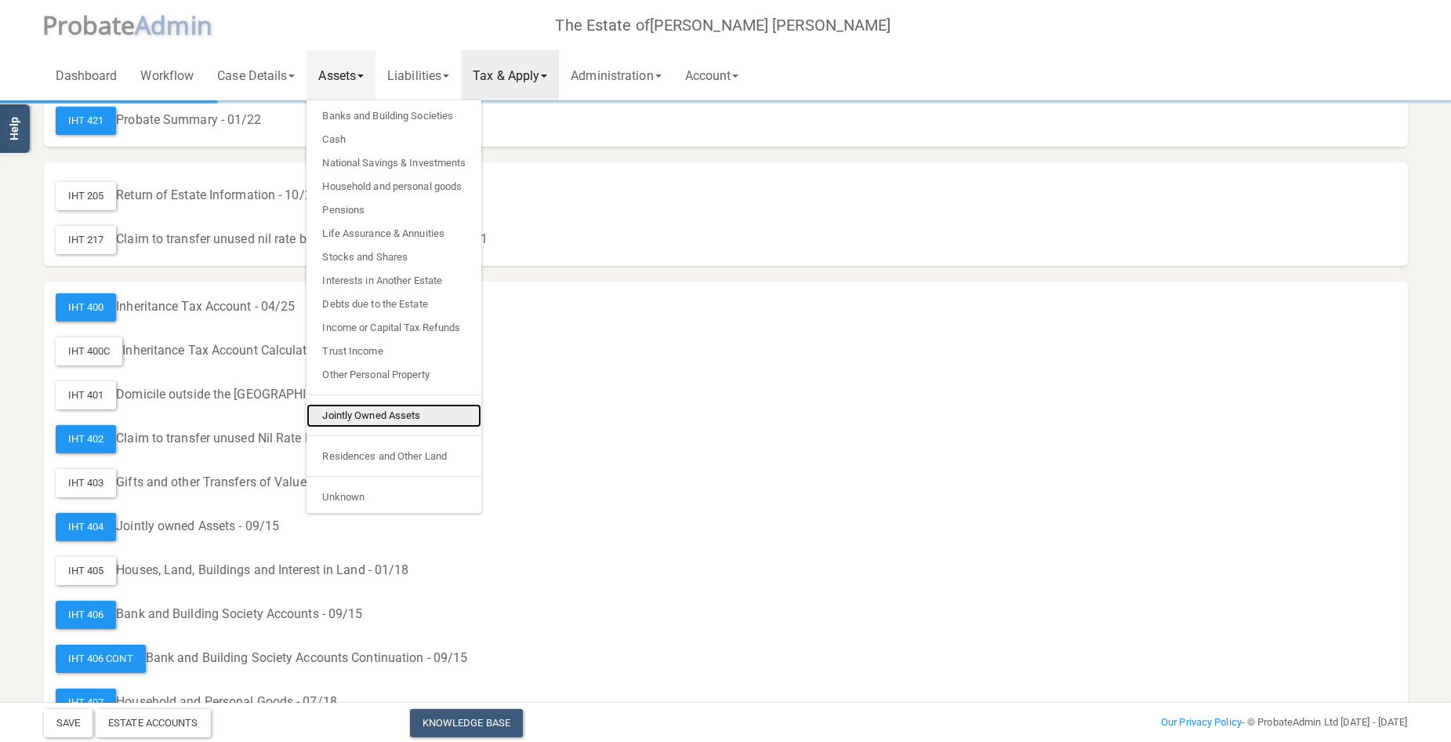
click at [402, 408] on link "Jointly Owned Assets" at bounding box center [393, 416] width 175 height 24
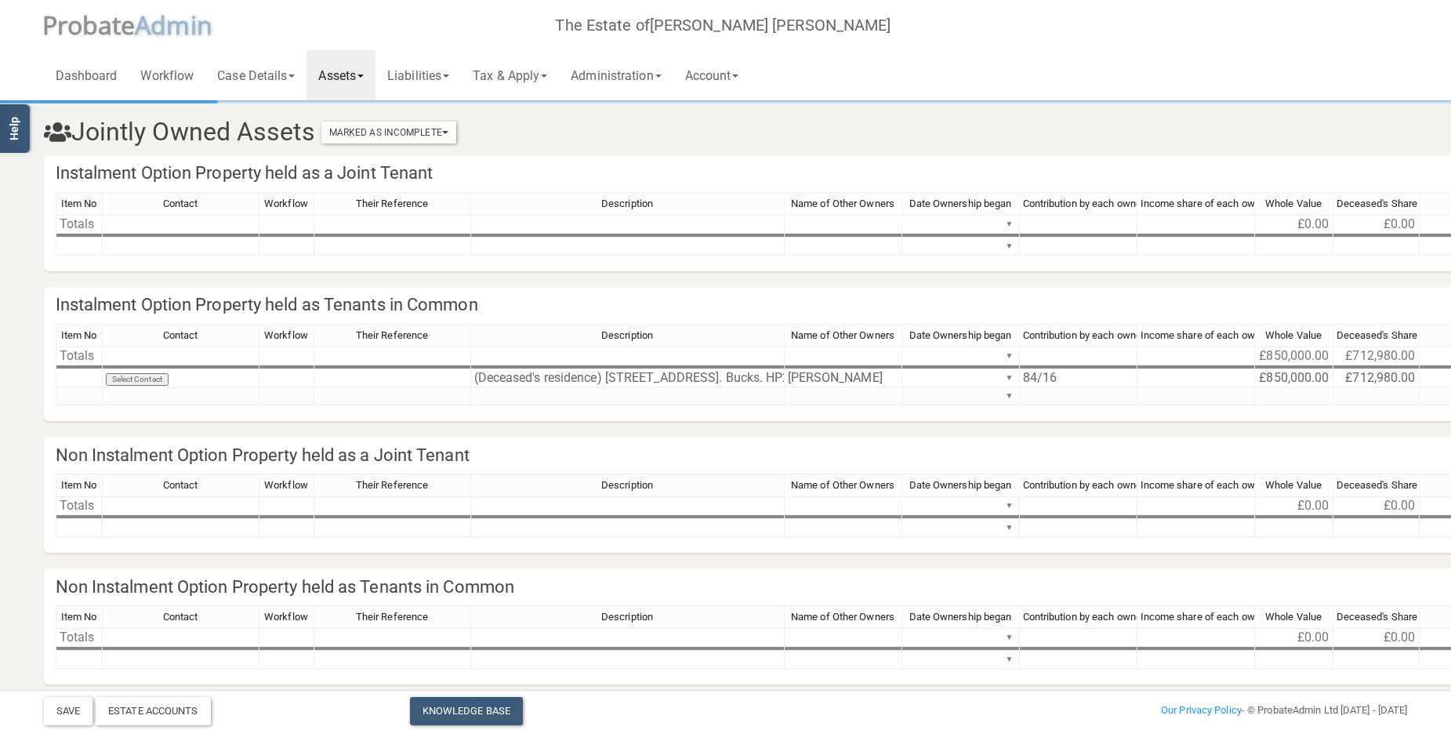
click at [351, 81] on link "Assets" at bounding box center [340, 75] width 69 height 50
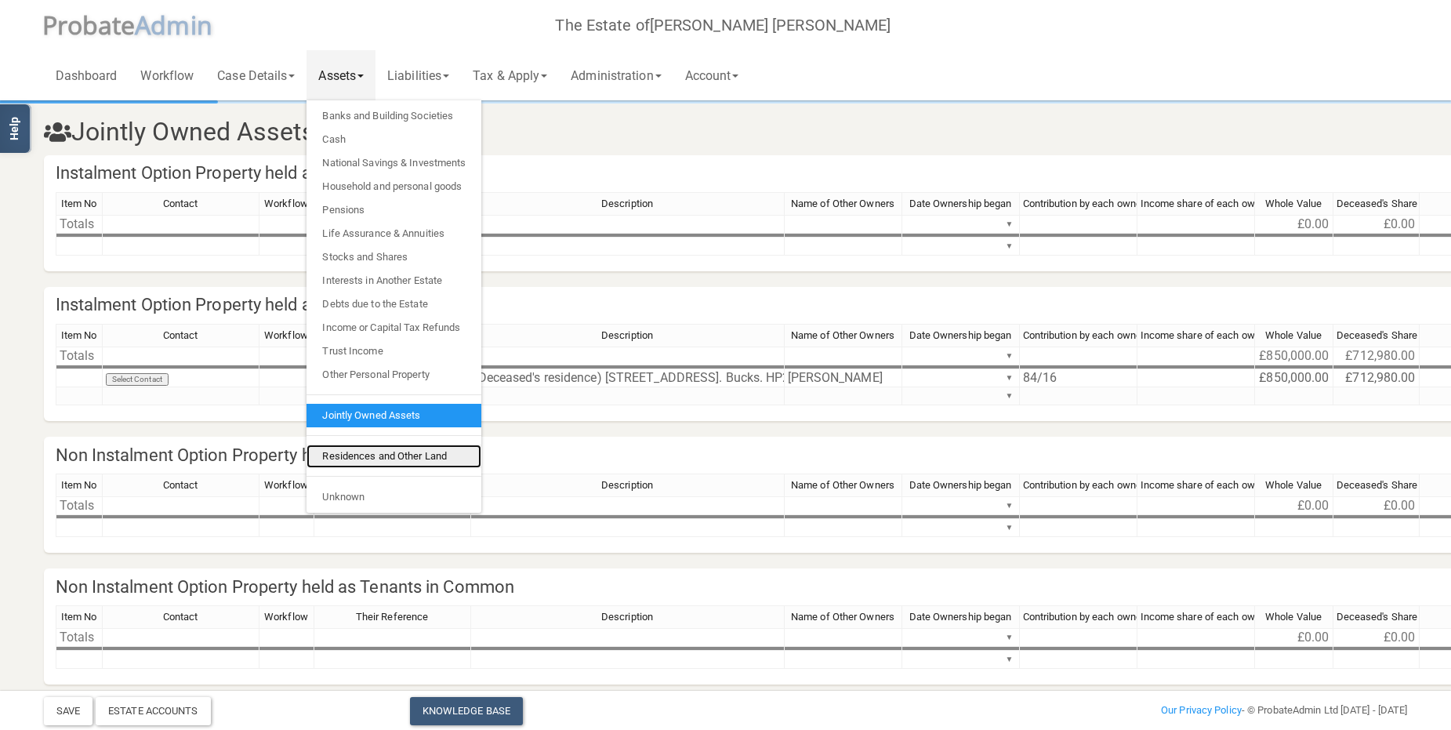
click at [411, 455] on link "Residences and Other Land" at bounding box center [393, 456] width 175 height 24
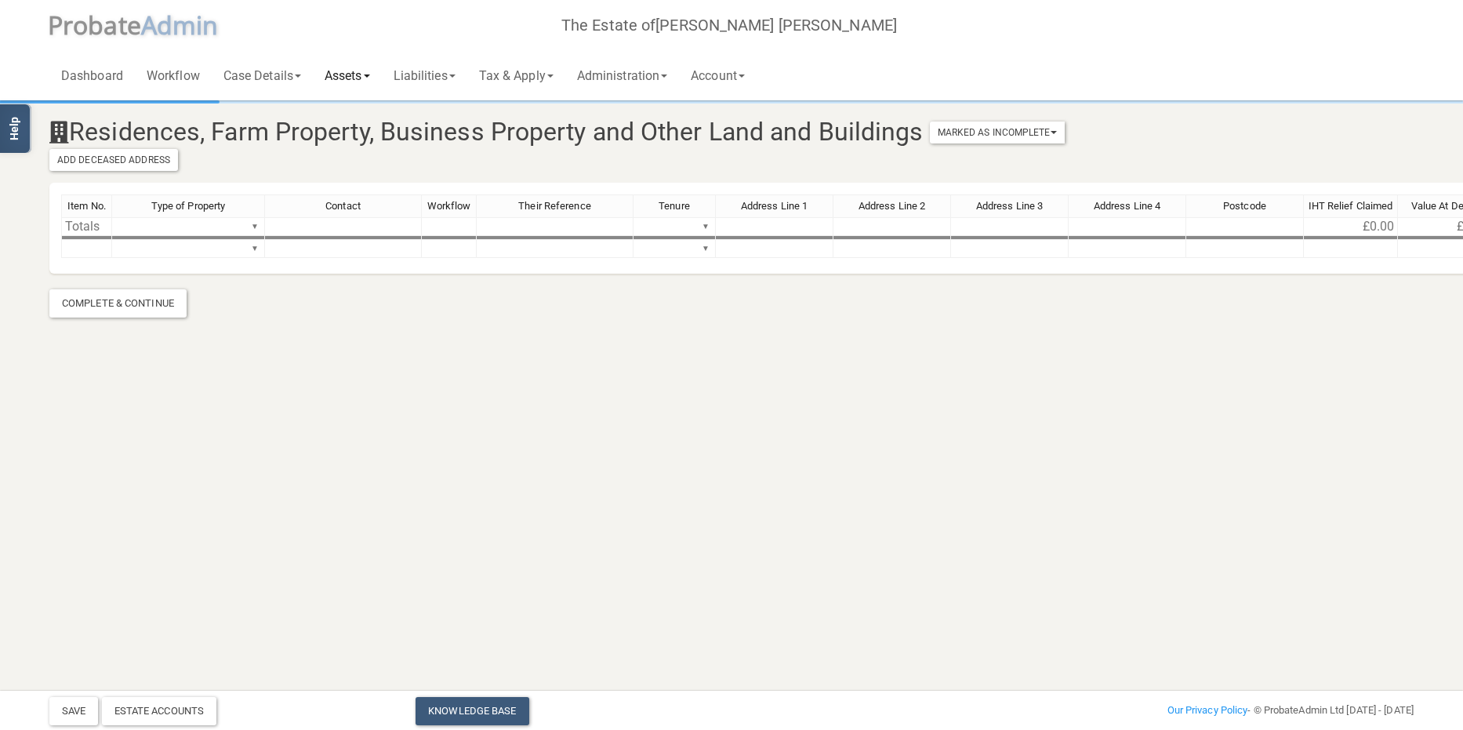
click at [357, 74] on link "Assets" at bounding box center [347, 75] width 69 height 50
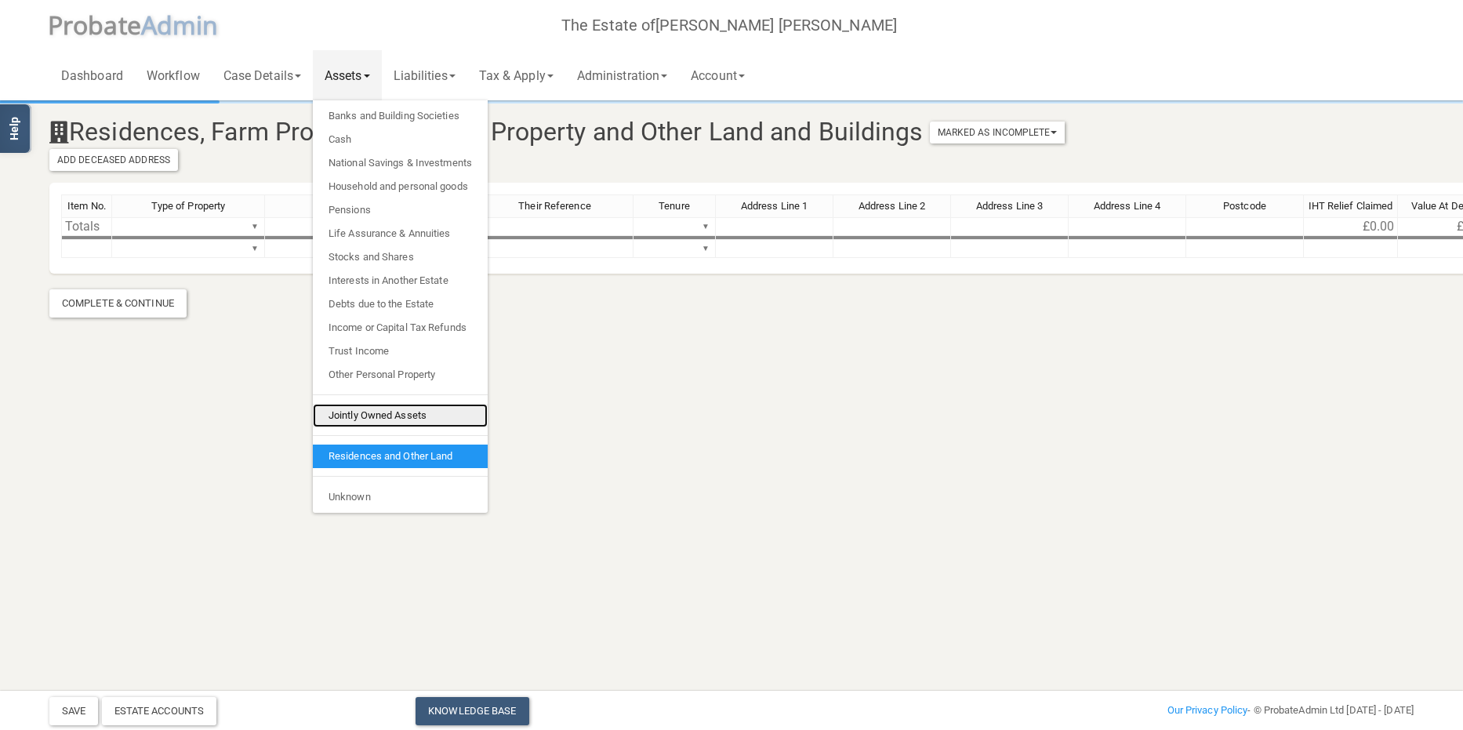
click at [391, 415] on link "Jointly Owned Assets" at bounding box center [400, 416] width 175 height 24
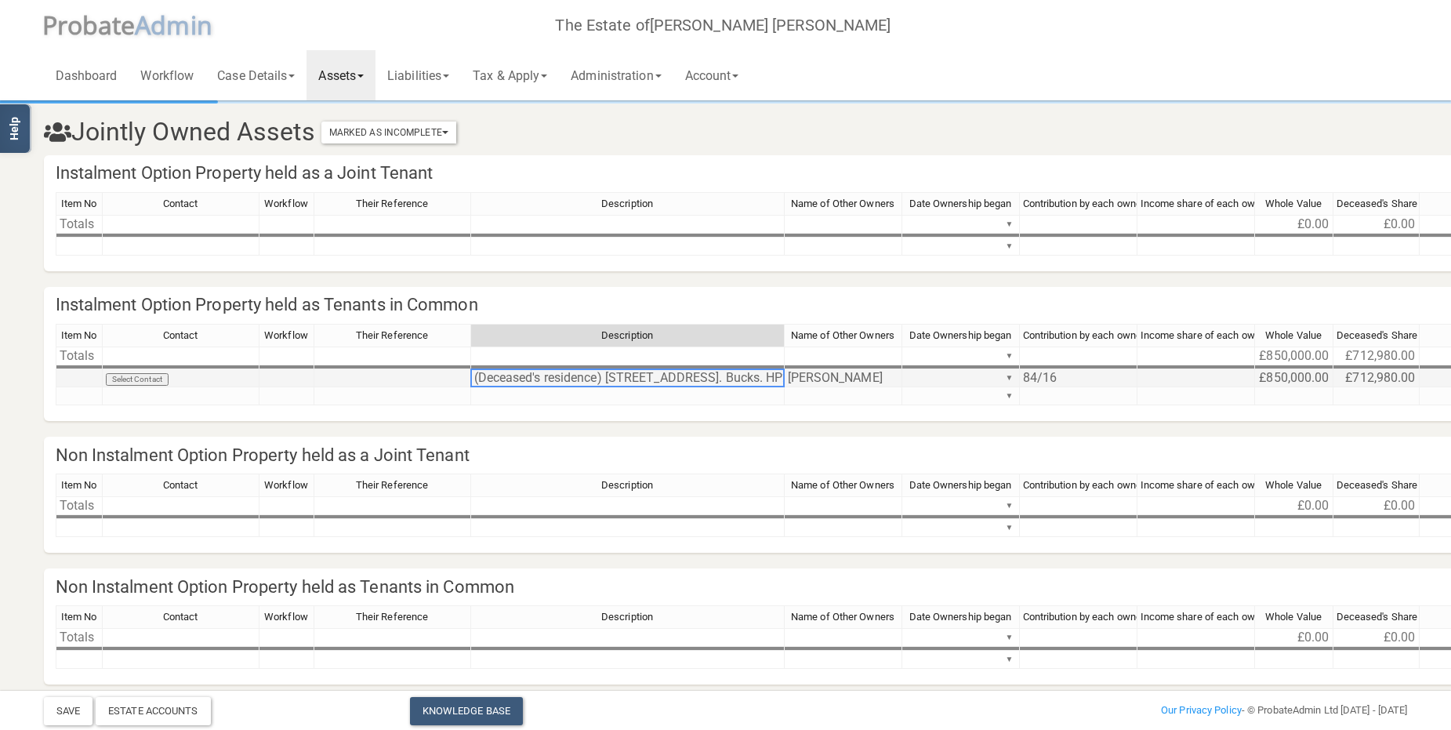
click at [548, 374] on td "(Deceased's residence) [STREET_ADDRESS]. Bucks. HP22 6LN" at bounding box center [628, 378] width 314 height 18
click at [545, 376] on td "(Deceased's residence) [STREET_ADDRESS]. Bucks. HP22 6LN" at bounding box center [628, 378] width 314 height 18
click at [547, 375] on td "(Deceased's residence) [STREET_ADDRESS]. Bucks. HP22 6LN" at bounding box center [628, 378] width 314 height 18
click at [622, 369] on div at bounding box center [627, 369] width 314 height 2
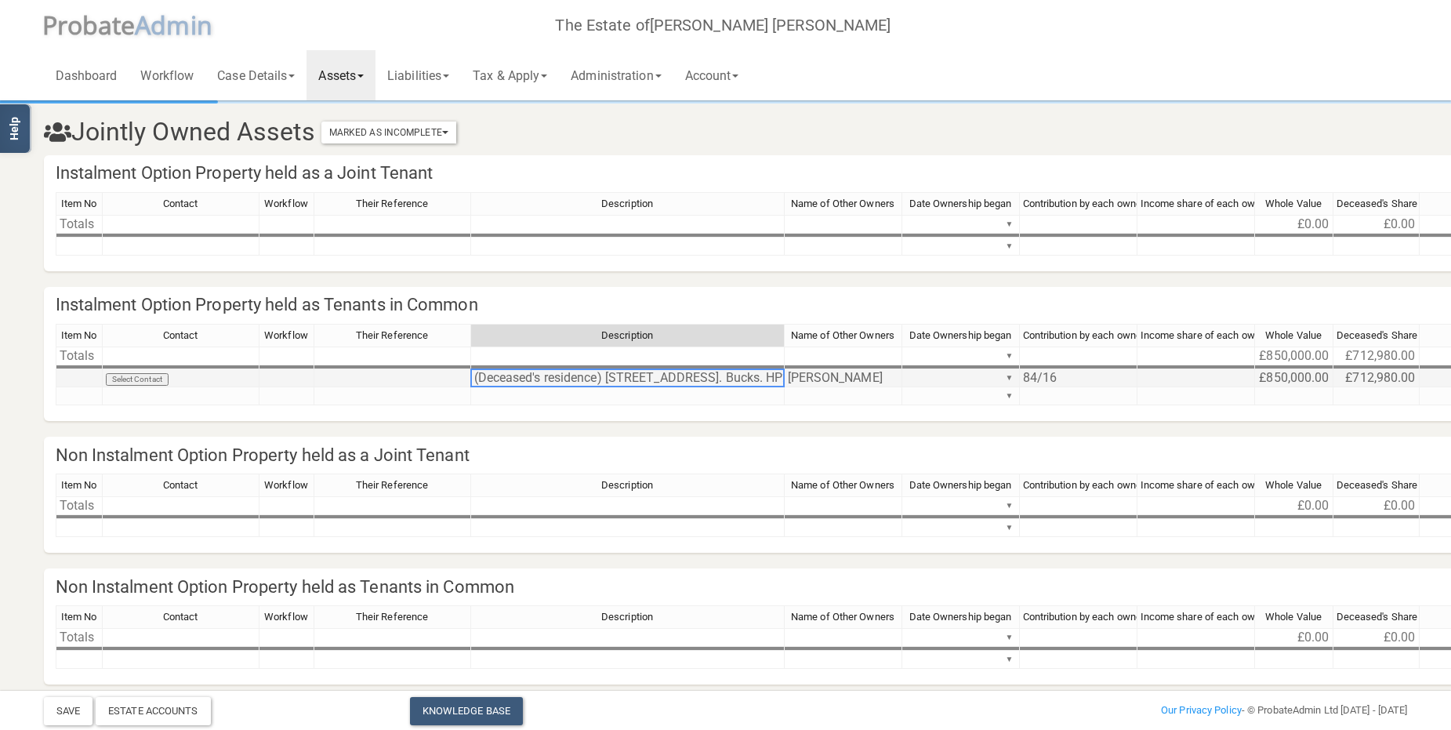
click at [621, 375] on td "(Deceased's residence) [STREET_ADDRESS]. Bucks. HP22 6LN" at bounding box center [628, 378] width 314 height 18
click at [544, 379] on td "(Deceased's residence) [STREET_ADDRESS]. Bucks. HP22 6LN" at bounding box center [628, 378] width 314 height 18
drag, startPoint x: 545, startPoint y: 379, endPoint x: 563, endPoint y: 414, distance: 39.6
click at [56, 387] on div "Item No Contact Workflow Their Reference Description Name of Other Owners Date …" at bounding box center [56, 365] width 0 height 82
click at [566, 370] on div at bounding box center [627, 369] width 314 height 2
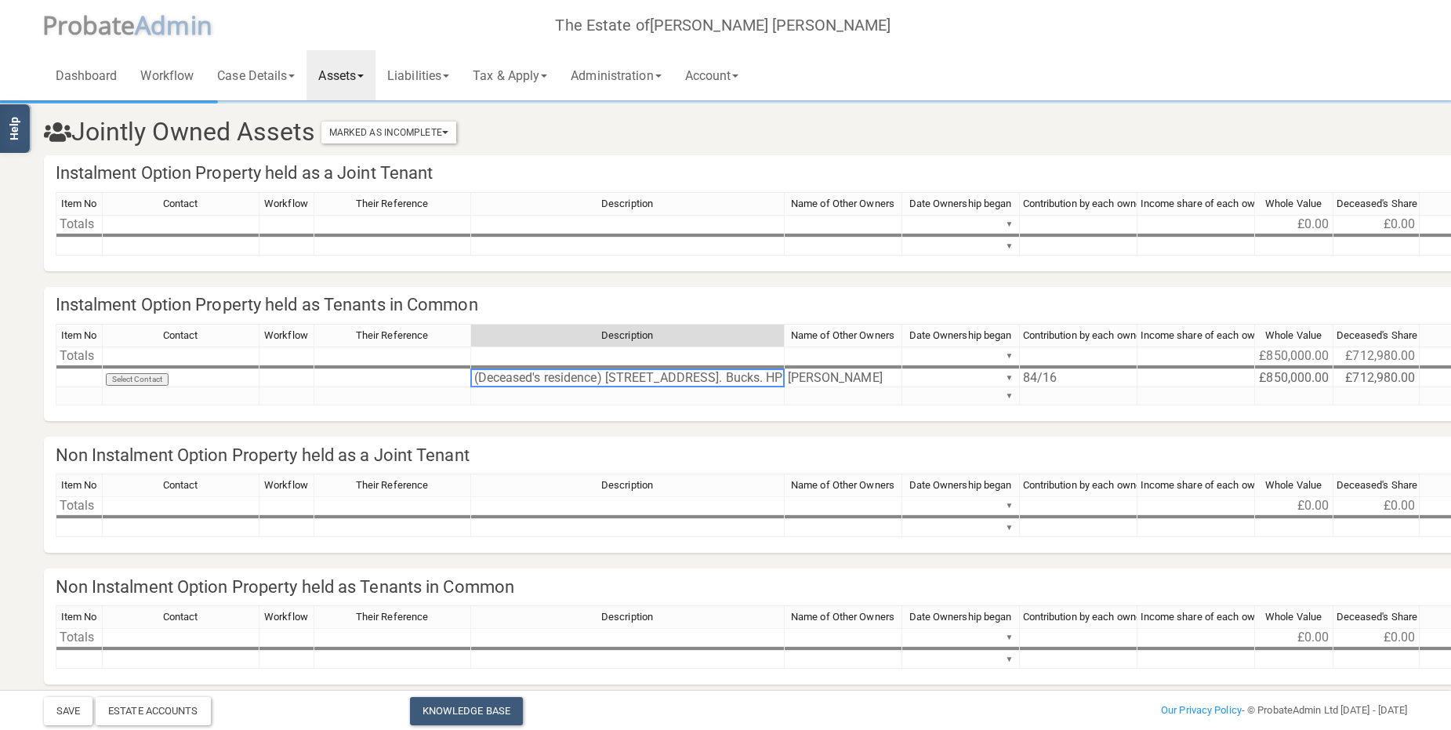
click at [566, 370] on div at bounding box center [627, 369] width 314 height 2
click at [543, 376] on textarea "(Deceased's residence) [STREET_ADDRESS]. Bucks. HP22 6LN" at bounding box center [675, 377] width 411 height 19
type textarea "(Deceased's Freehold residence) [STREET_ADDRESS]. Bucks. HP22 6LN"
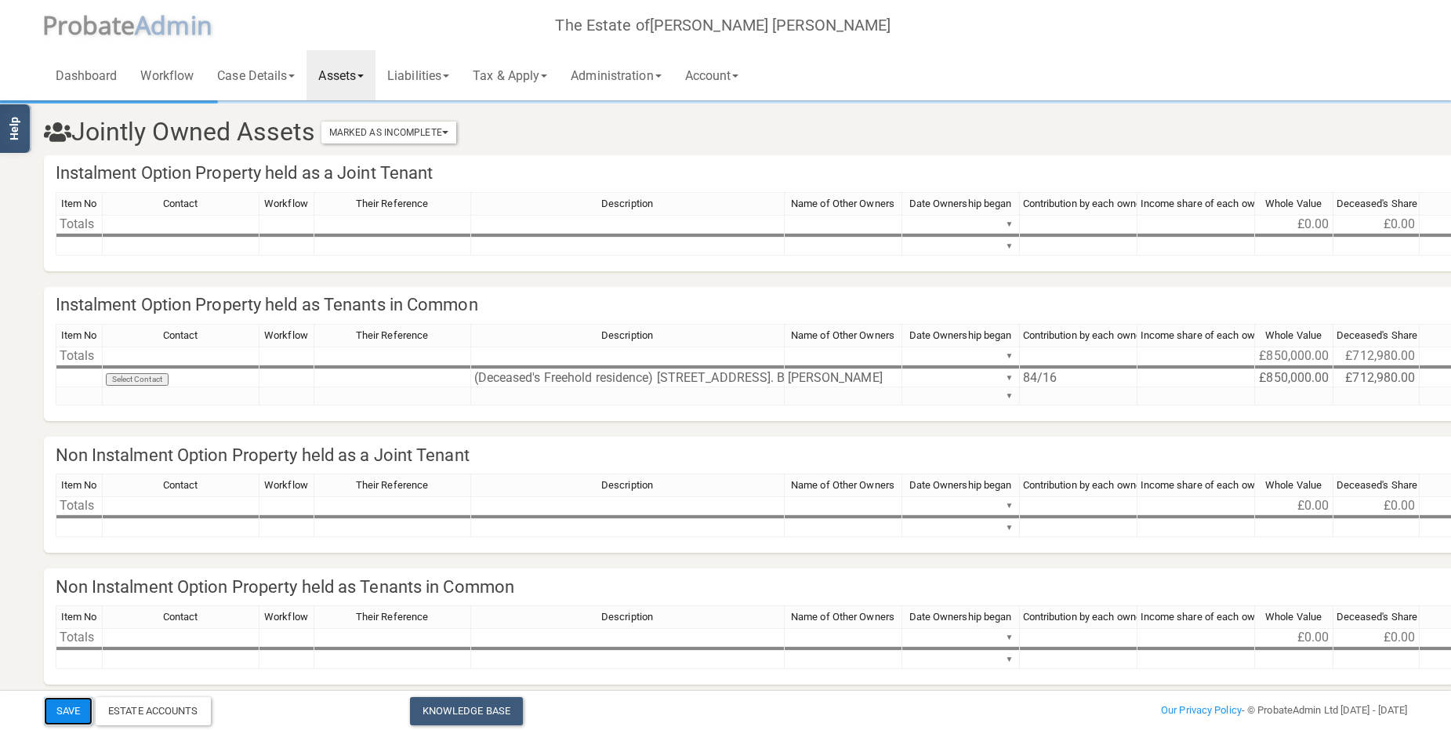
click at [69, 707] on button "Save" at bounding box center [68, 711] width 49 height 28
click at [353, 72] on link "Assets" at bounding box center [340, 75] width 69 height 50
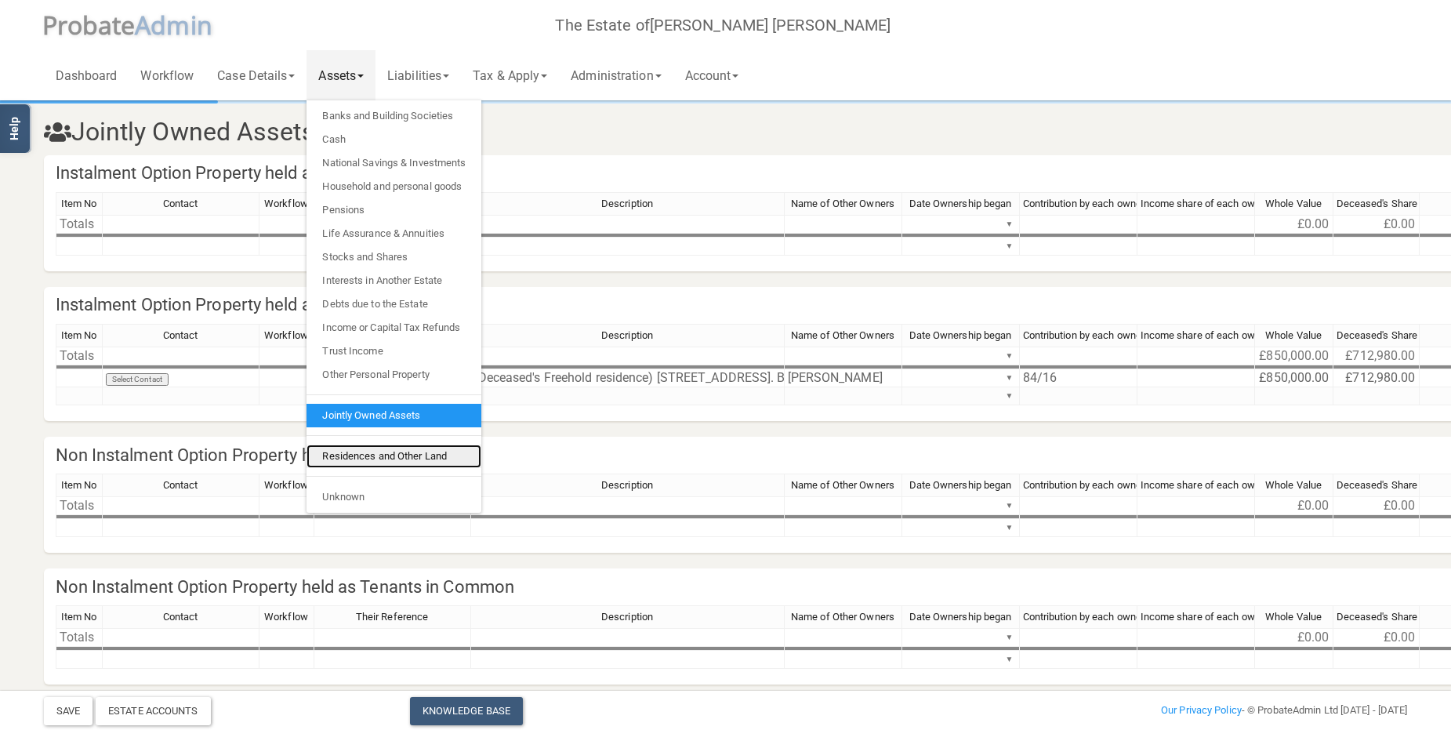
click at [423, 455] on link "Residences and Other Land" at bounding box center [393, 456] width 175 height 24
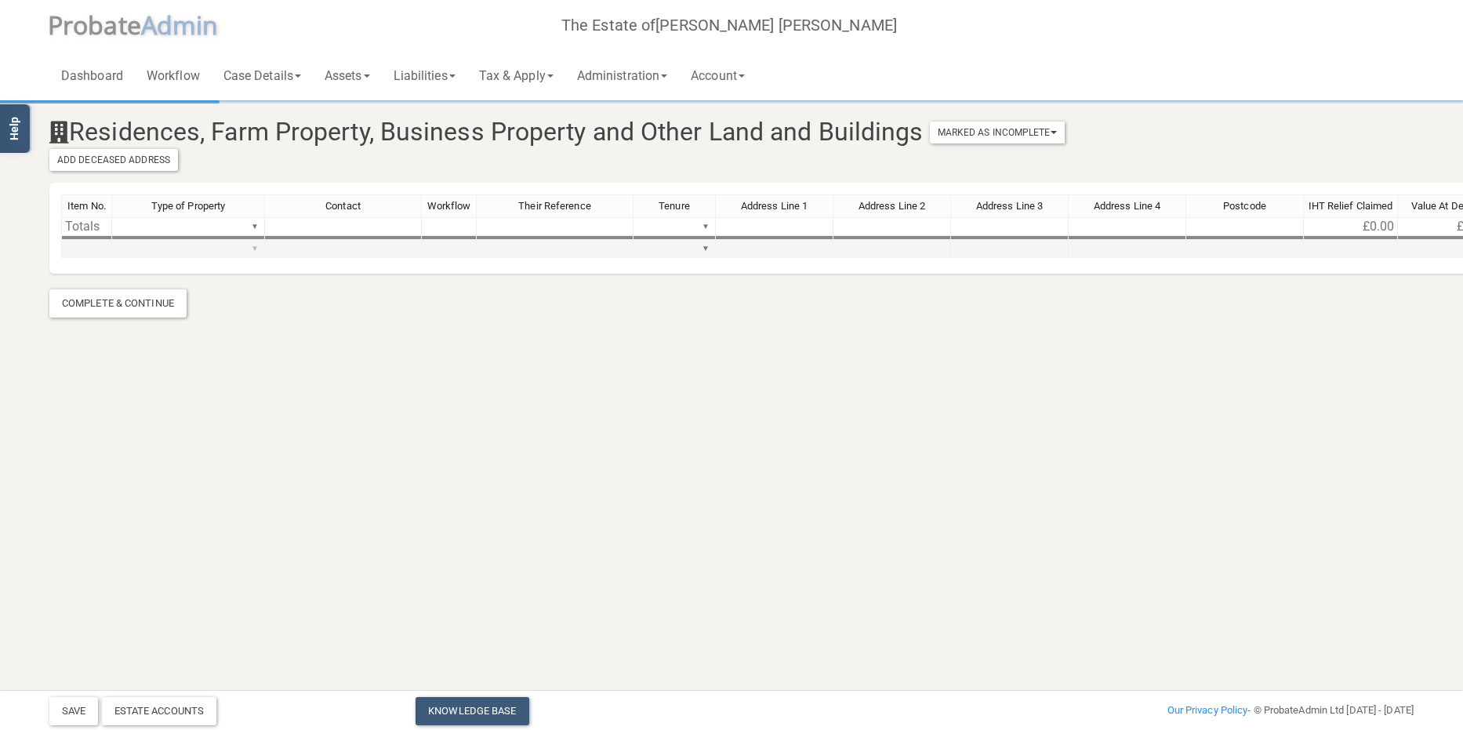
click at [255, 245] on div "Item No. Type of Property Contact Workflow Their Reference Tenure Address Line …" at bounding box center [870, 233] width 1619 height 78
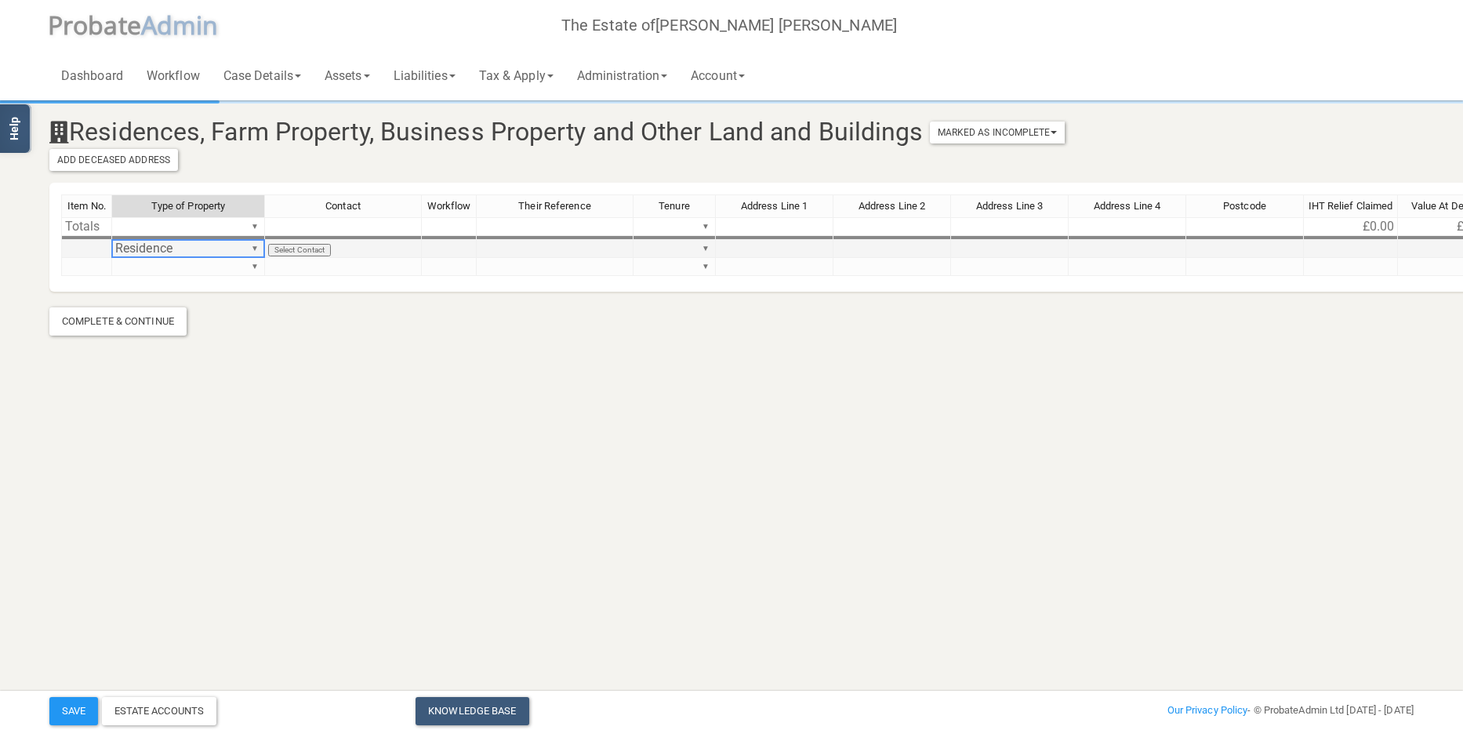
click at [227, 247] on div "Item No. Type of Property Contact Workflow Their Reference Tenure Address Line …" at bounding box center [870, 242] width 1619 height 96
click at [703, 245] on div "Item No. Type of Property Contact Workflow Their Reference Tenure Address Line …" at bounding box center [870, 242] width 1619 height 96
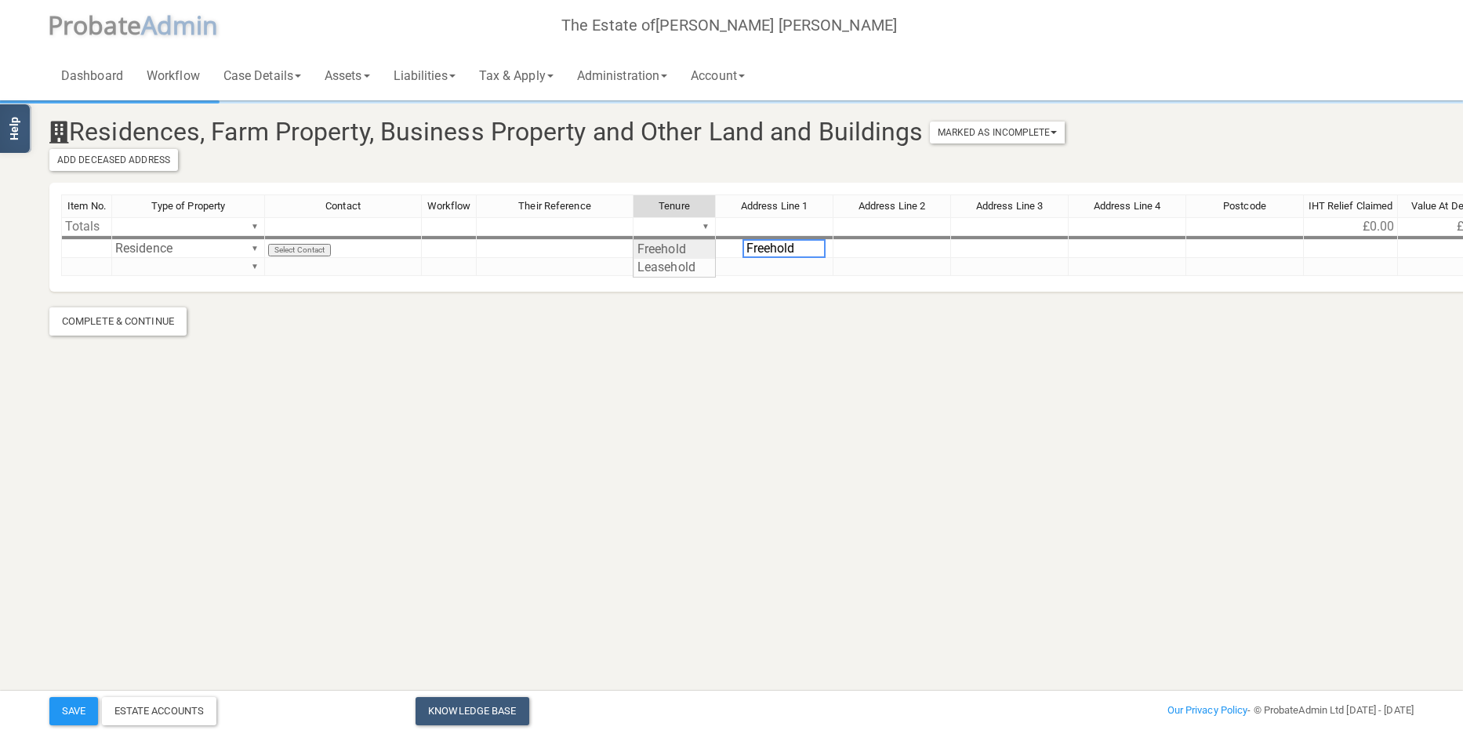
click at [667, 248] on div "Item No. Type of Property Contact Workflow Their Reference Tenure Address Line …" at bounding box center [870, 242] width 1619 height 96
click at [782, 248] on td at bounding box center [775, 249] width 118 height 18
click at [794, 243] on td at bounding box center [775, 249] width 118 height 18
click at [790, 246] on td at bounding box center [775, 249] width 118 height 18
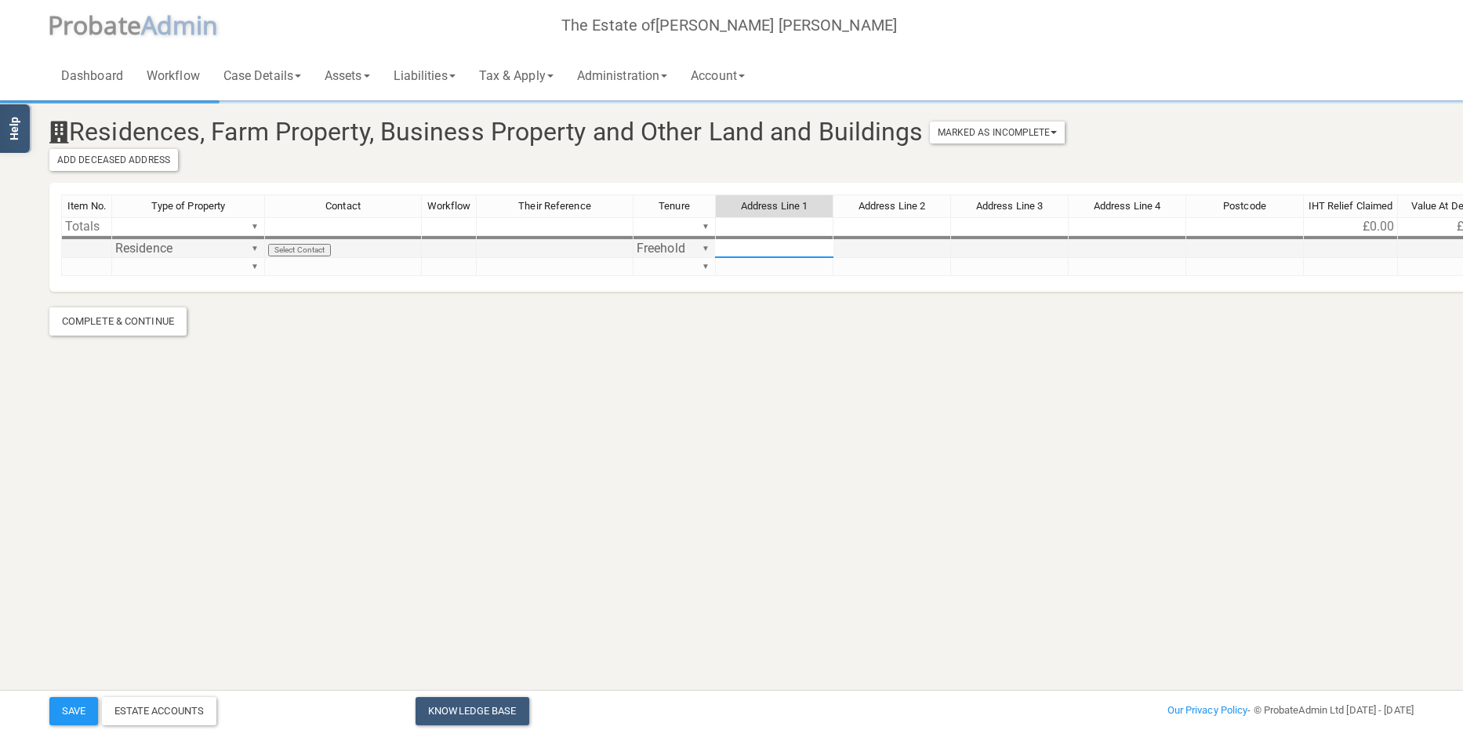
type textarea "[STREET_ADDRESS]"
click at [919, 240] on div at bounding box center [891, 240] width 118 height 2
paste textarea "[PERSON_NAME]"
type textarea "[PERSON_NAME]"
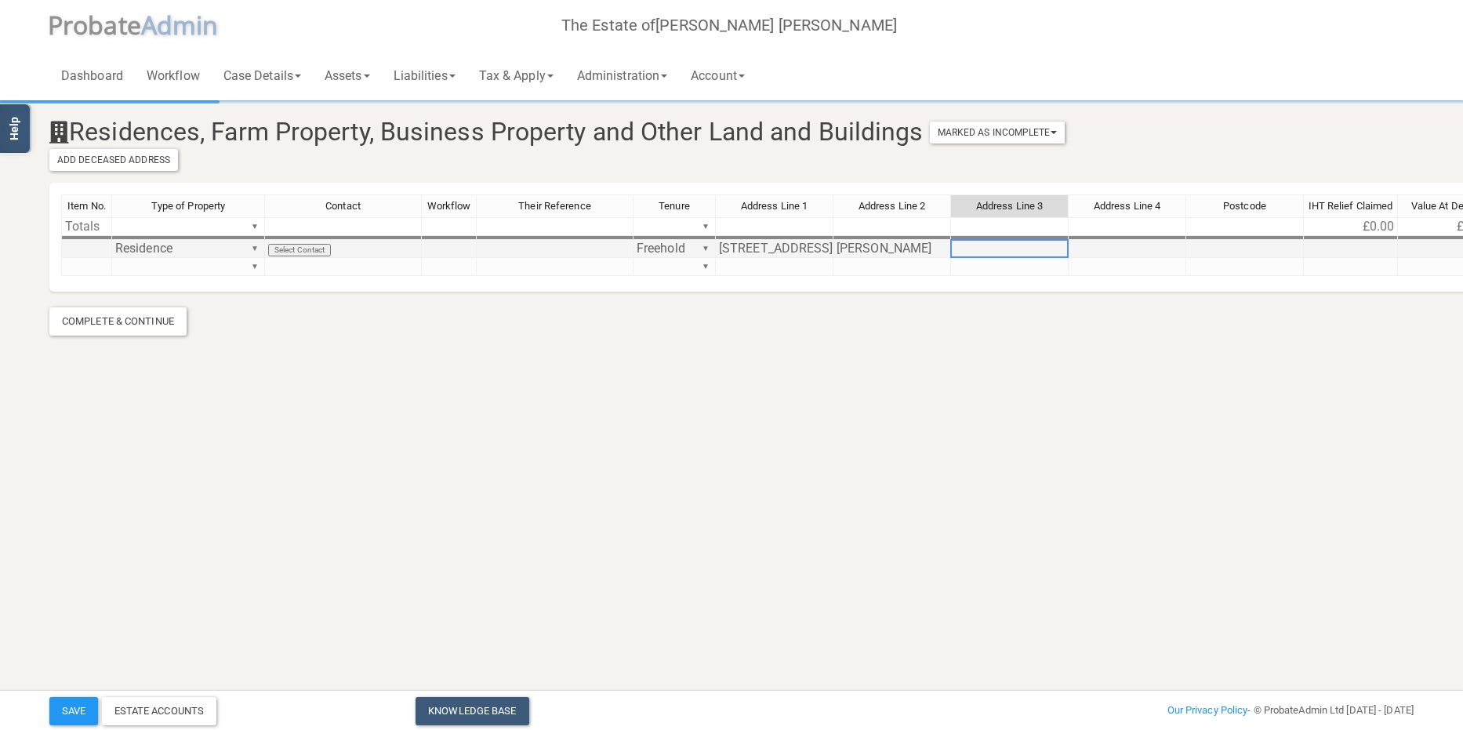
click at [999, 246] on td at bounding box center [1010, 249] width 118 height 18
click at [979, 252] on td at bounding box center [1010, 249] width 118 height 18
type textarea "Bucks."
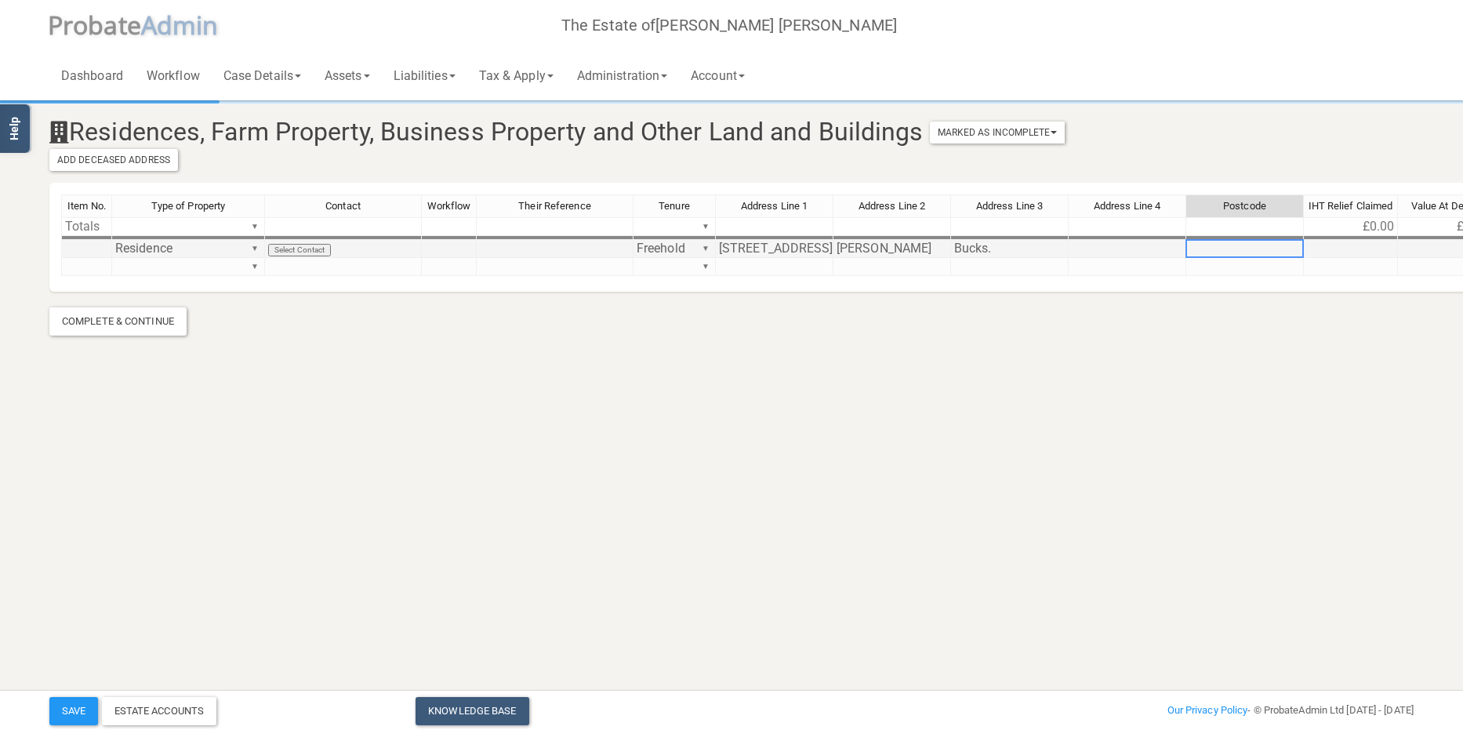
click at [1242, 248] on td at bounding box center [1245, 249] width 118 height 18
type textarea "HP22 6LN"
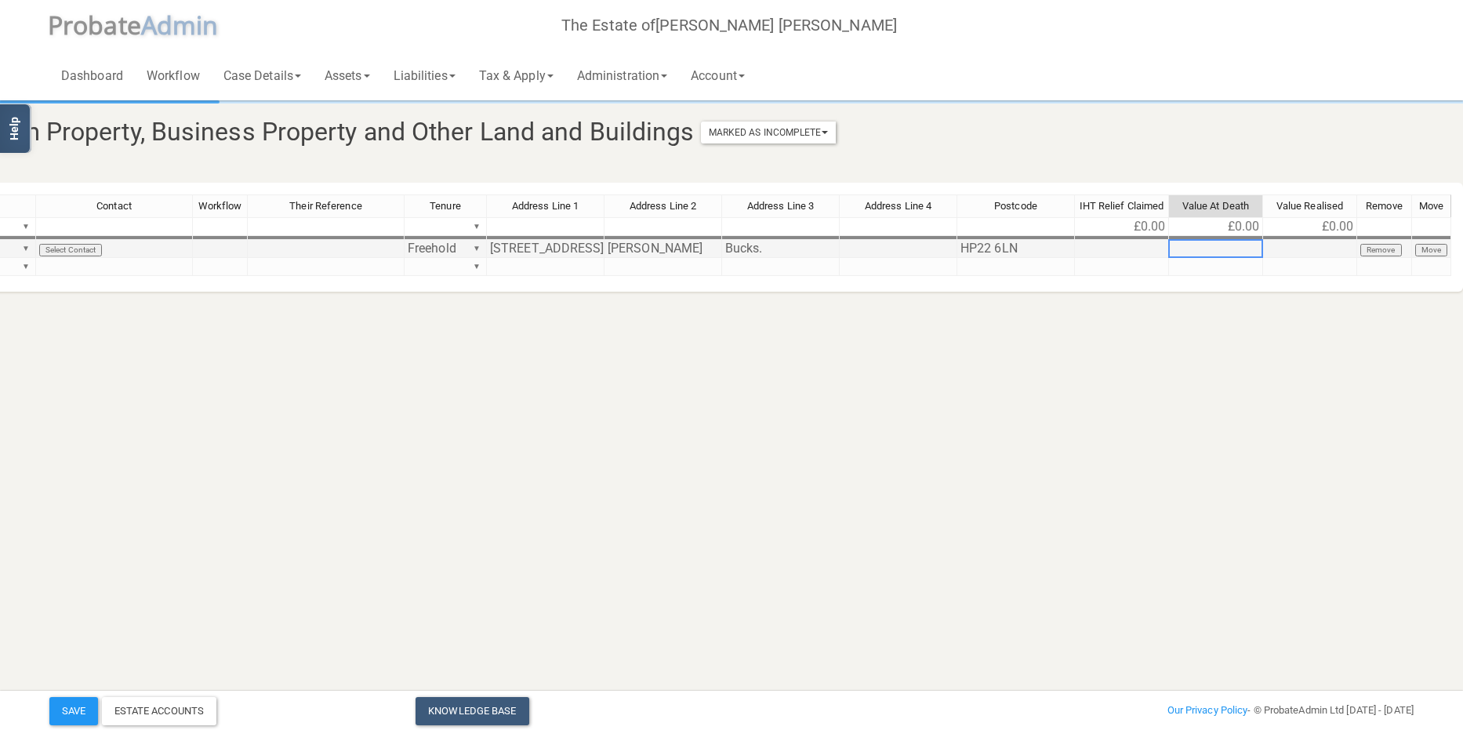
click at [1213, 247] on td at bounding box center [1216, 249] width 94 height 18
type textarea "712980"
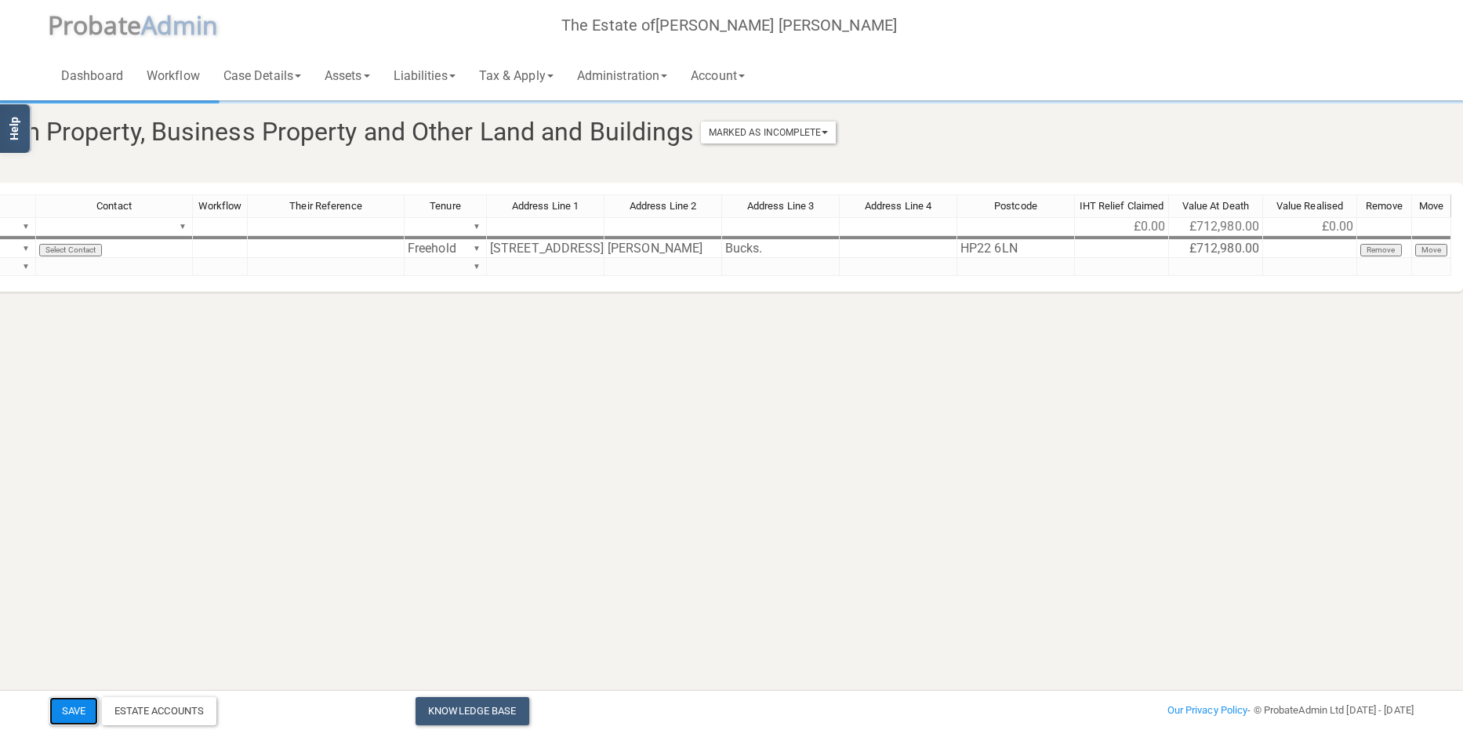
click at [60, 708] on button "Save" at bounding box center [73, 711] width 49 height 28
click at [68, 709] on button "Save" at bounding box center [73, 711] width 49 height 28
click at [357, 73] on link "Assets" at bounding box center [347, 75] width 69 height 50
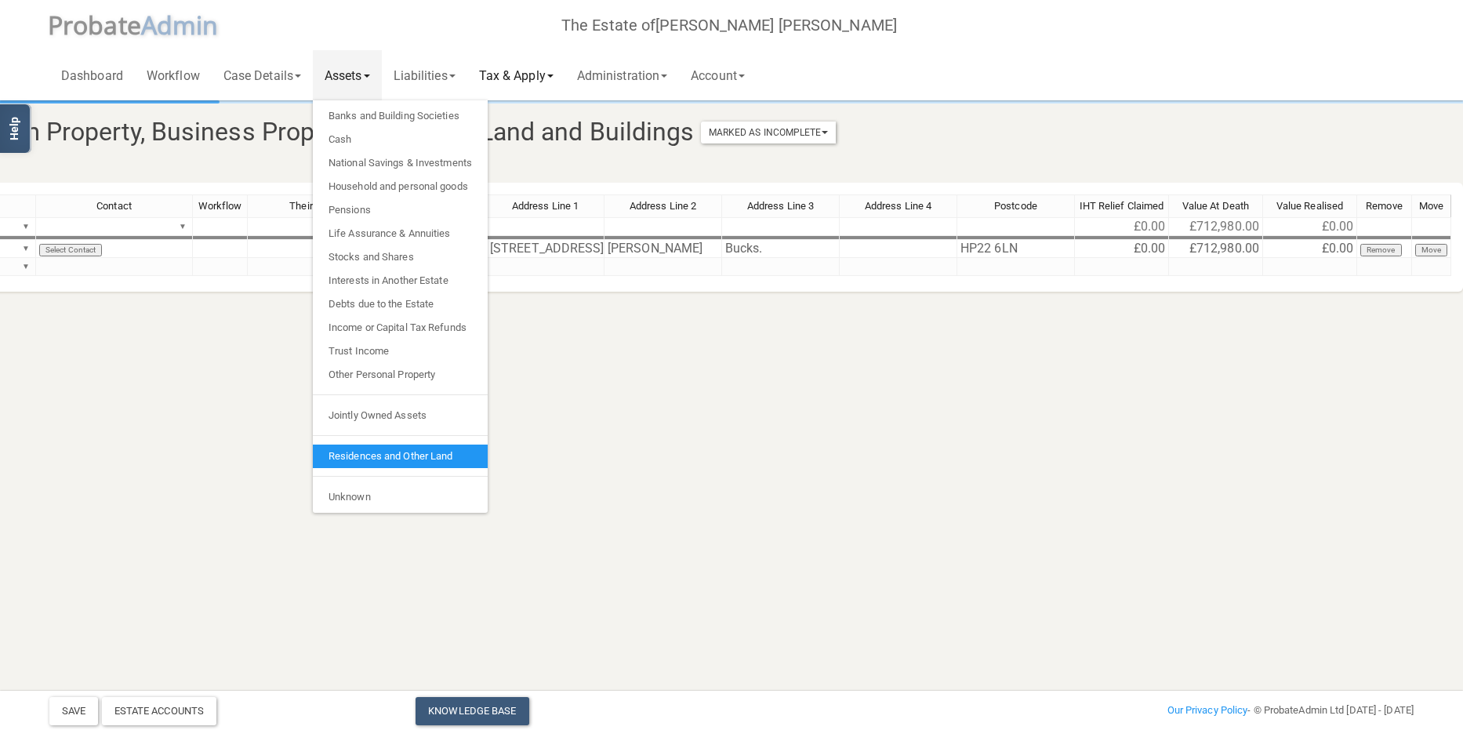
click at [535, 74] on link "Tax & Apply" at bounding box center [516, 75] width 98 height 50
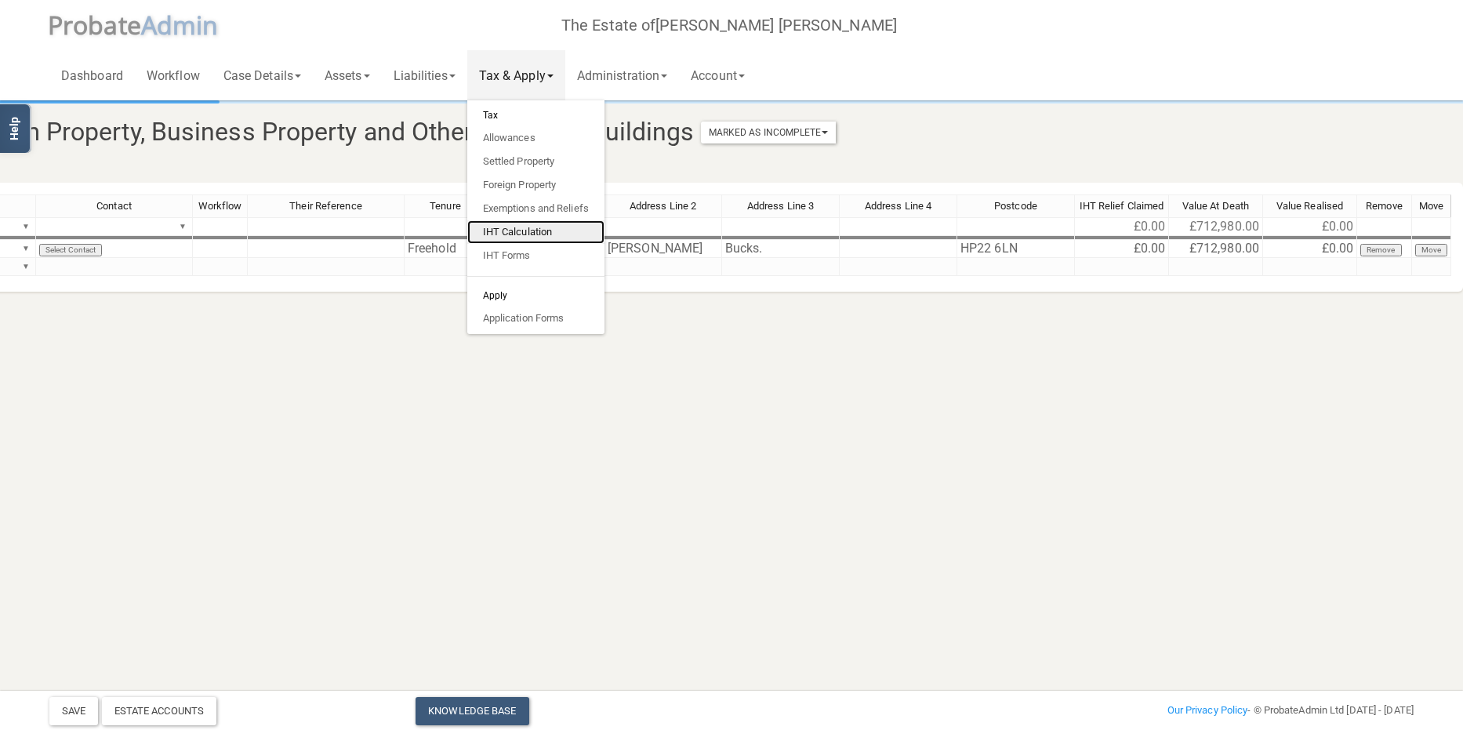
click at [524, 225] on link "IHT Calculation" at bounding box center [535, 232] width 137 height 24
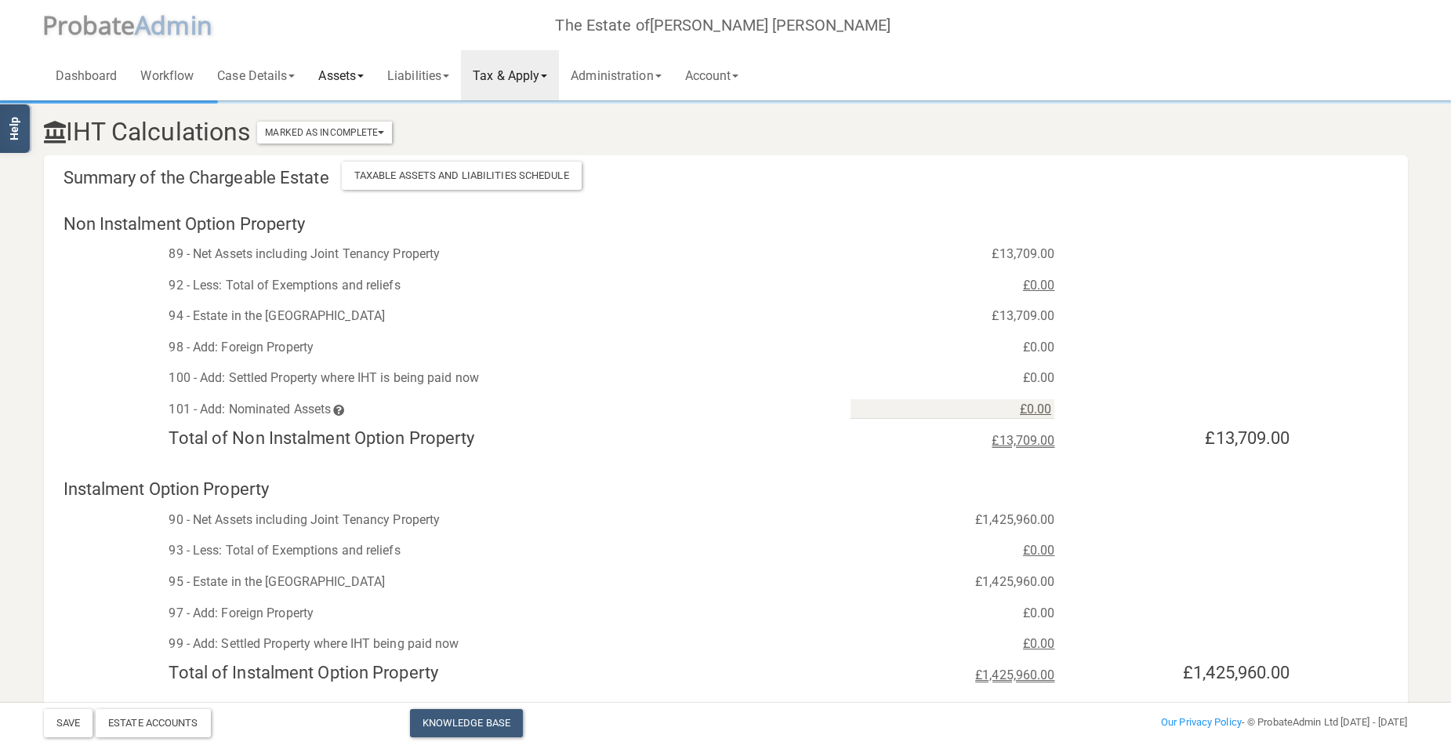
click at [361, 73] on link "Assets" at bounding box center [340, 75] width 69 height 50
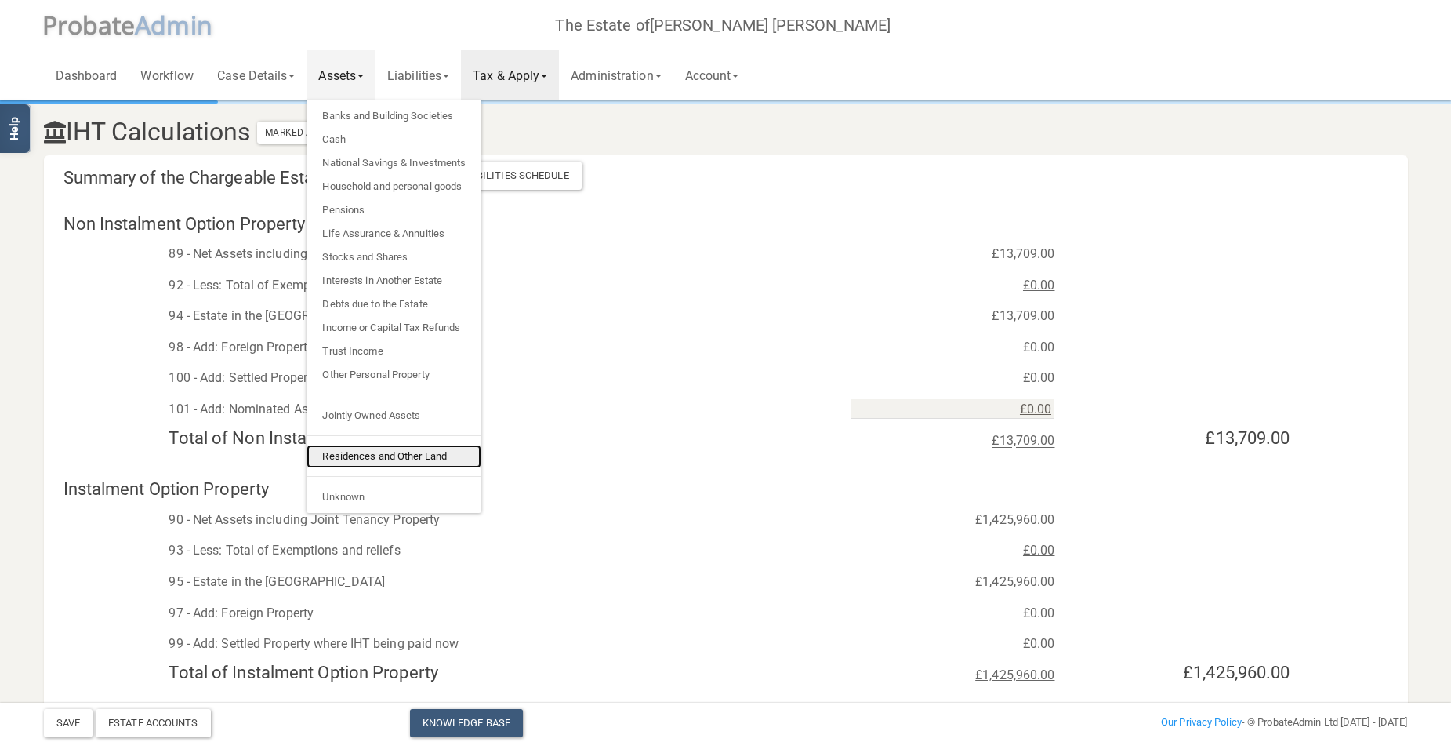
click at [379, 454] on link "Residences and Other Land" at bounding box center [393, 456] width 175 height 24
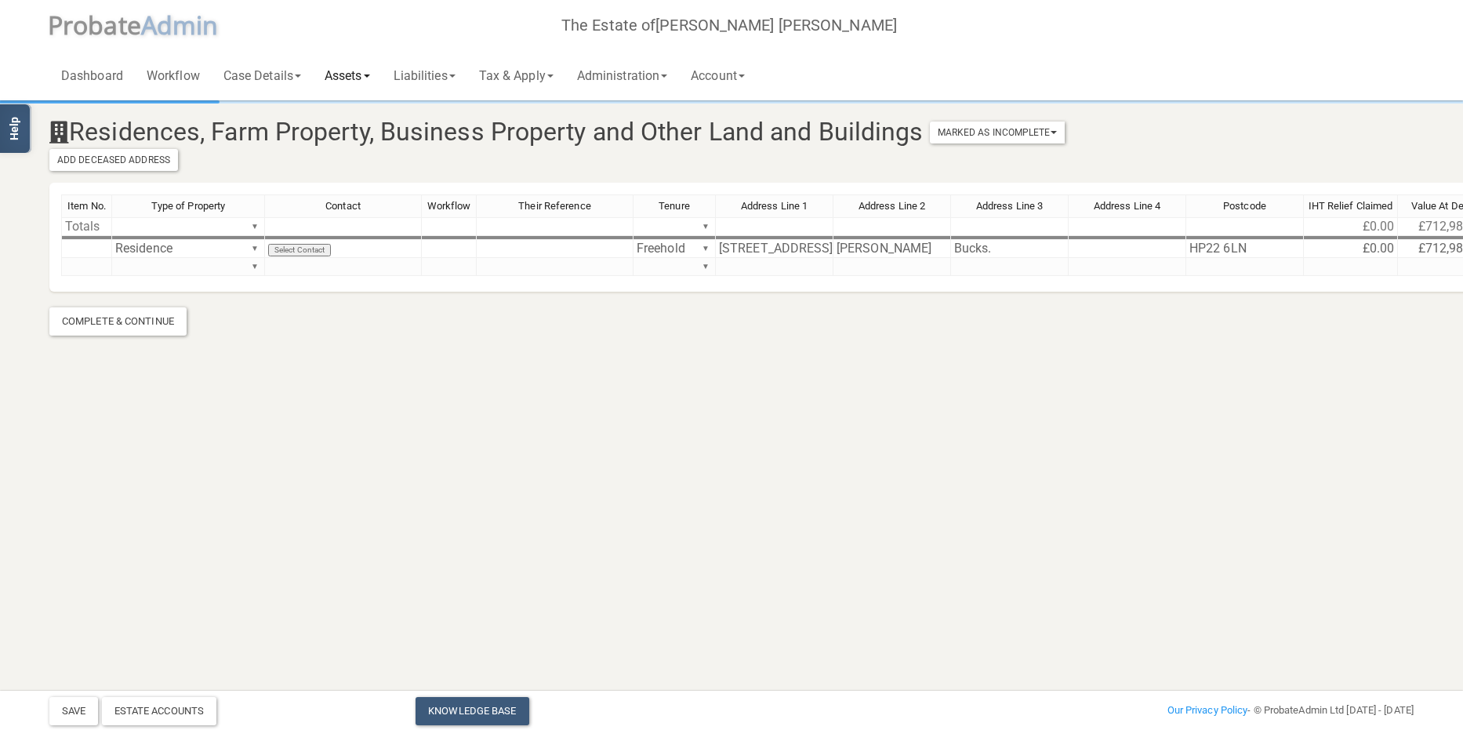
click at [358, 69] on link "Assets" at bounding box center [347, 75] width 69 height 50
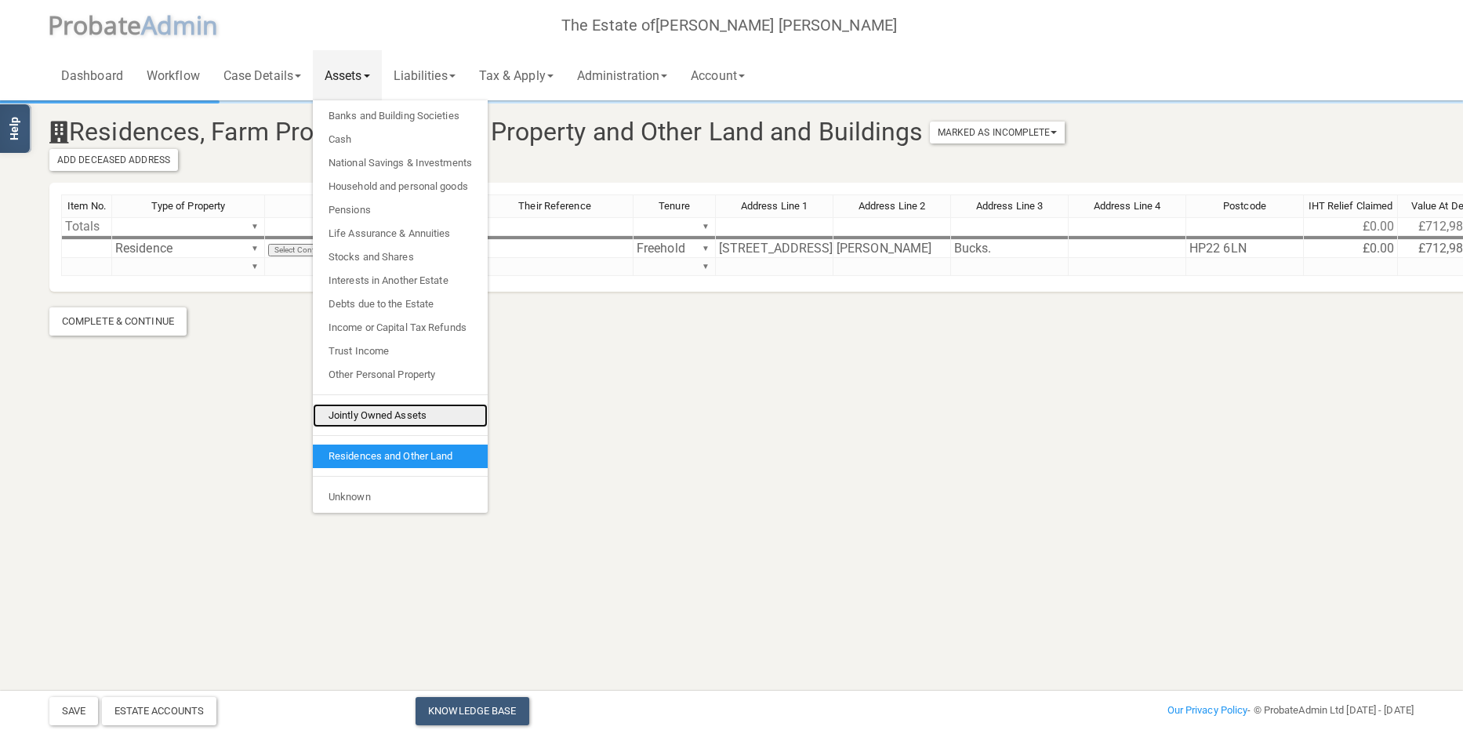
click at [401, 409] on link "Jointly Owned Assets" at bounding box center [400, 416] width 175 height 24
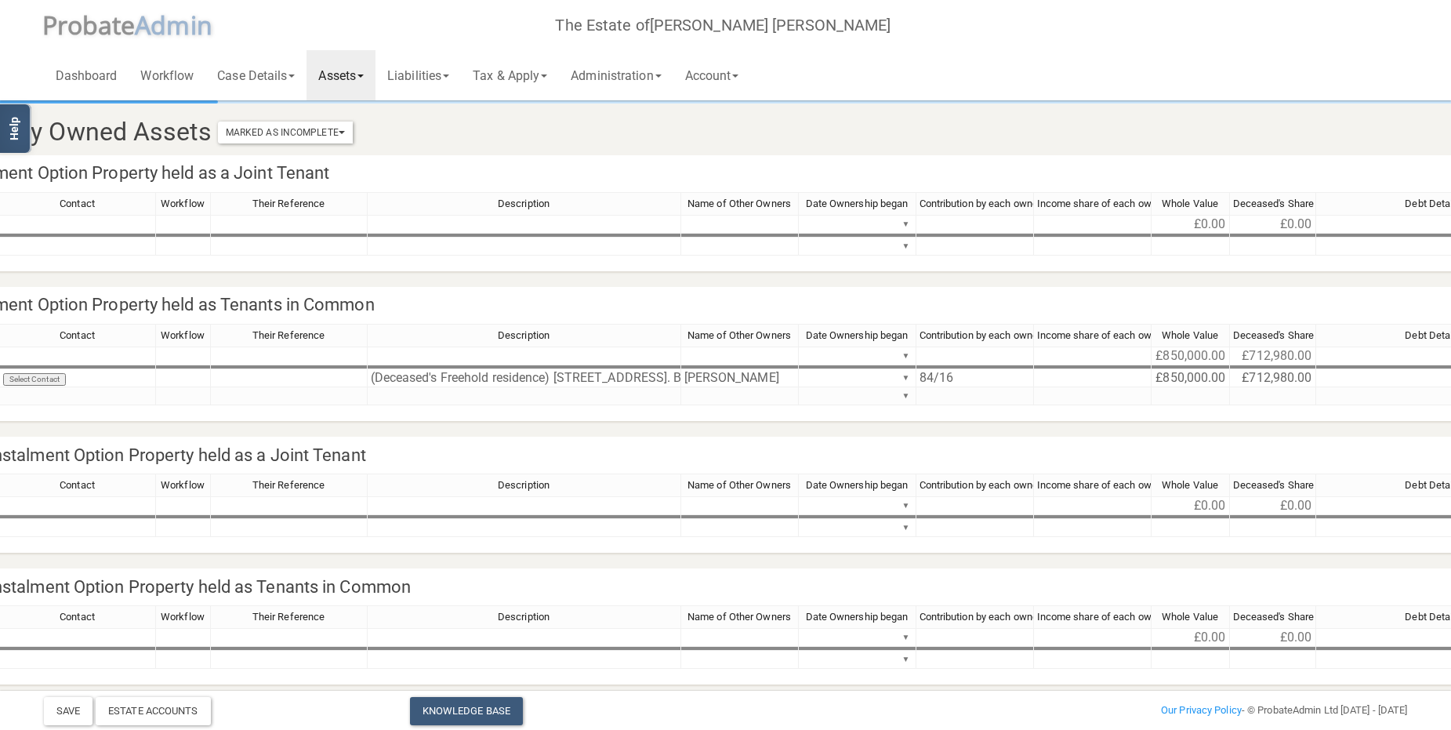
scroll to position [0, 42]
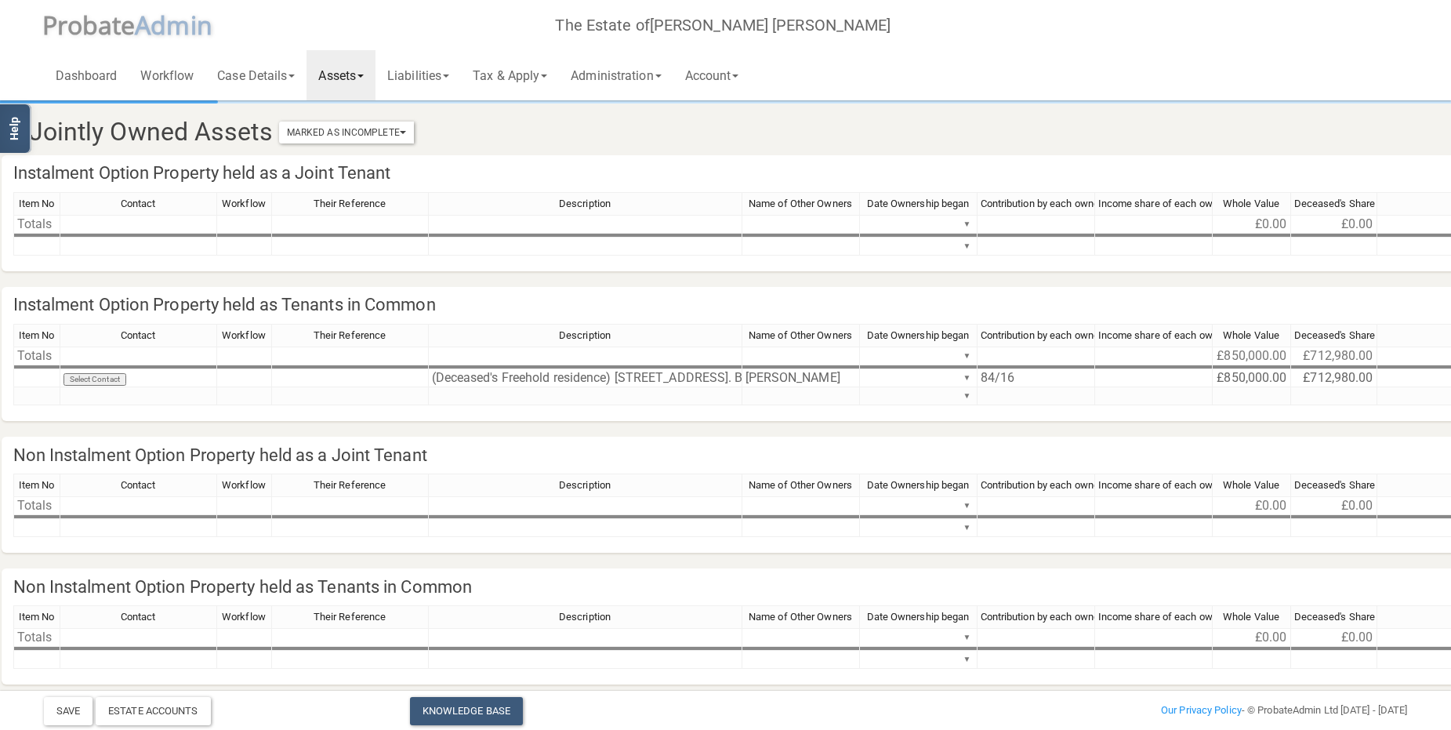
click at [348, 71] on link "Assets" at bounding box center [340, 75] width 69 height 50
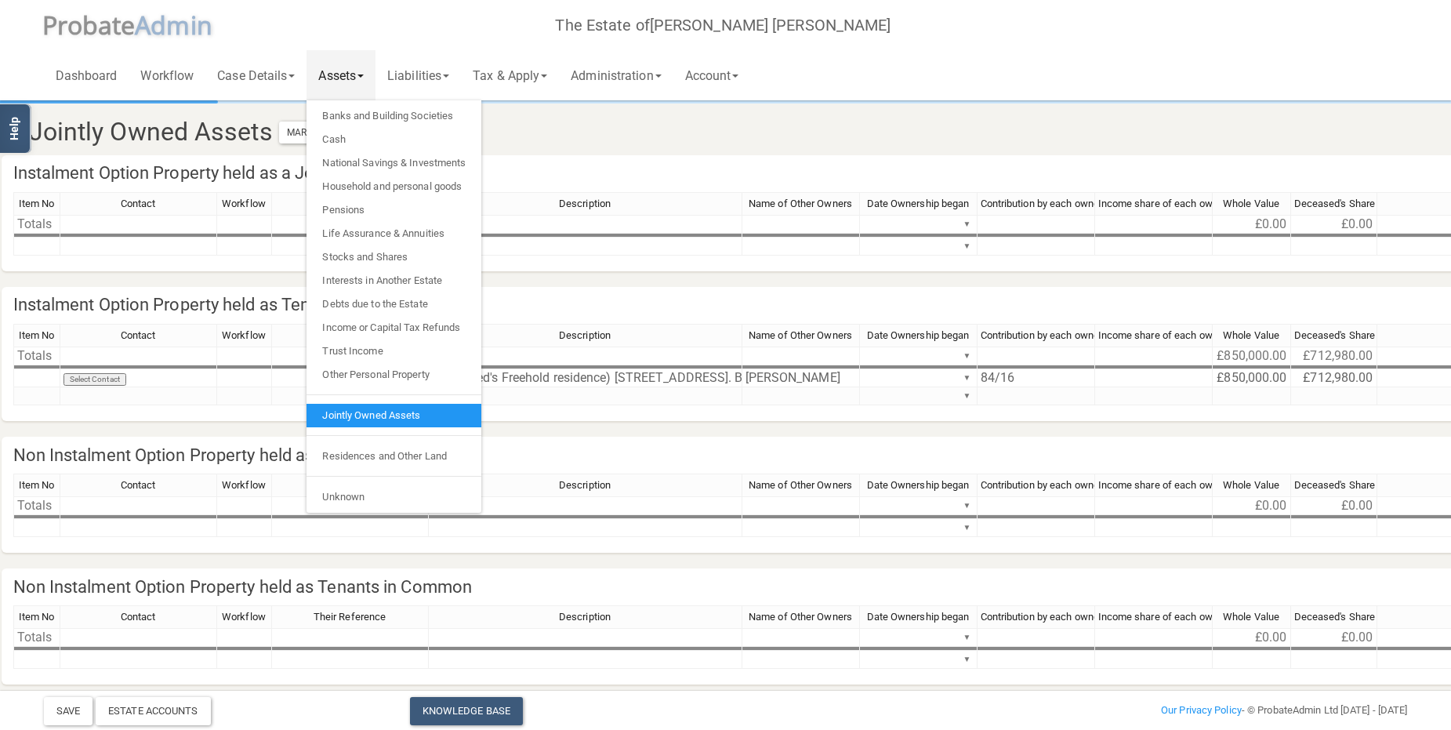
click at [738, 429] on section "Jointly Owned Assets Marked As Incomplete Mark As Incomplete Mark As Complete I…" at bounding box center [683, 416] width 1387 height 626
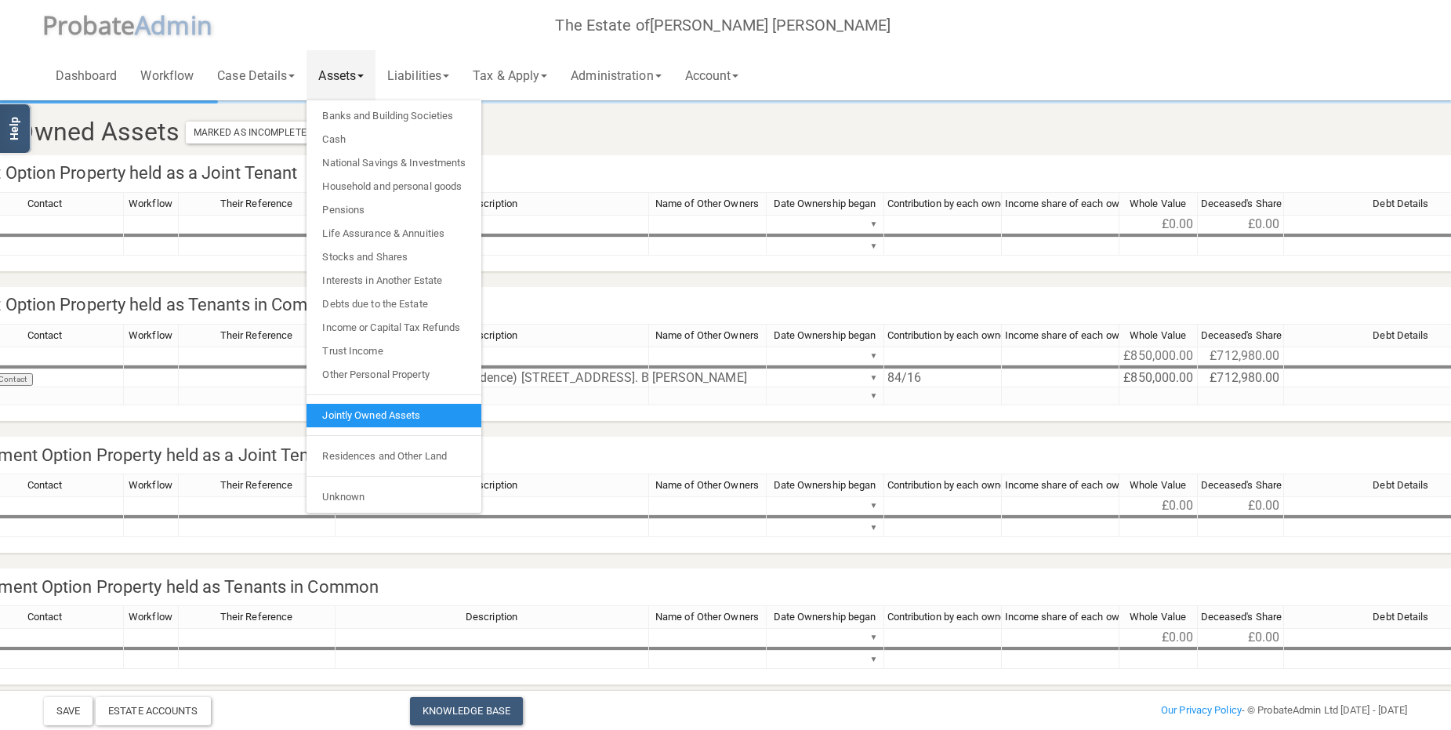
scroll to position [0, 0]
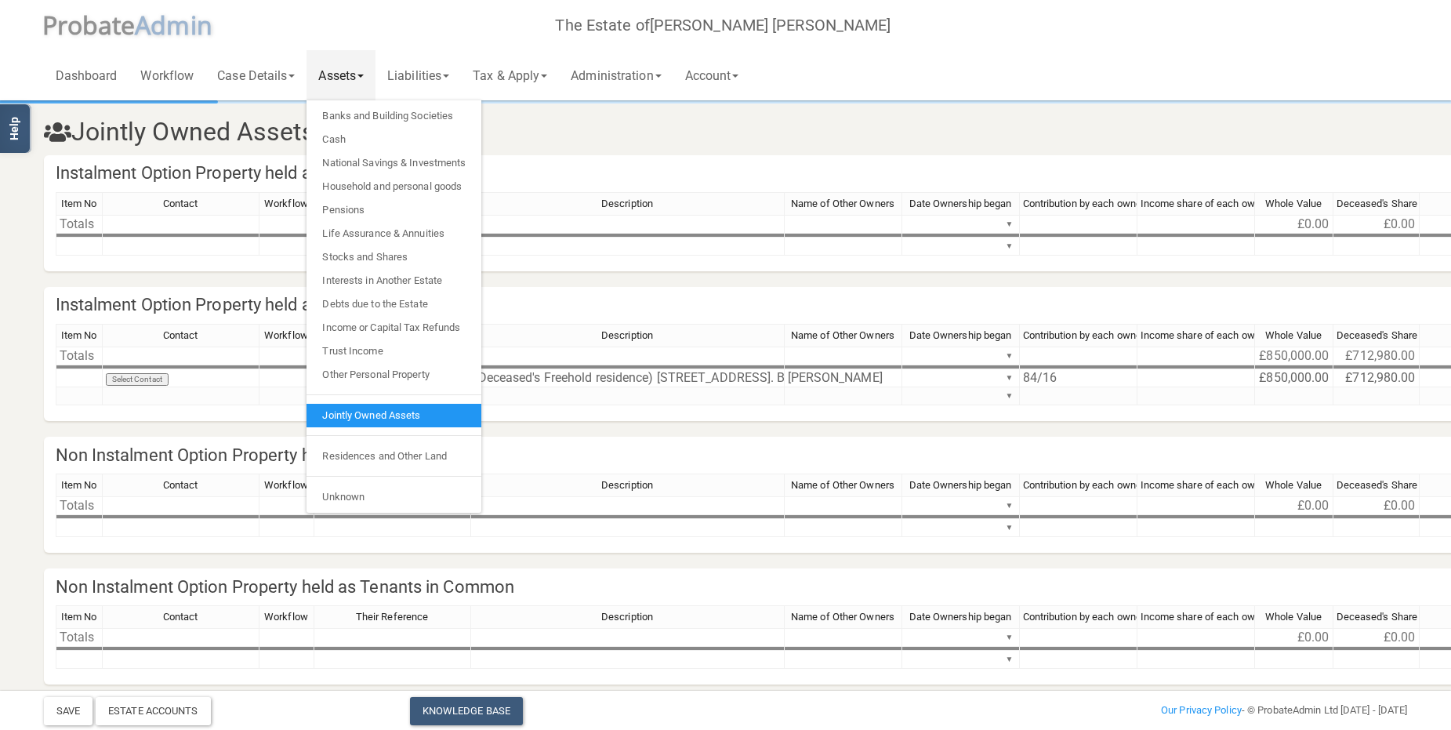
click at [18, 302] on section "Jointly Owned Assets Marked As Incomplete Mark As Incomplete Mark As Complete I…" at bounding box center [725, 393] width 1451 height 787
click at [670, 129] on h3 "Jointly Owned Assets Marked As Incomplete Mark As Incomplete Mark As Complete" at bounding box center [610, 131] width 1156 height 27
click at [550, 122] on h3 "Jointly Owned Assets Marked As Incomplete Mark As Incomplete Mark As Complete" at bounding box center [610, 131] width 1156 height 27
click at [553, 120] on h3 "Jointly Owned Assets Marked As Incomplete Mark As Incomplete Mark As Complete" at bounding box center [610, 131] width 1156 height 27
click at [412, 415] on link "Jointly Owned Assets" at bounding box center [393, 416] width 175 height 24
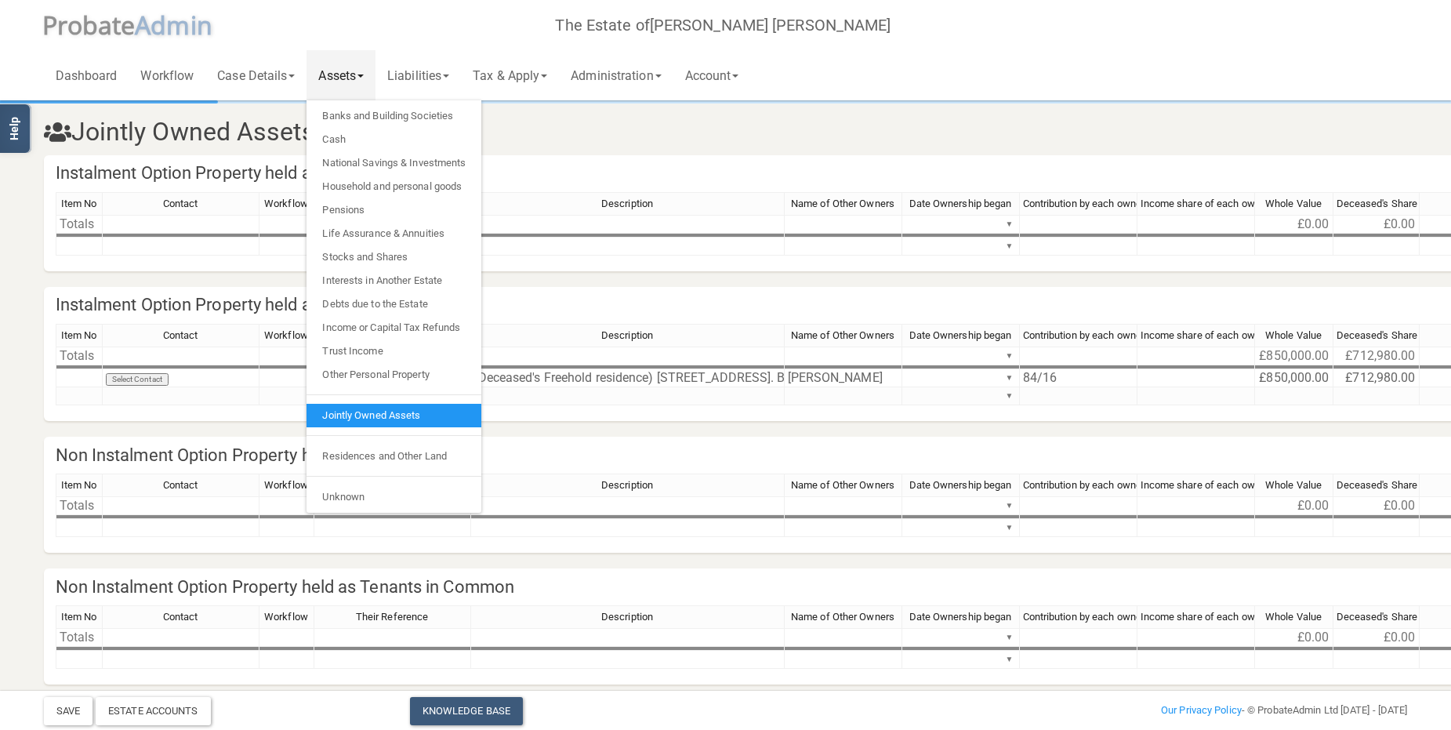
click at [573, 121] on h3 "Jointly Owned Assets Marked As Incomplete Mark As Incomplete Mark As Complete" at bounding box center [610, 131] width 1156 height 27
click at [62, 434] on section "Jointly Owned Assets Marked As Incomplete Mark As Incomplete Mark As Complete I…" at bounding box center [725, 416] width 1387 height 626
click at [636, 121] on h3 "Jointly Owned Assets Marked As Incomplete Mark As Incomplete Mark As Complete" at bounding box center [610, 131] width 1156 height 27
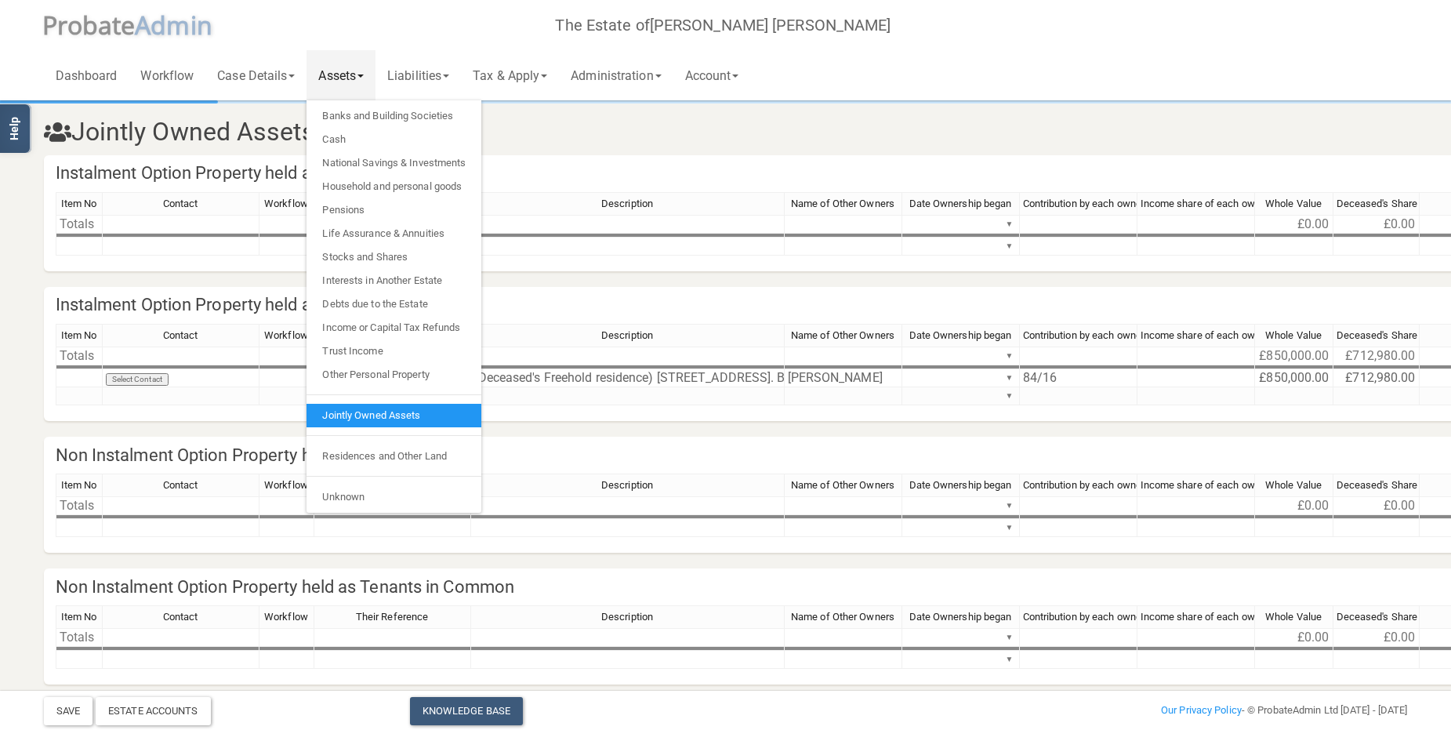
click at [636, 121] on h3 "Jointly Owned Assets Marked As Incomplete Mark As Incomplete Mark As Complete" at bounding box center [610, 131] width 1156 height 27
click at [608, 72] on link "Administration" at bounding box center [616, 75] width 114 height 50
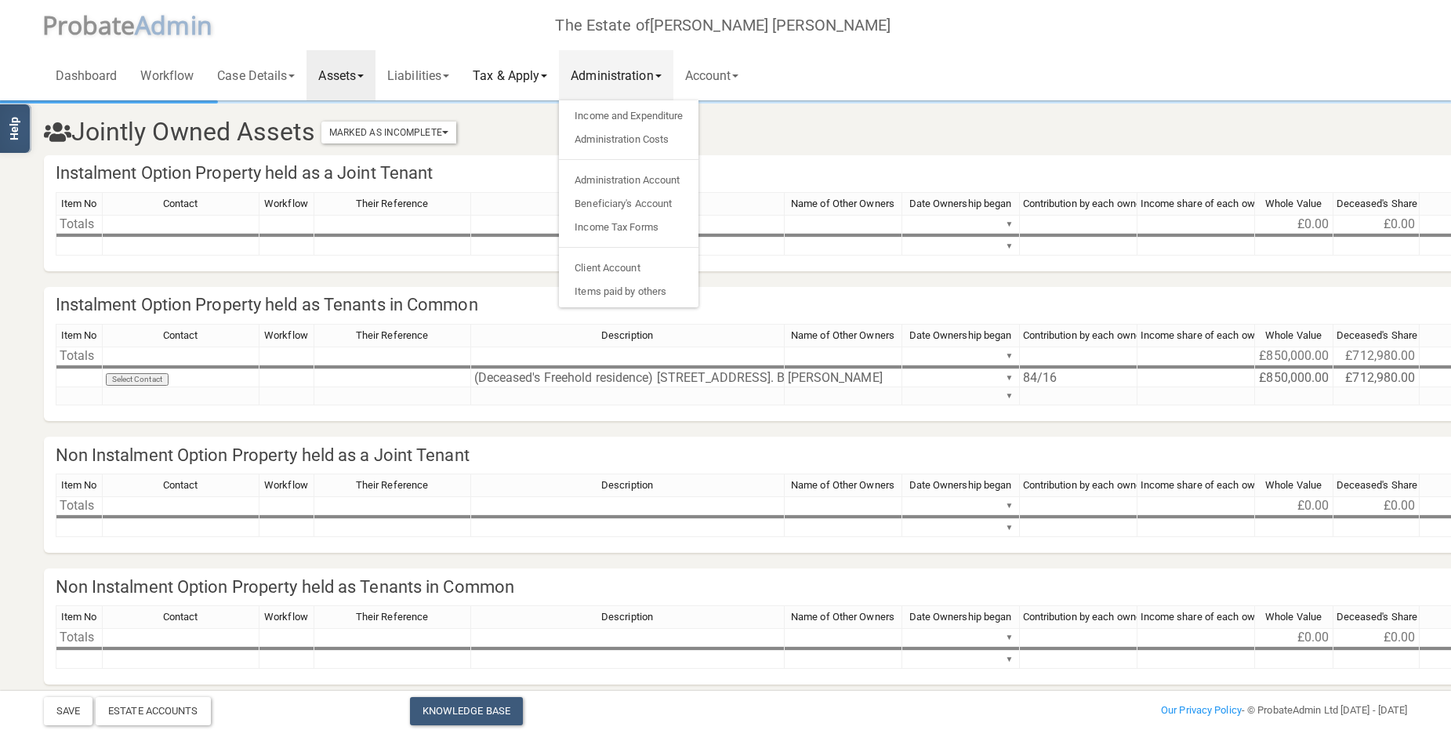
click at [528, 64] on link "Tax & Apply" at bounding box center [510, 75] width 98 height 50
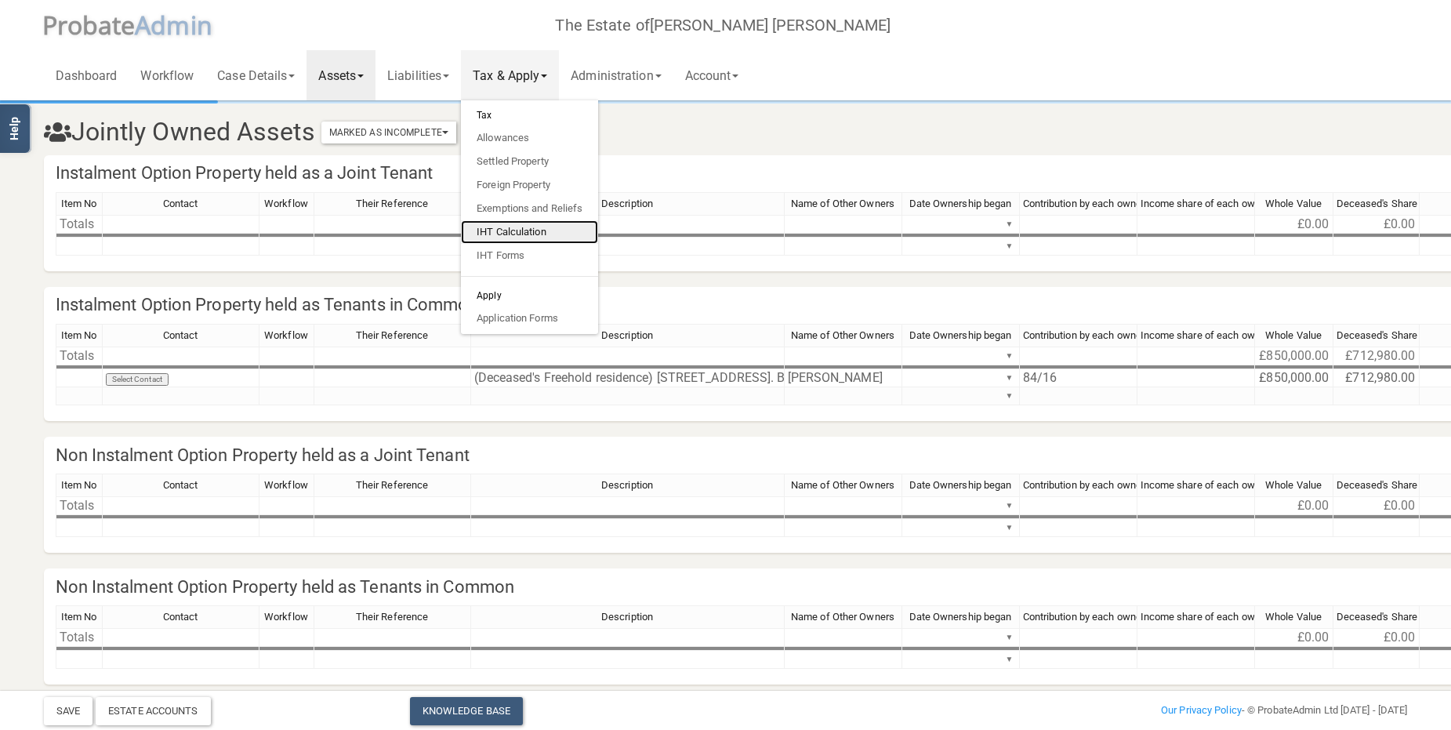
click at [533, 227] on link "IHT Calculation" at bounding box center [529, 232] width 137 height 24
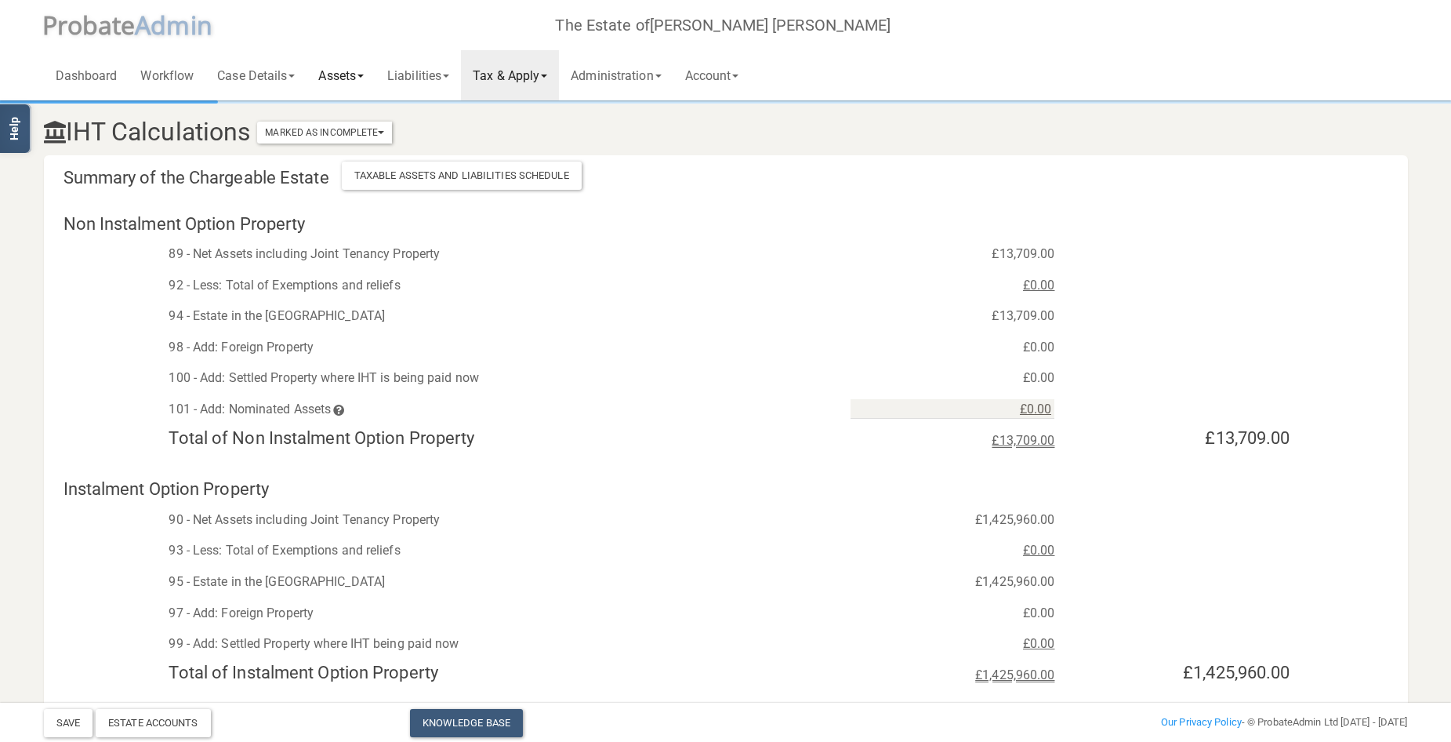
click at [357, 74] on link "Assets" at bounding box center [340, 75] width 69 height 50
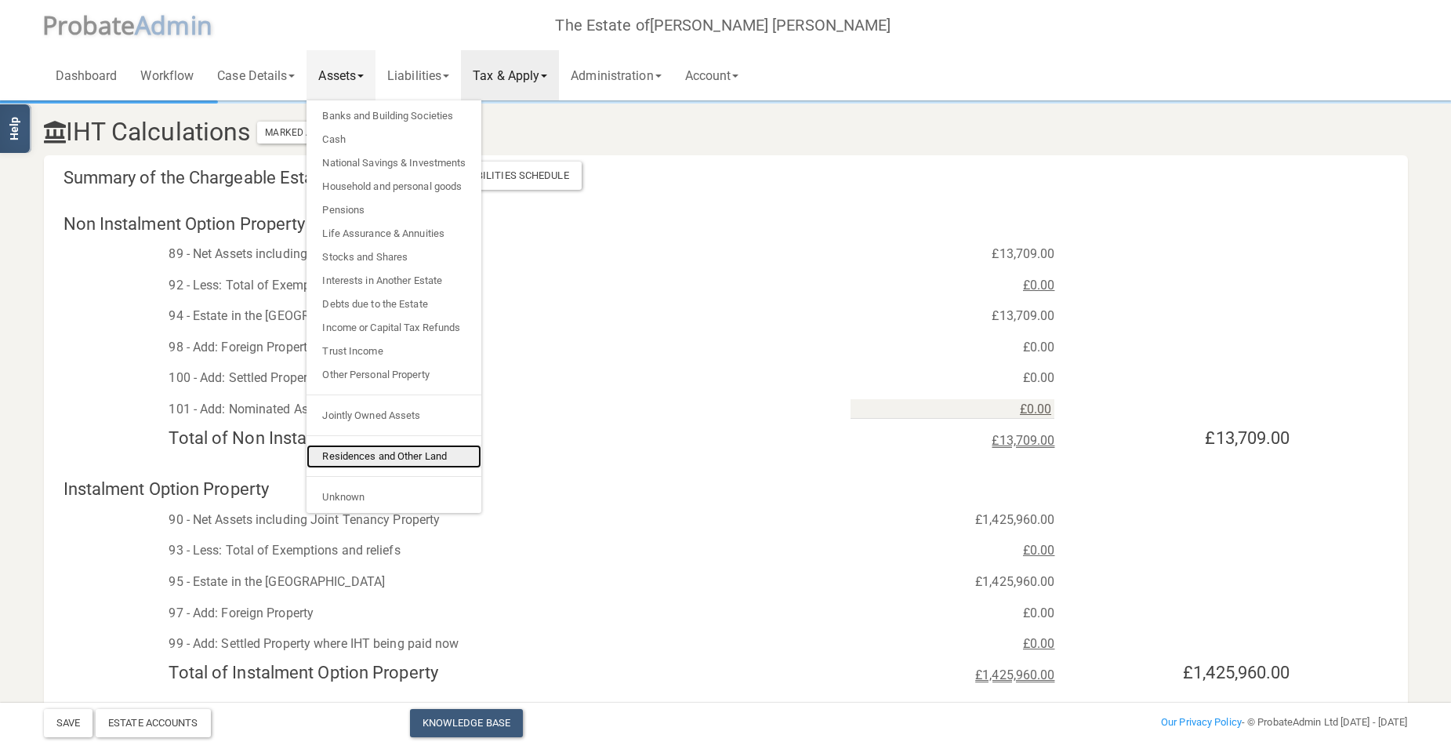
click at [420, 444] on link "Residences and Other Land" at bounding box center [393, 456] width 175 height 24
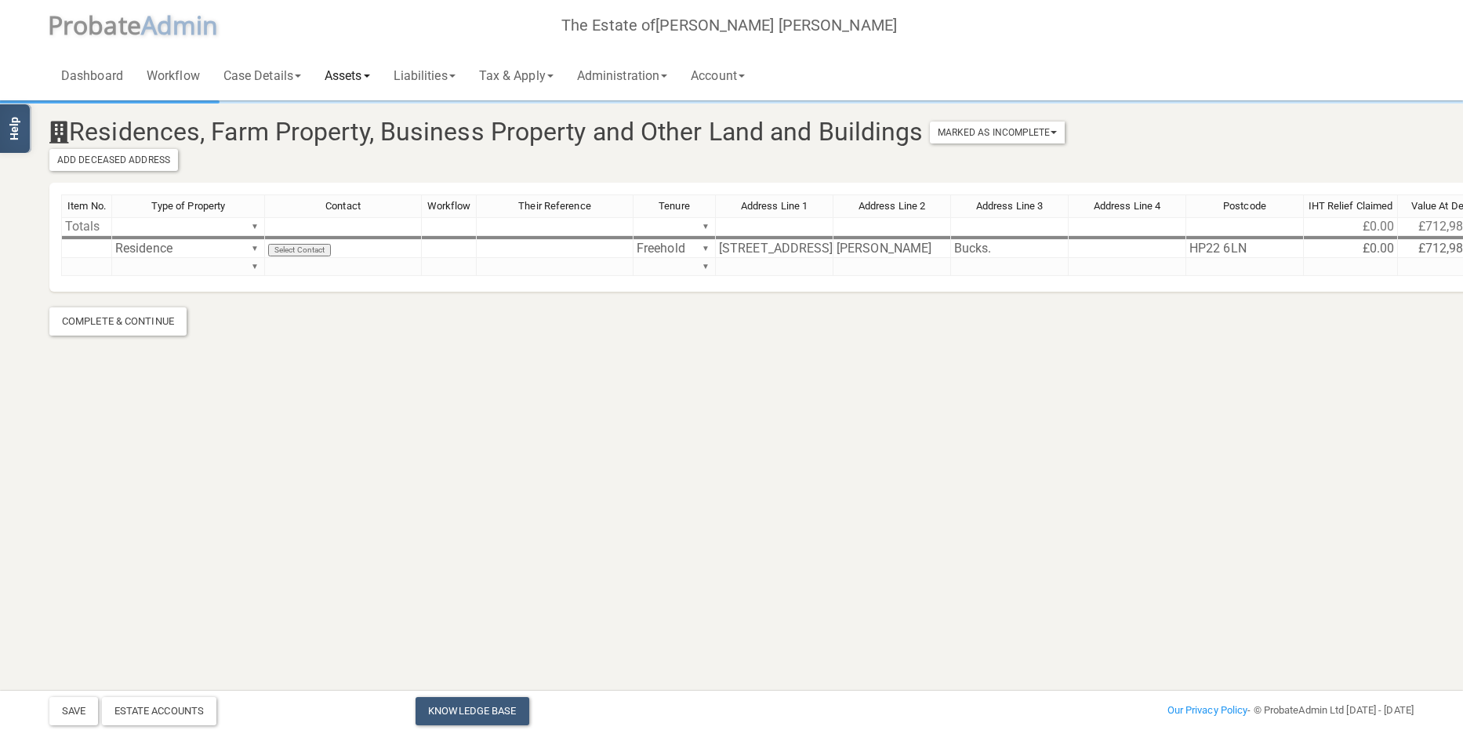
click at [364, 67] on link "Assets" at bounding box center [347, 75] width 69 height 50
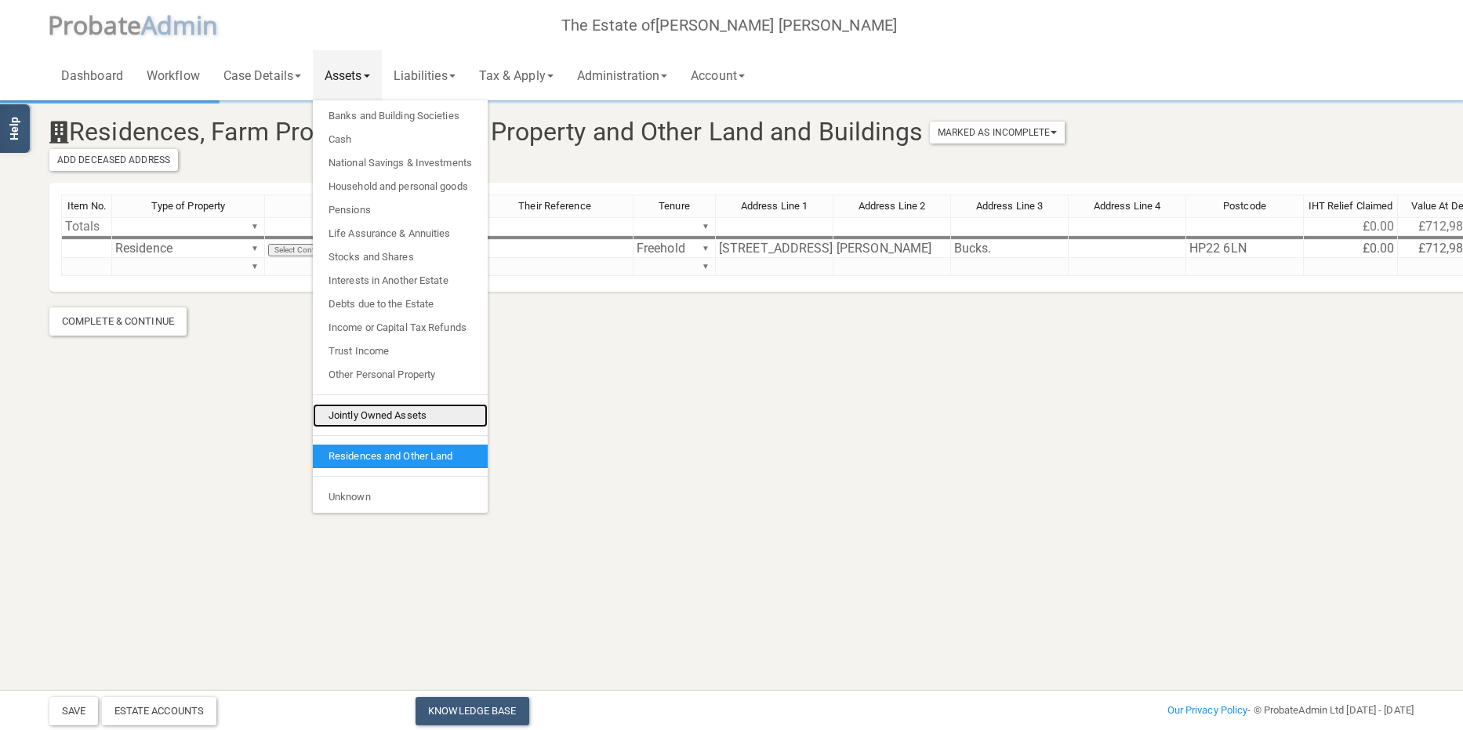
click at [394, 412] on link "Jointly Owned Assets" at bounding box center [400, 416] width 175 height 24
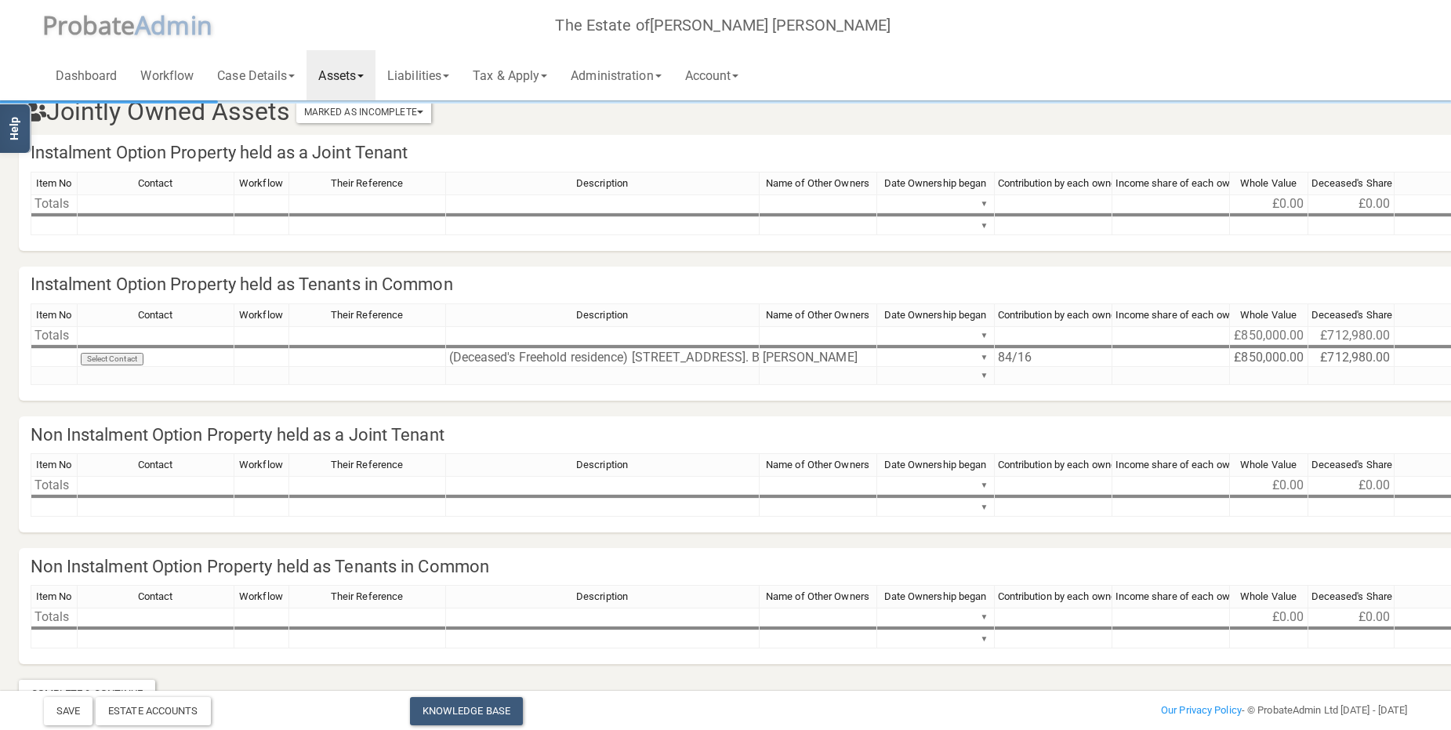
scroll to position [0, 25]
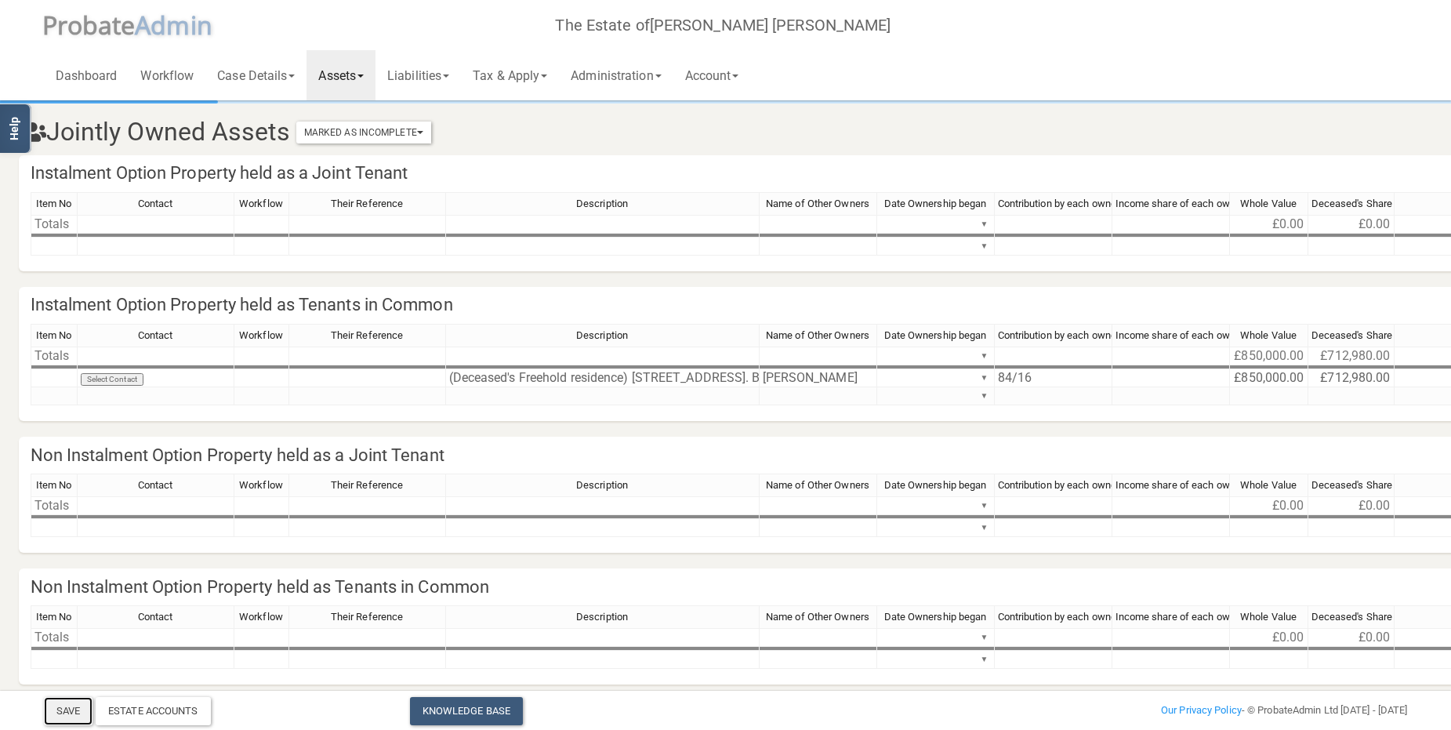
click at [63, 705] on button "Save" at bounding box center [68, 711] width 49 height 28
click at [437, 68] on link "Liabilities" at bounding box center [417, 75] width 85 height 50
click at [529, 70] on link "Tax & Apply" at bounding box center [510, 75] width 98 height 50
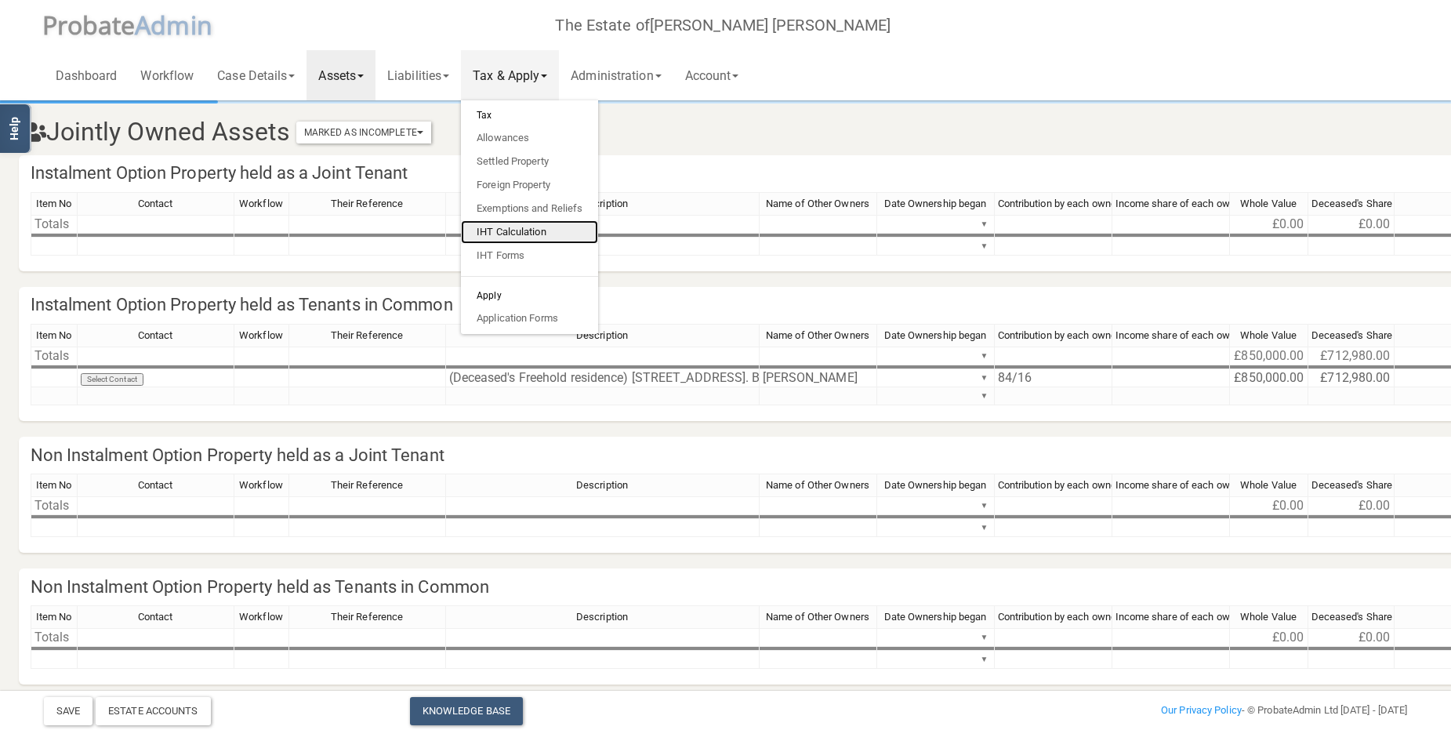
click at [512, 233] on link "IHT Calculation" at bounding box center [529, 232] width 137 height 24
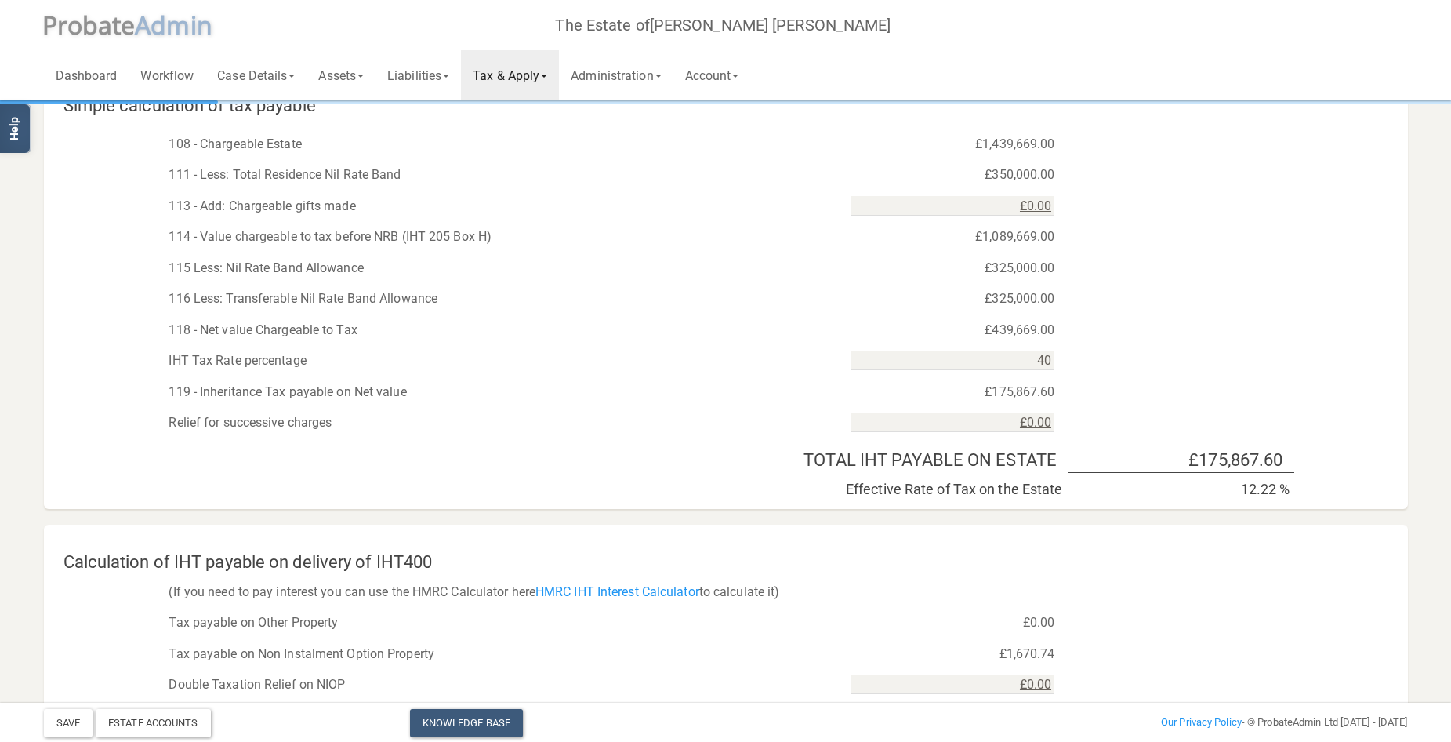
scroll to position [627, 0]
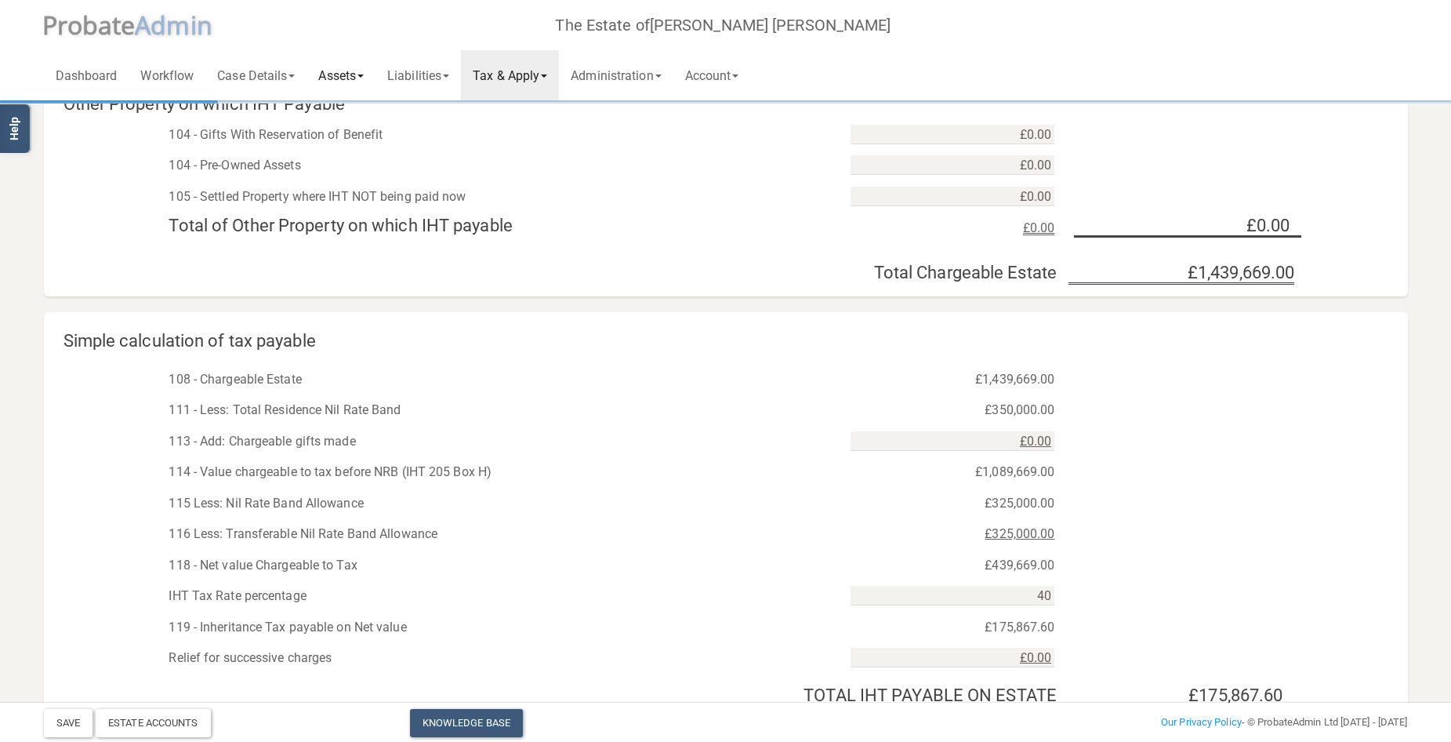
click at [347, 74] on link "Assets" at bounding box center [340, 75] width 69 height 50
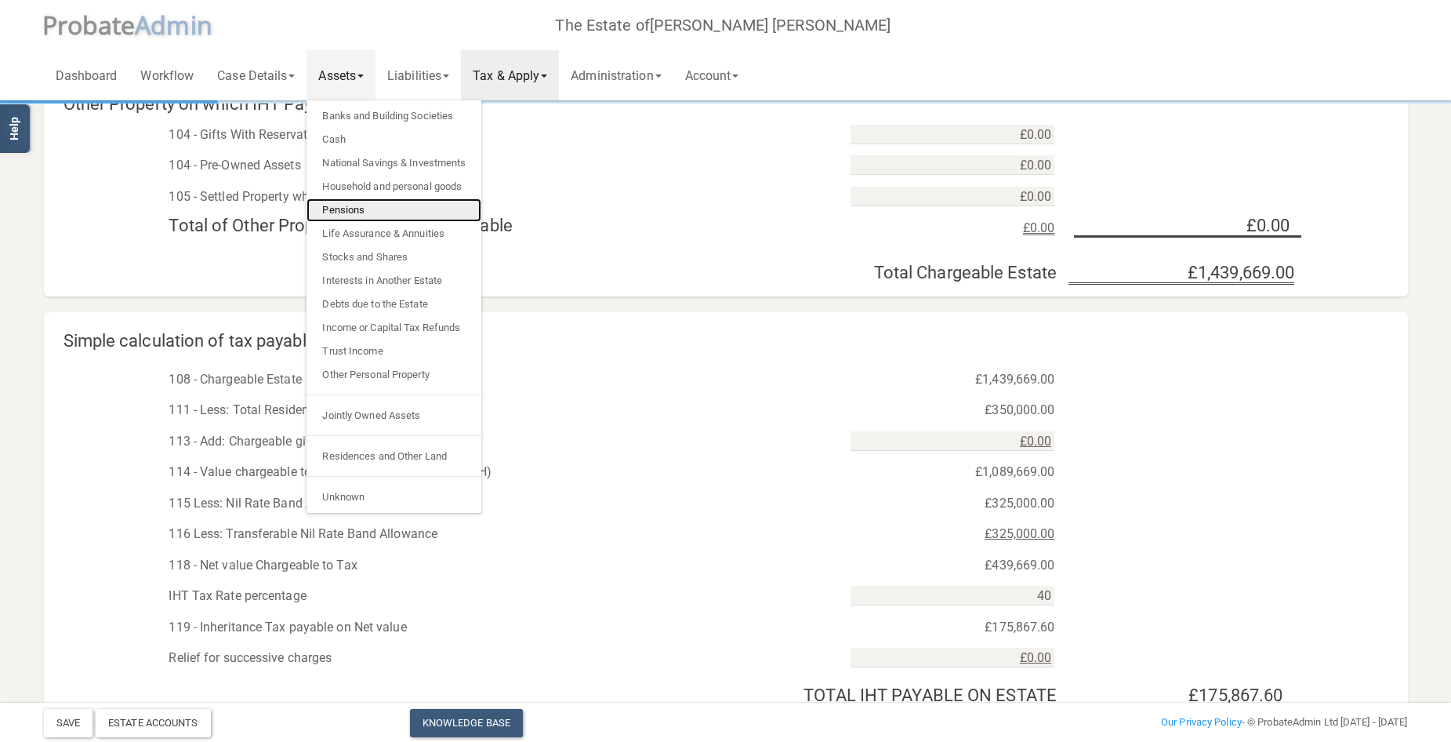
click at [354, 207] on link "Pensions" at bounding box center [393, 210] width 175 height 24
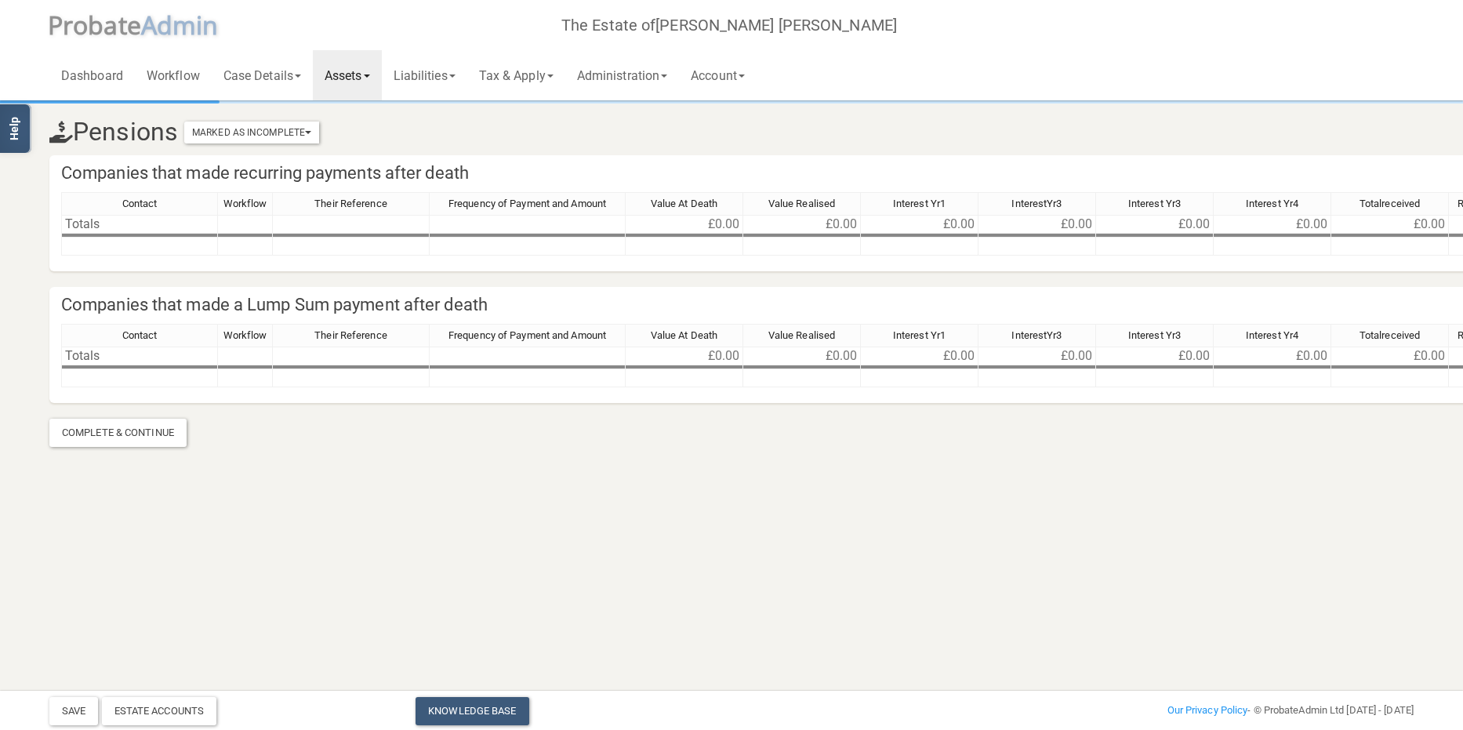
click at [363, 71] on link "Assets" at bounding box center [347, 75] width 69 height 50
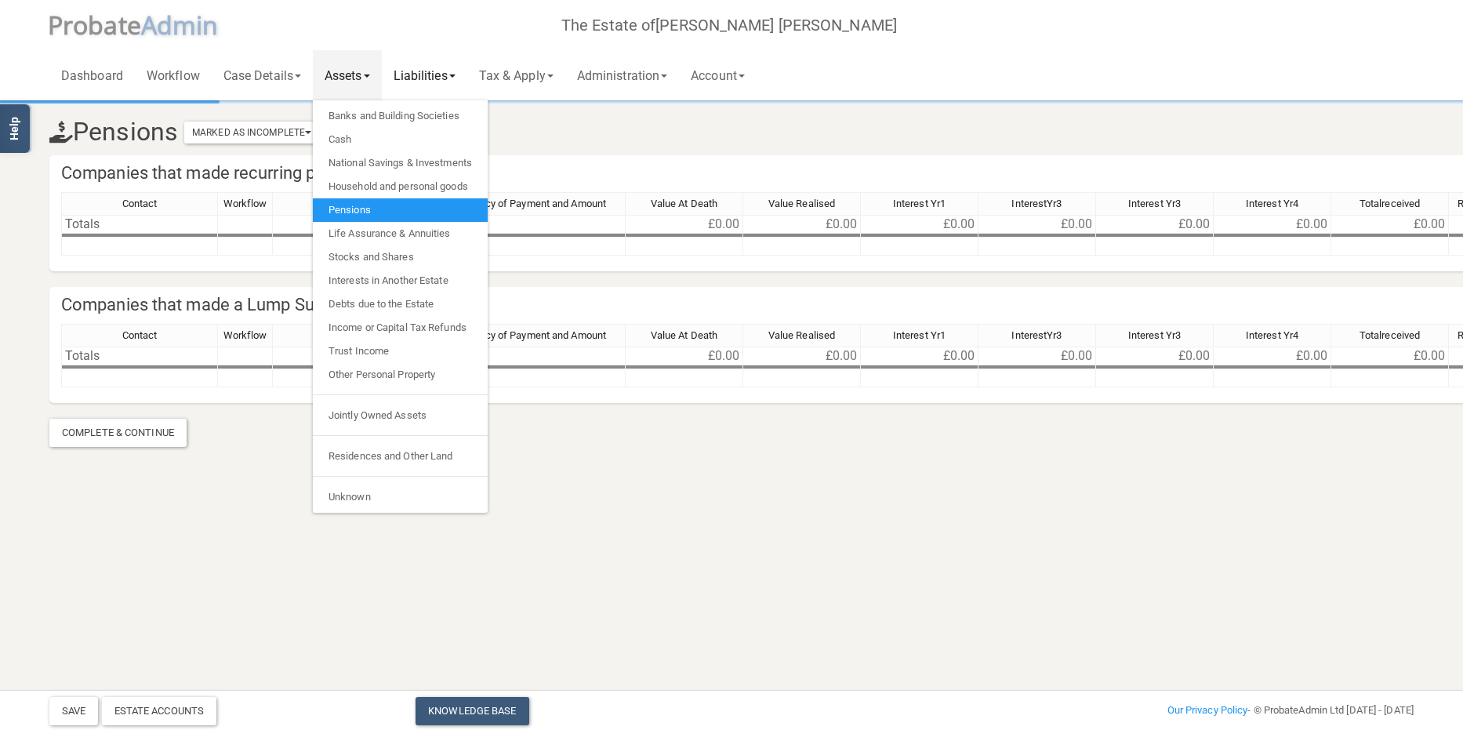
click at [439, 71] on link "Liabilities" at bounding box center [424, 75] width 85 height 50
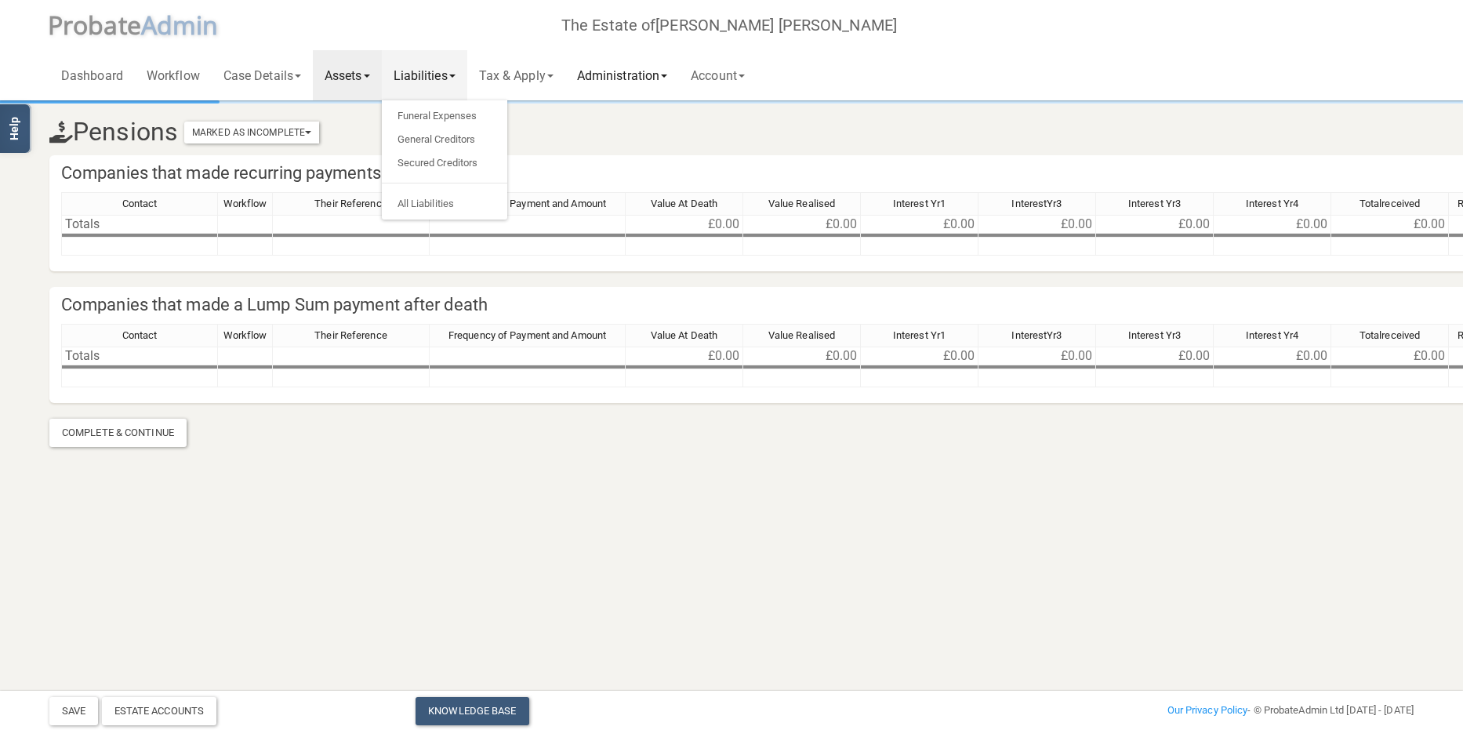
click at [637, 73] on link "Administration" at bounding box center [622, 75] width 114 height 50
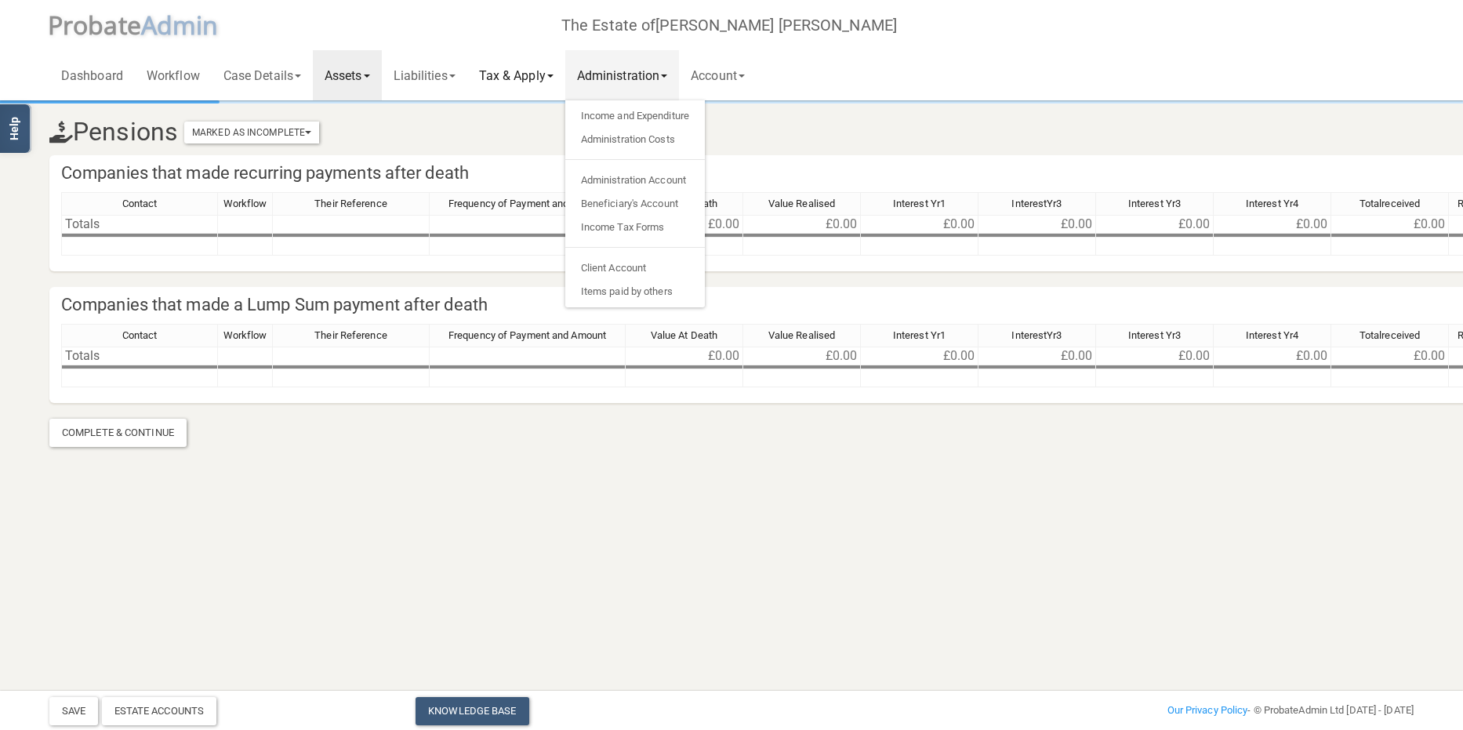
click at [535, 77] on link "Tax & Apply" at bounding box center [516, 75] width 98 height 50
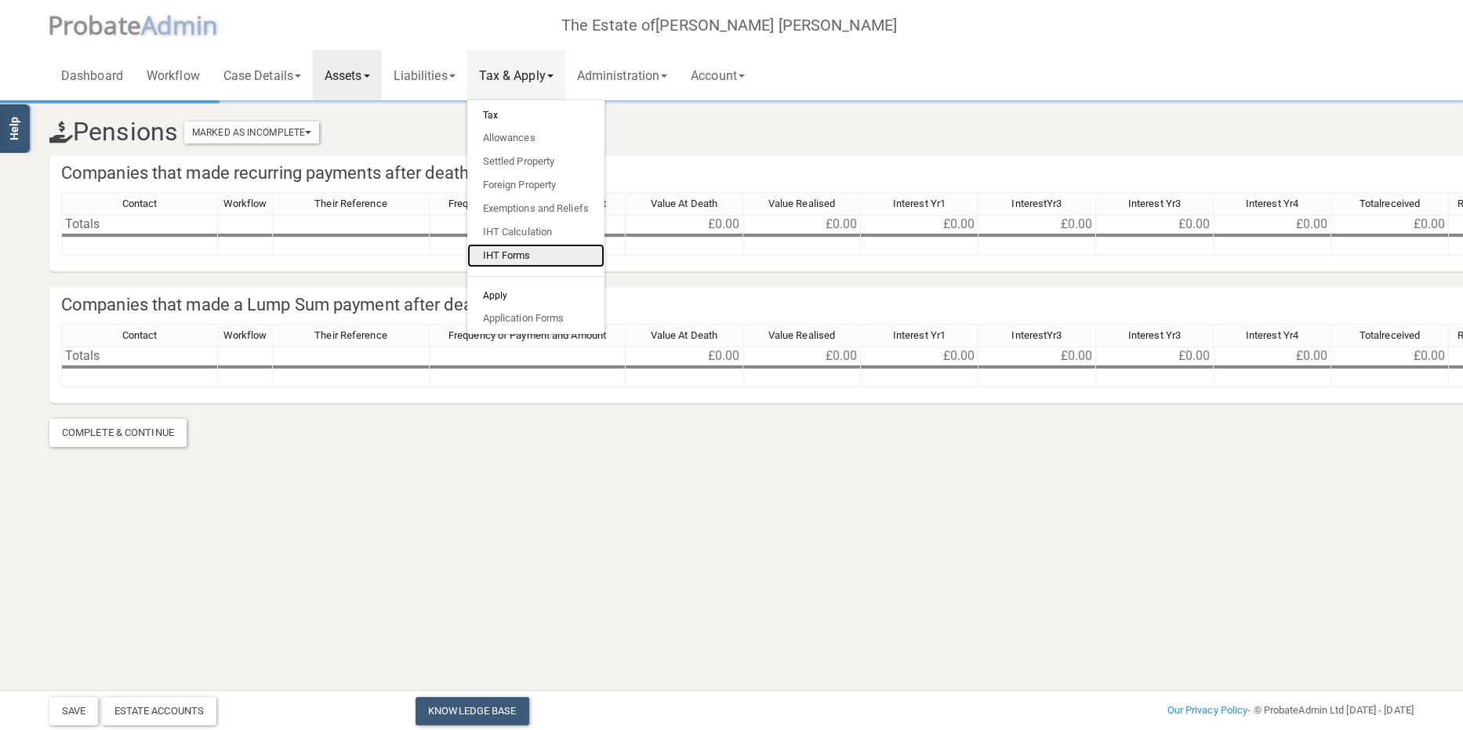
click at [531, 248] on link "IHT Forms" at bounding box center [535, 256] width 137 height 24
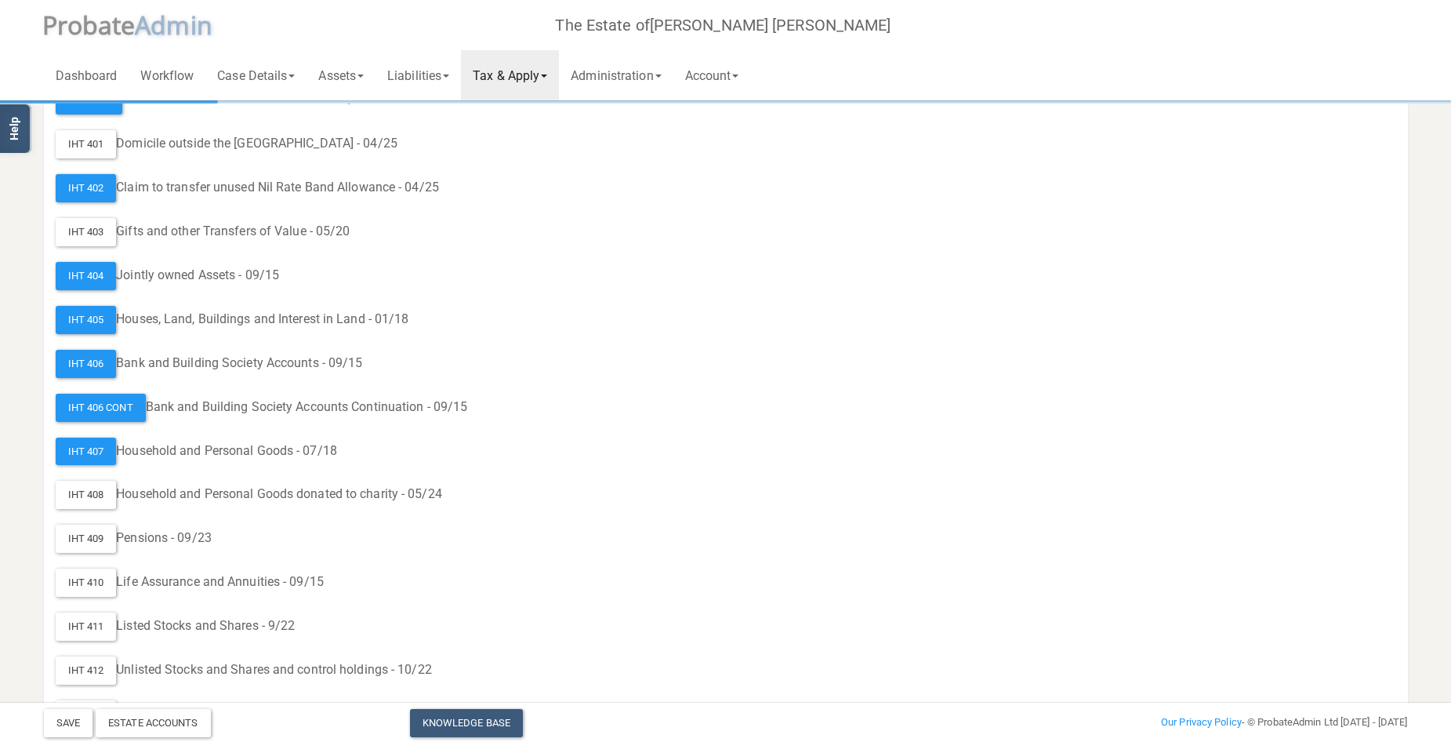
scroll to position [392, 0]
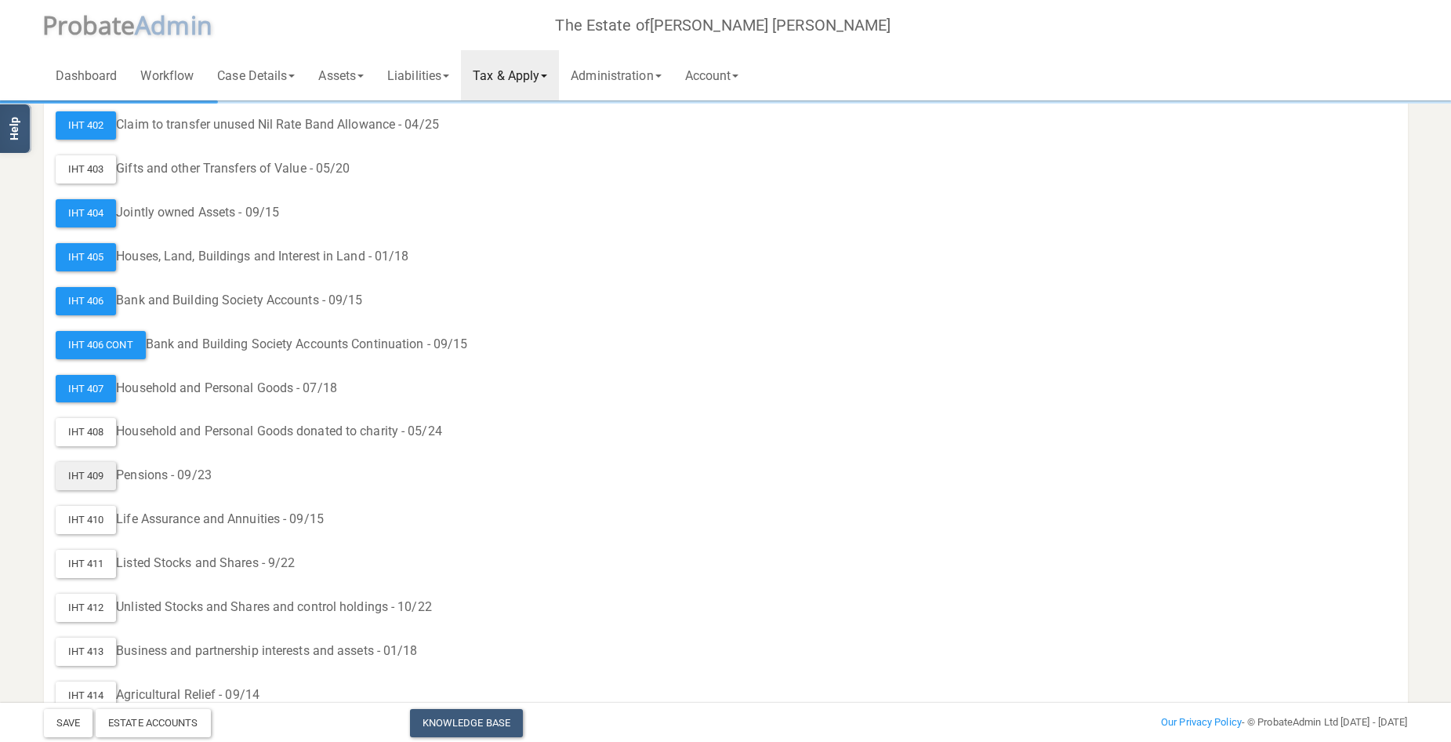
click at [89, 473] on div "IHT 409" at bounding box center [86, 476] width 61 height 28
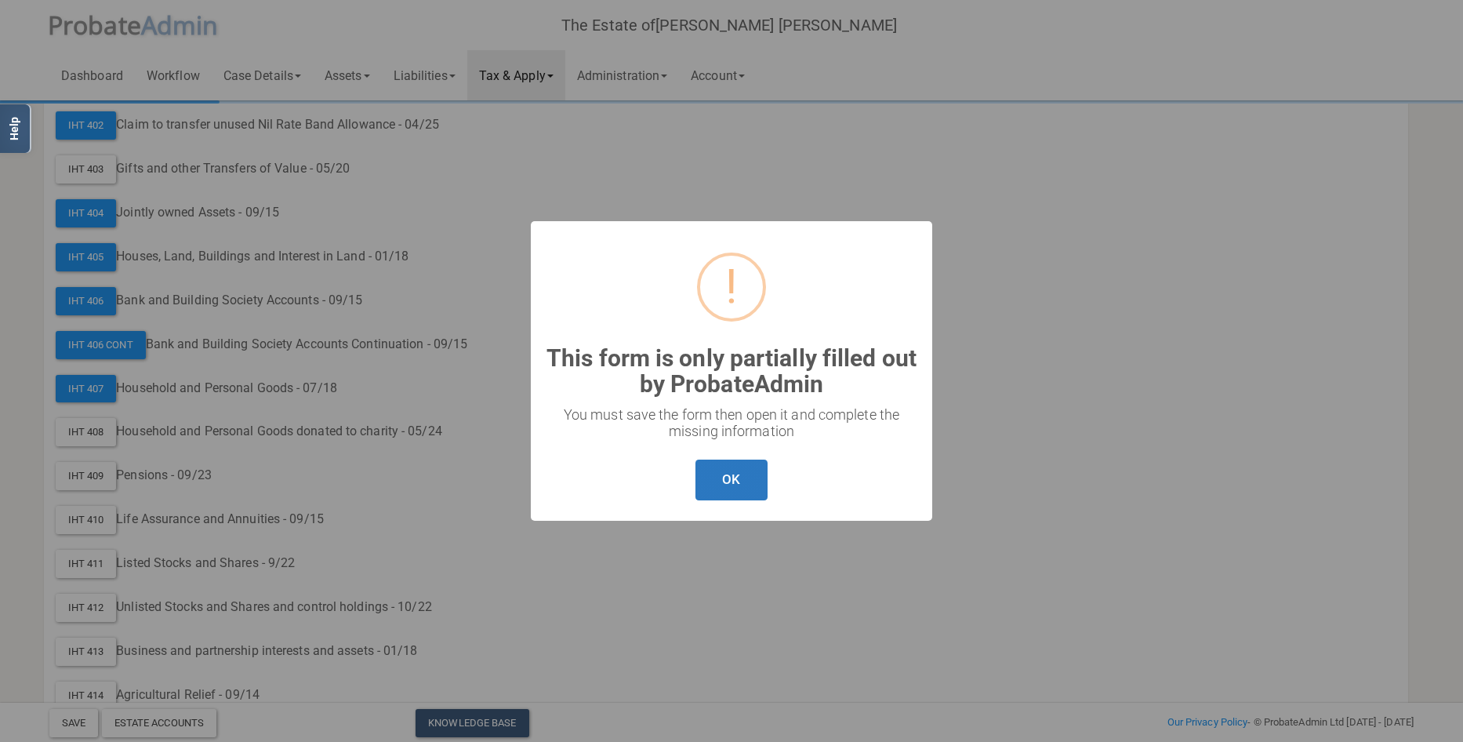
click at [731, 478] on button "OK" at bounding box center [730, 480] width 71 height 42
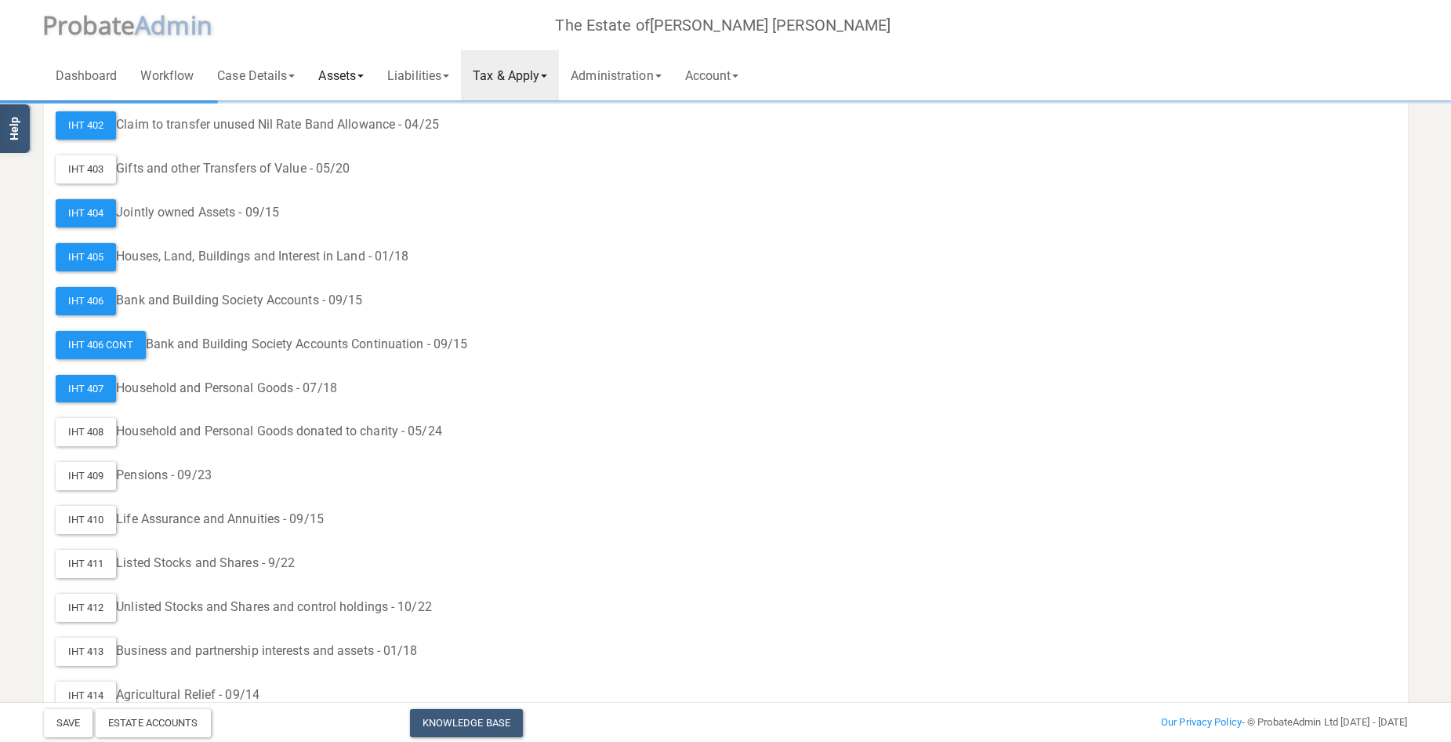
click at [332, 69] on link "Assets" at bounding box center [340, 75] width 69 height 50
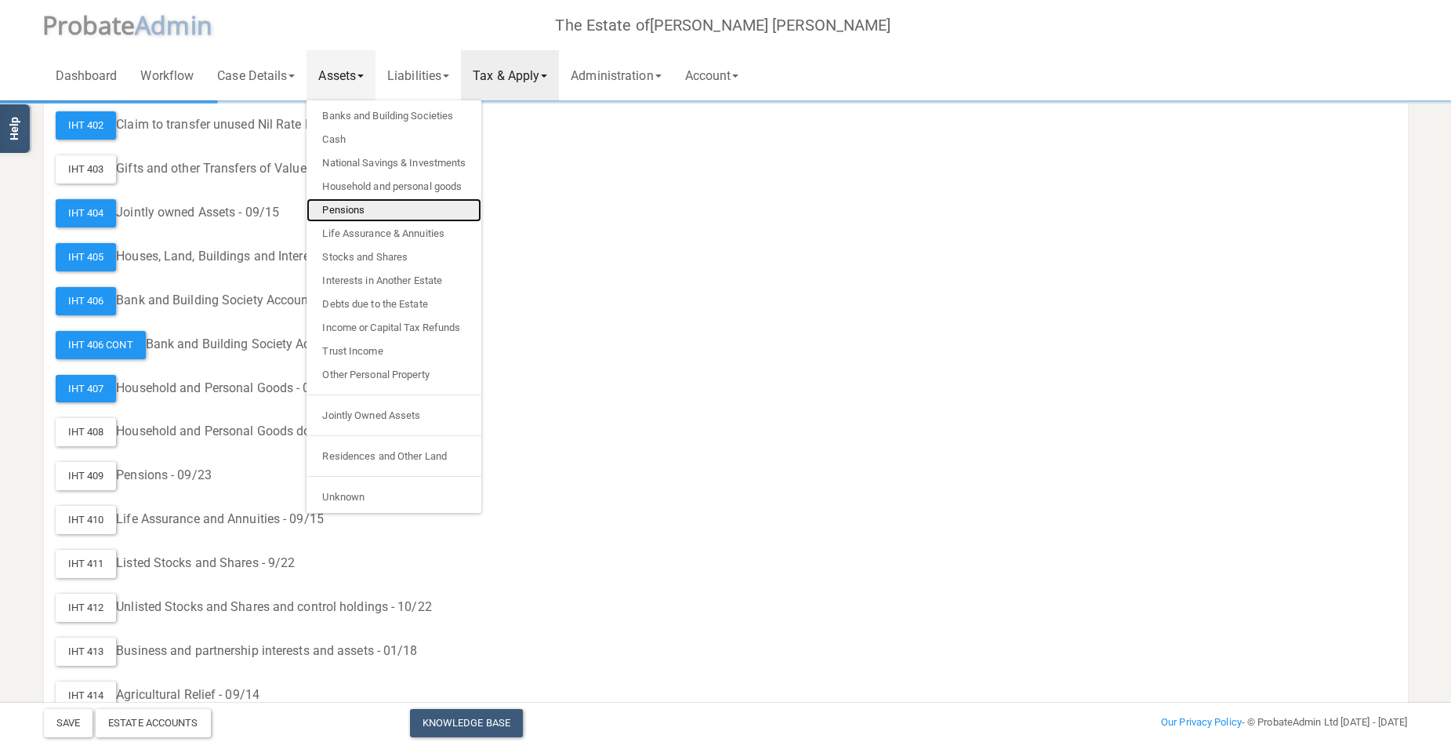
click at [359, 213] on link "Pensions" at bounding box center [393, 210] width 175 height 24
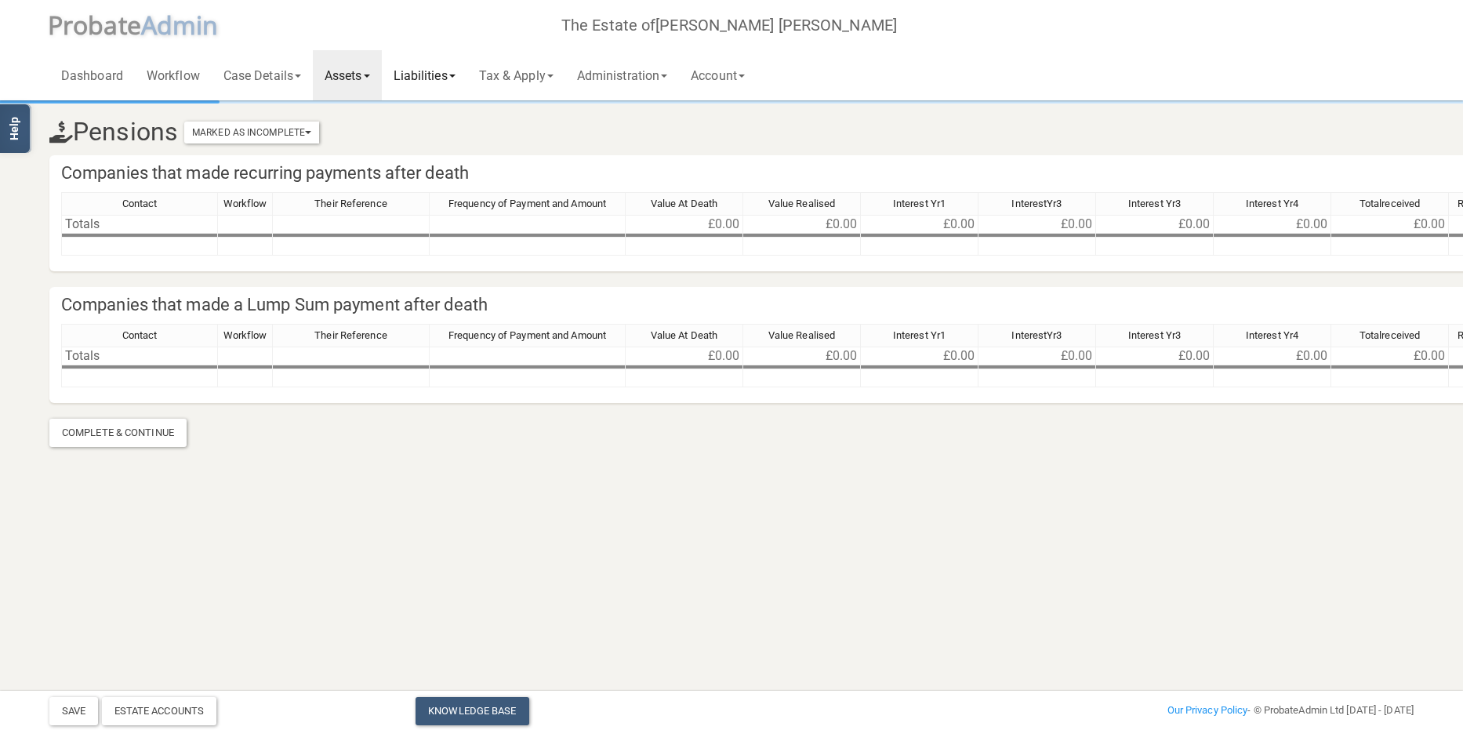
click at [432, 78] on link "Liabilities" at bounding box center [424, 75] width 85 height 50
click at [432, 112] on link "Funeral Expenses" at bounding box center [444, 116] width 125 height 24
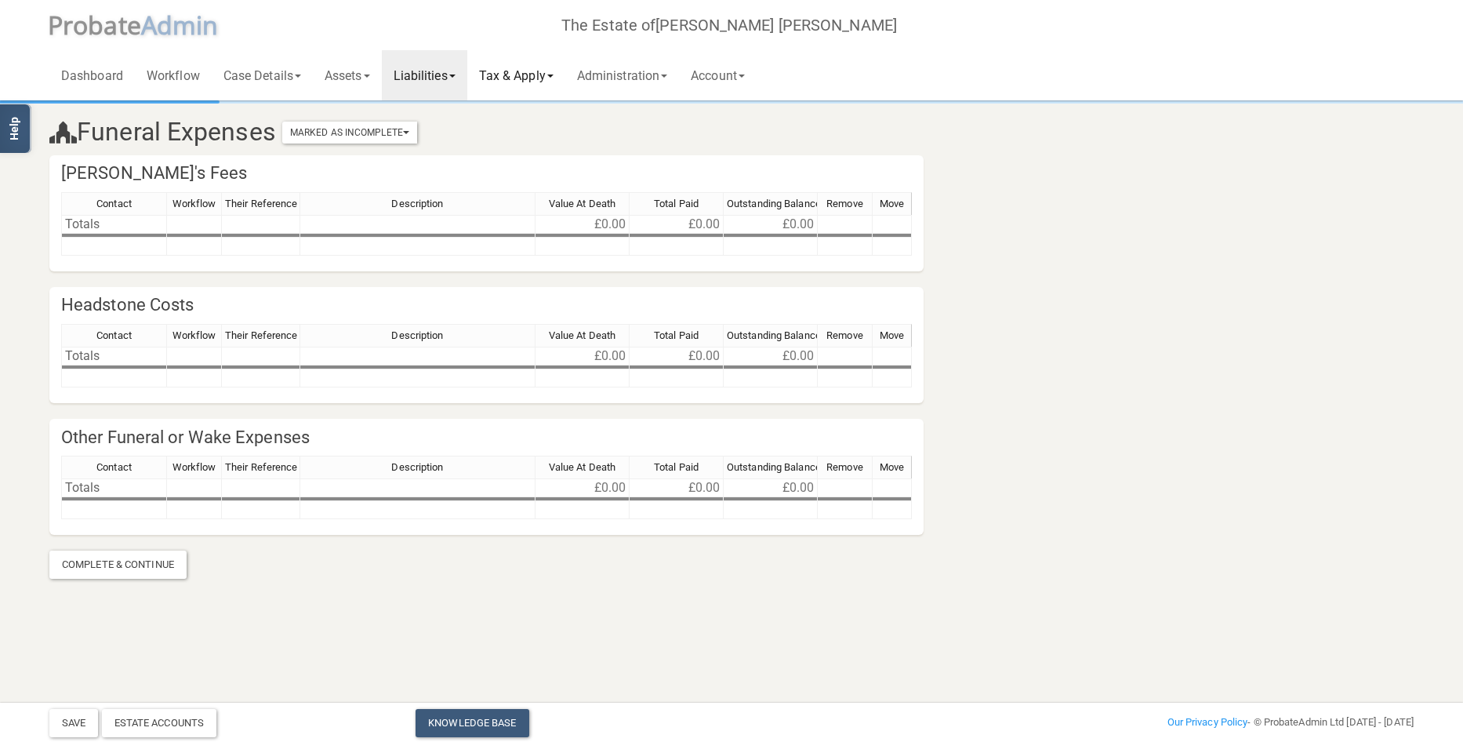
click at [542, 66] on link "Tax & Apply" at bounding box center [516, 75] width 98 height 50
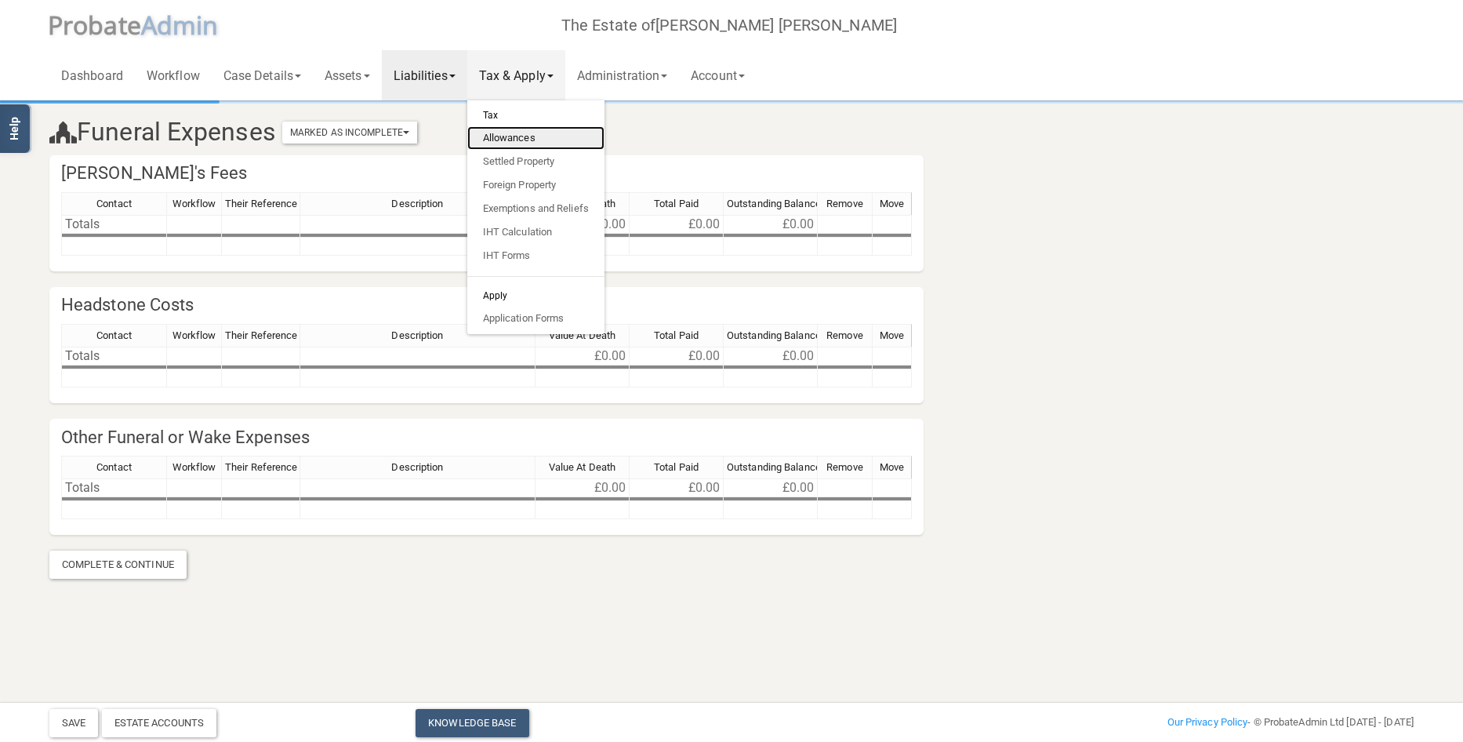
click at [528, 133] on link "Allowances" at bounding box center [535, 138] width 137 height 24
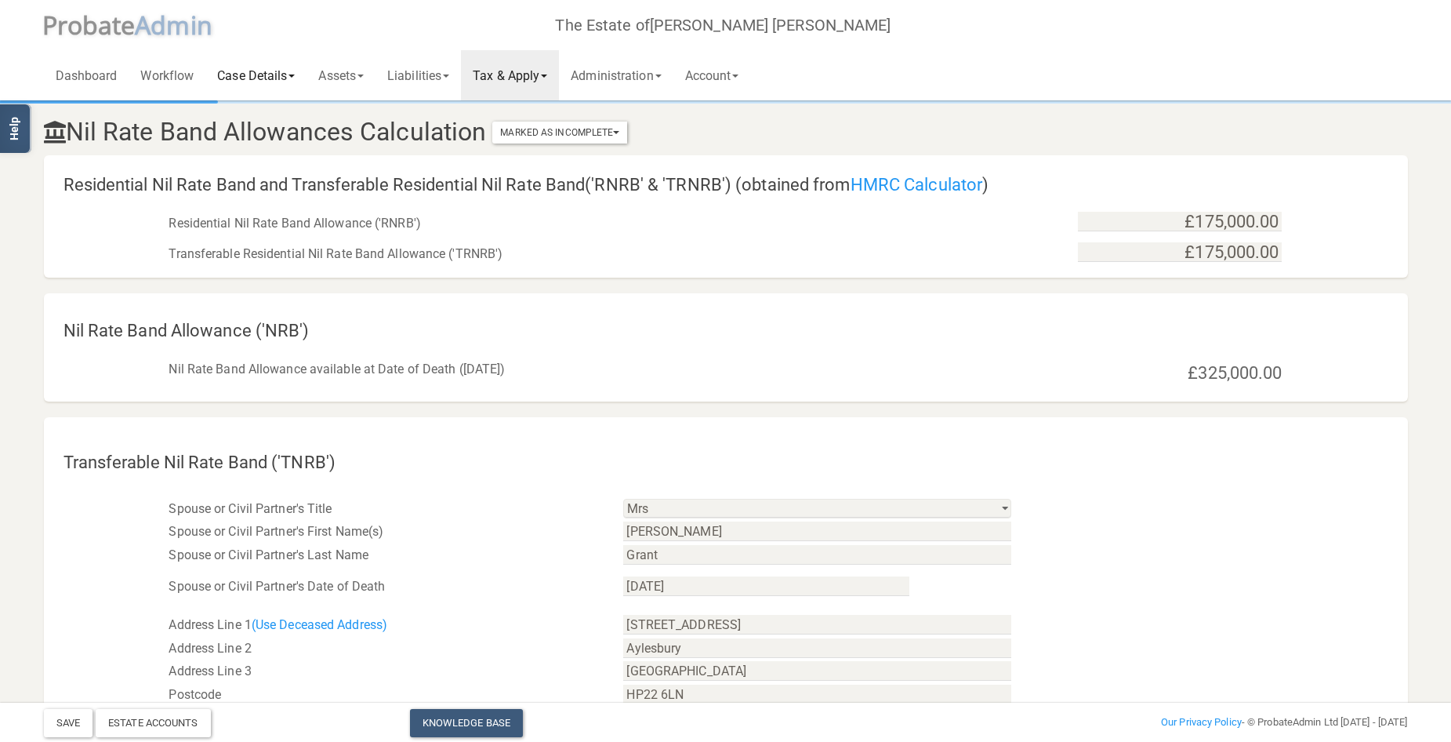
click at [283, 67] on link "Case Details" at bounding box center [255, 75] width 101 height 50
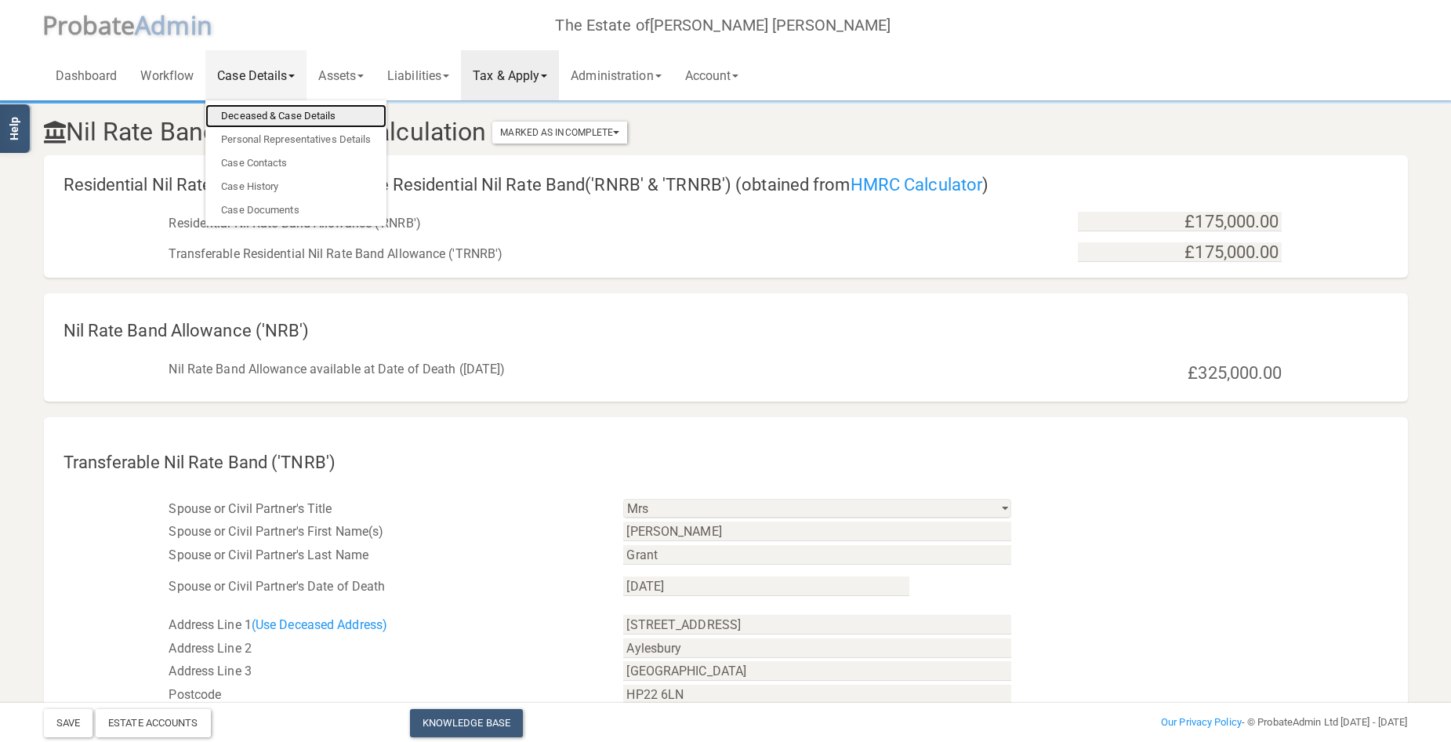
click at [270, 110] on link "Deceased & Case Details" at bounding box center [295, 116] width 181 height 24
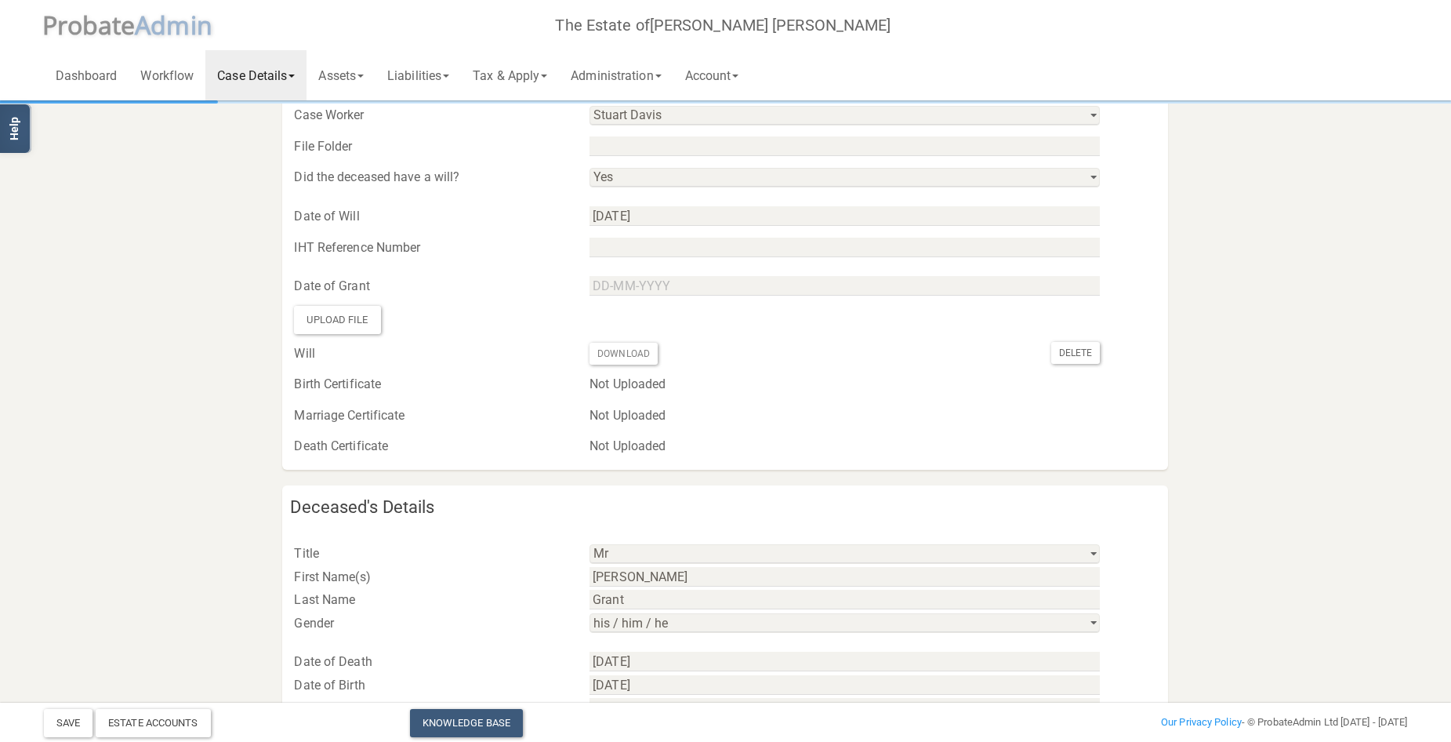
scroll to position [157, 0]
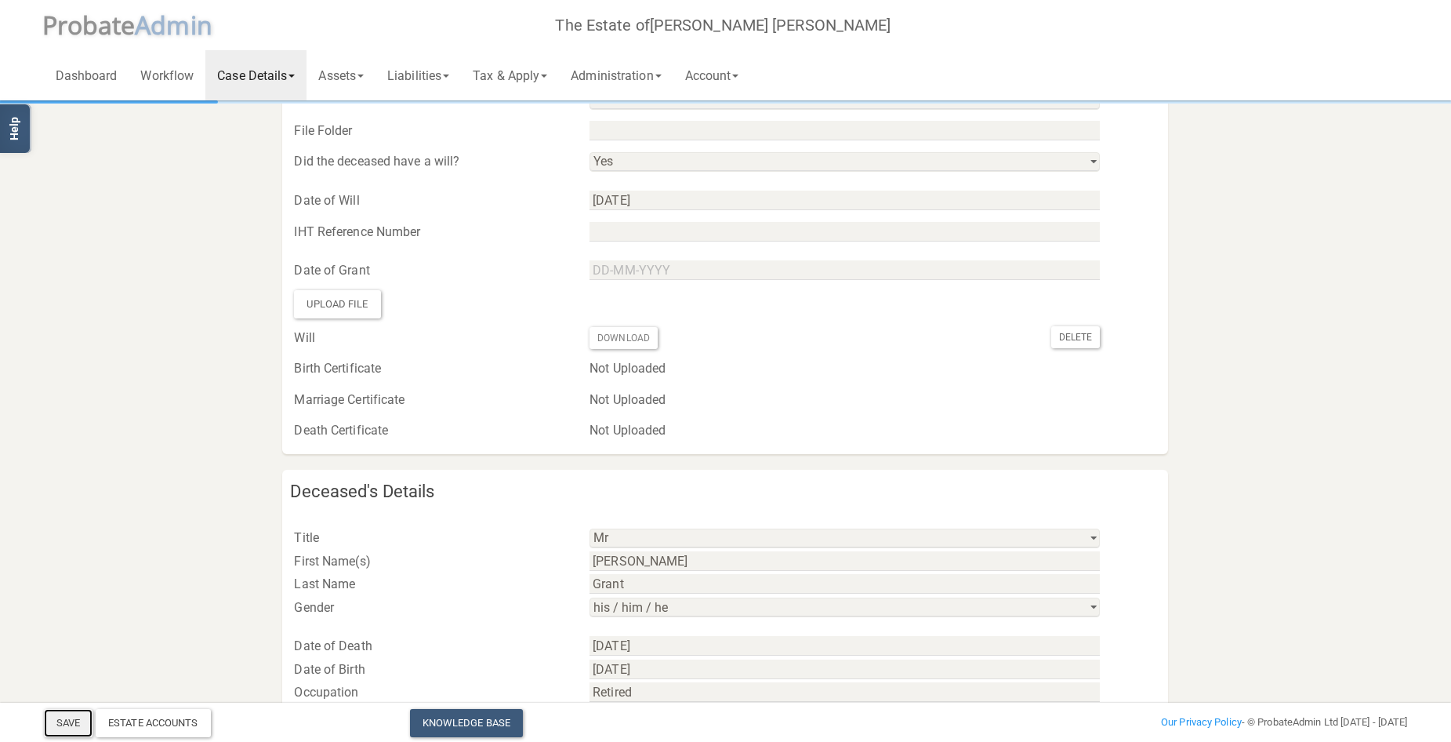
click at [67, 718] on button "Save" at bounding box center [68, 723] width 49 height 28
